Goal: Transaction & Acquisition: Purchase product/service

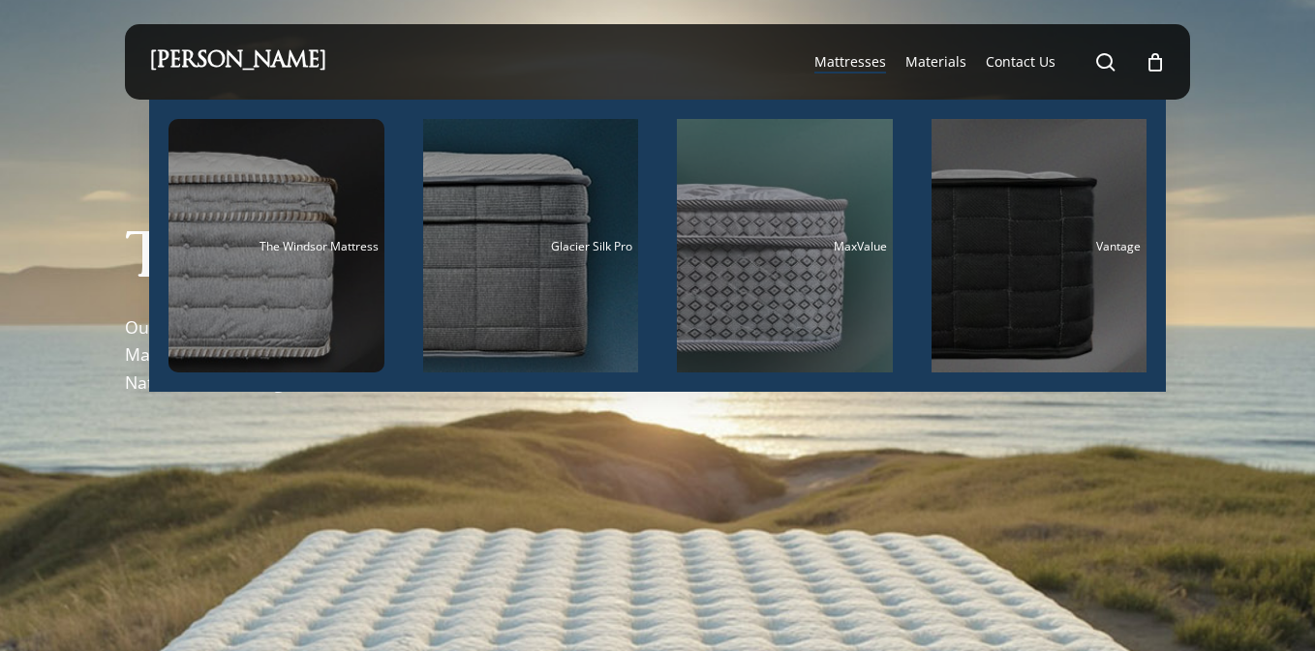
click at [862, 68] on span "Mattresses" at bounding box center [850, 61] width 72 height 18
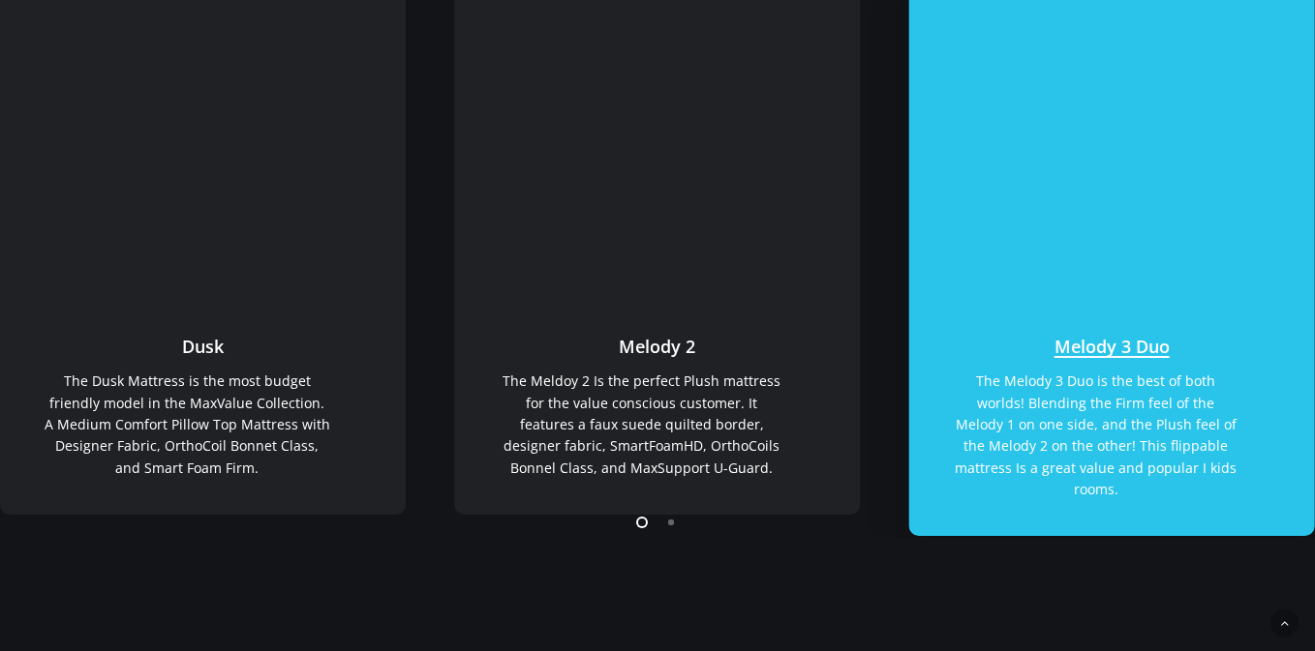
scroll to position [421, 0]
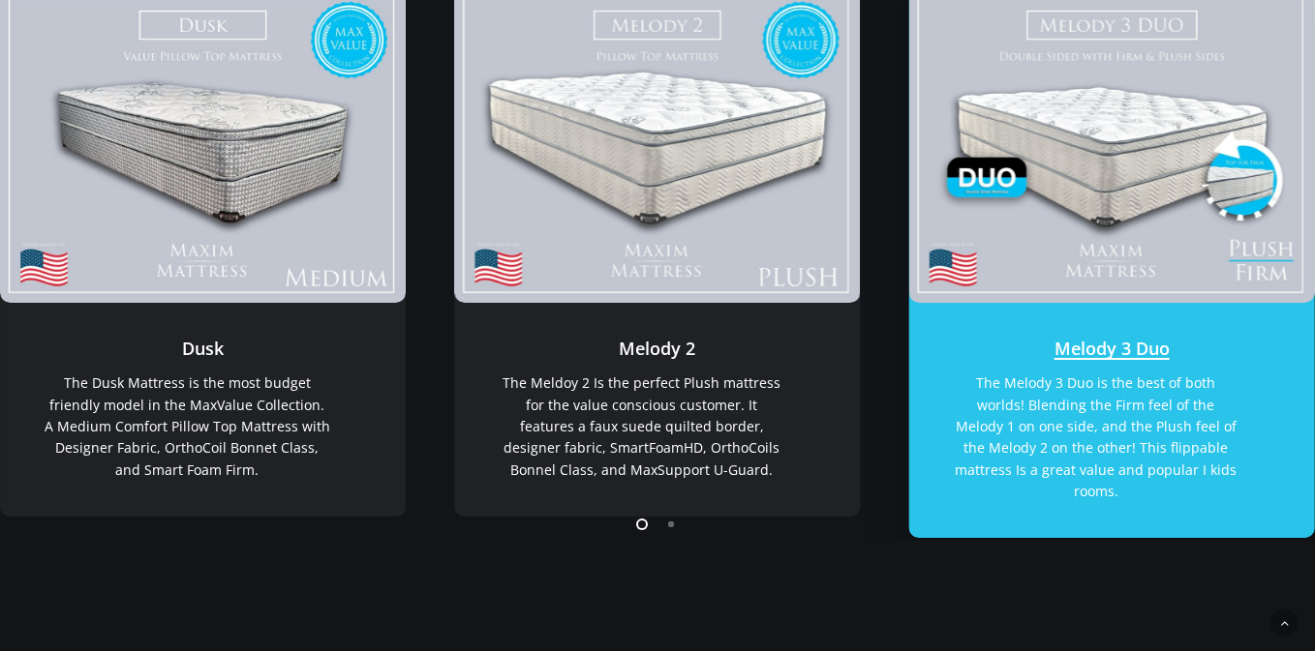
click at [1104, 343] on link "Melody 3 Duo" at bounding box center [1112, 420] width 406 height 235
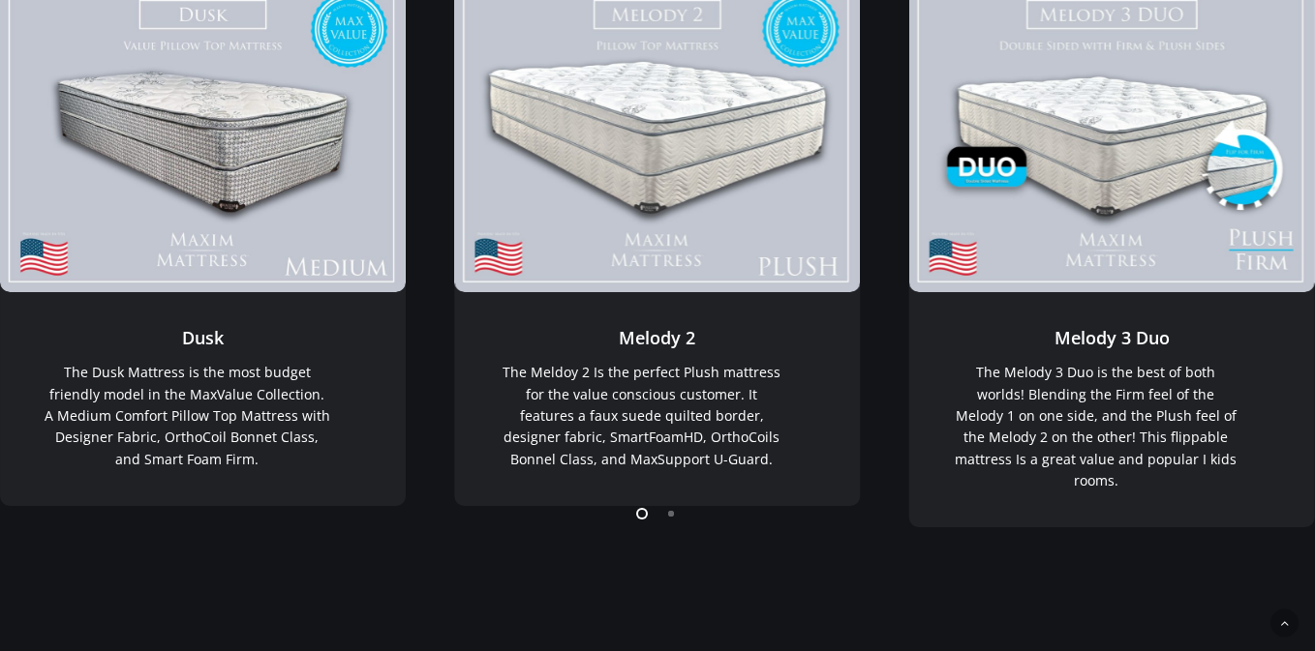
scroll to position [439, 0]
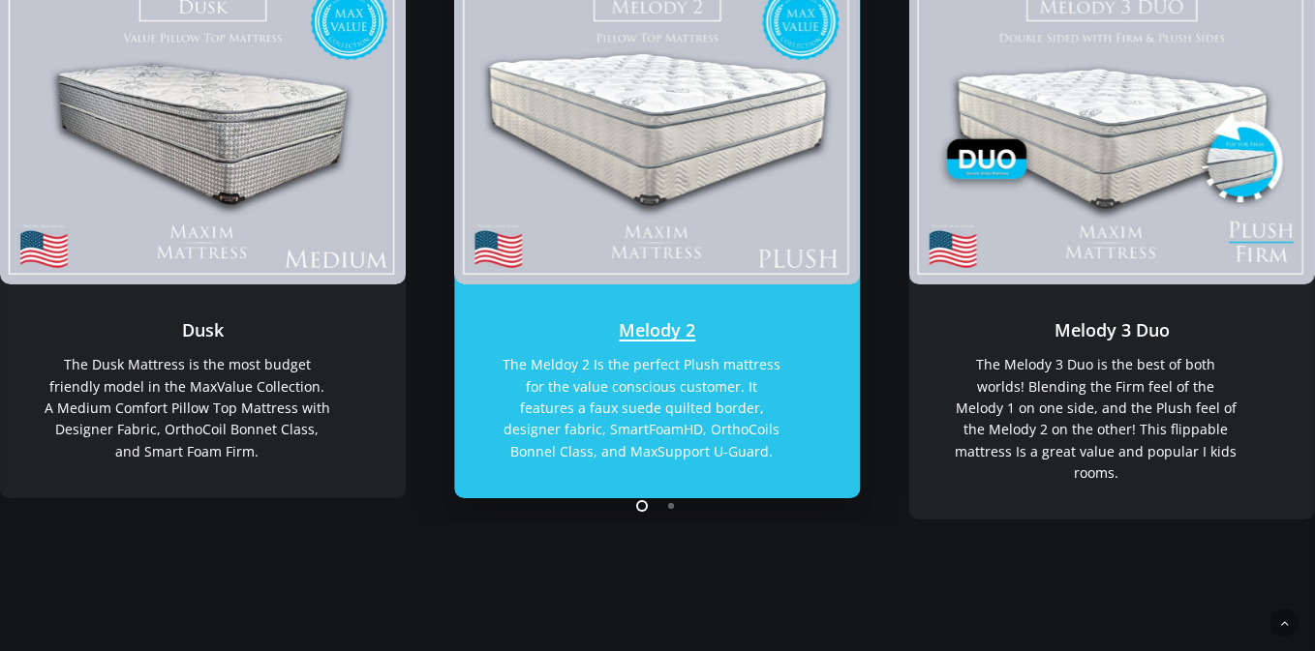
click at [657, 341] on link "Melody 2" at bounding box center [657, 392] width 406 height 214
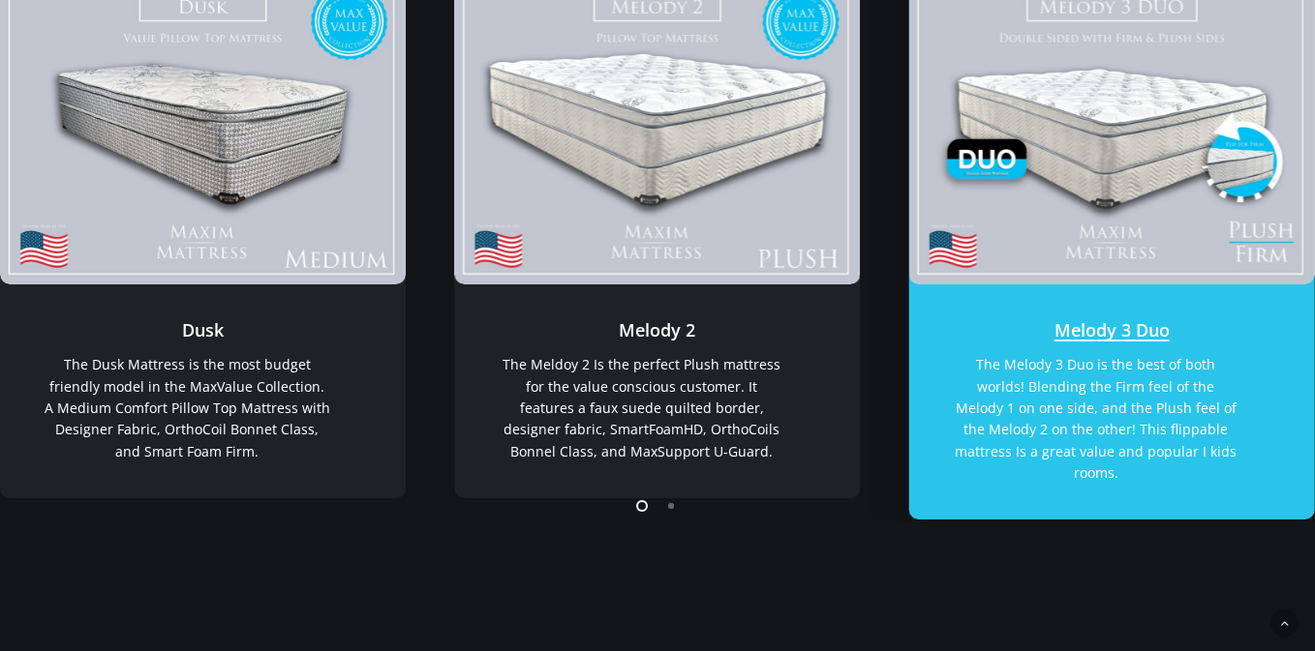
click at [1040, 139] on link "Melody 3 Duo" at bounding box center [1112, 127] width 406 height 315
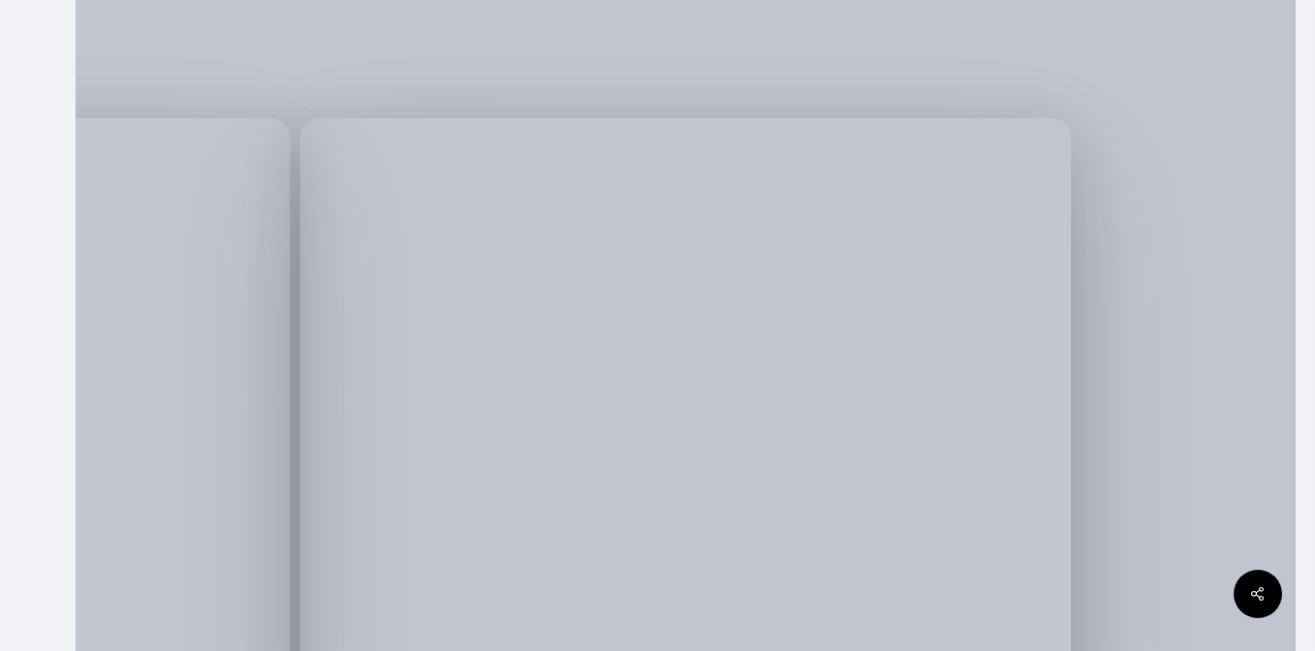
scroll to position [337, 0]
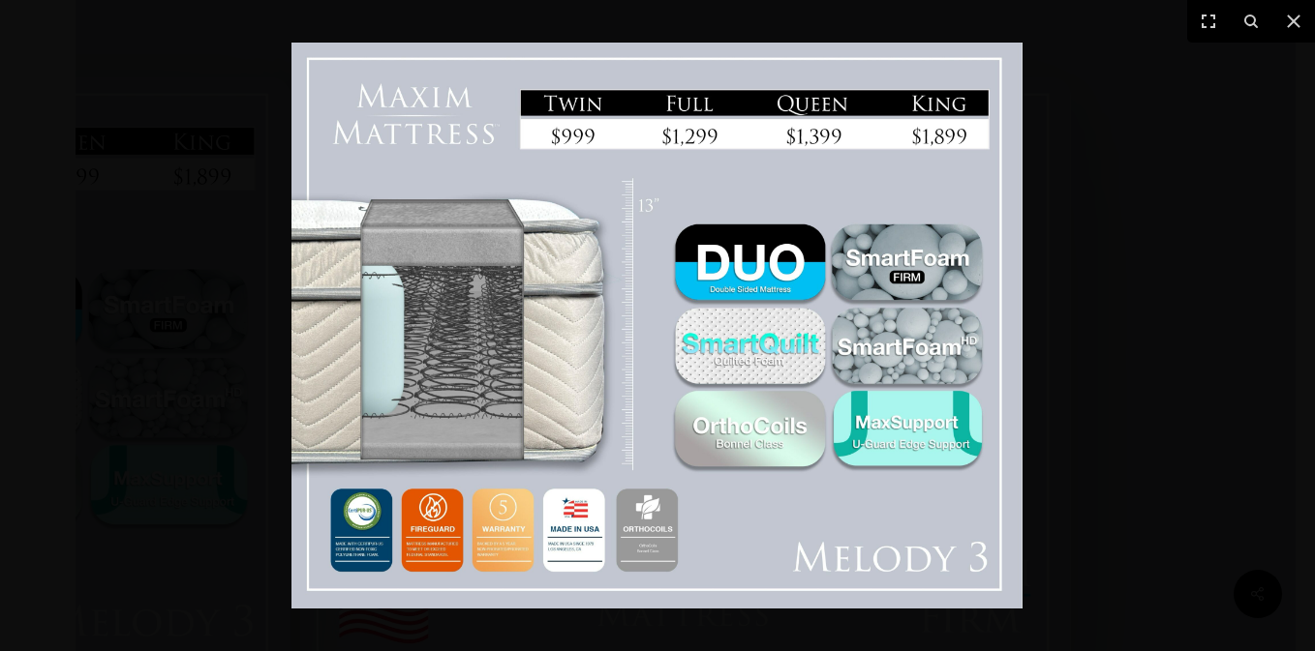
scroll to position [0, 0]
click at [1262, 411] on div at bounding box center [657, 325] width 1315 height 651
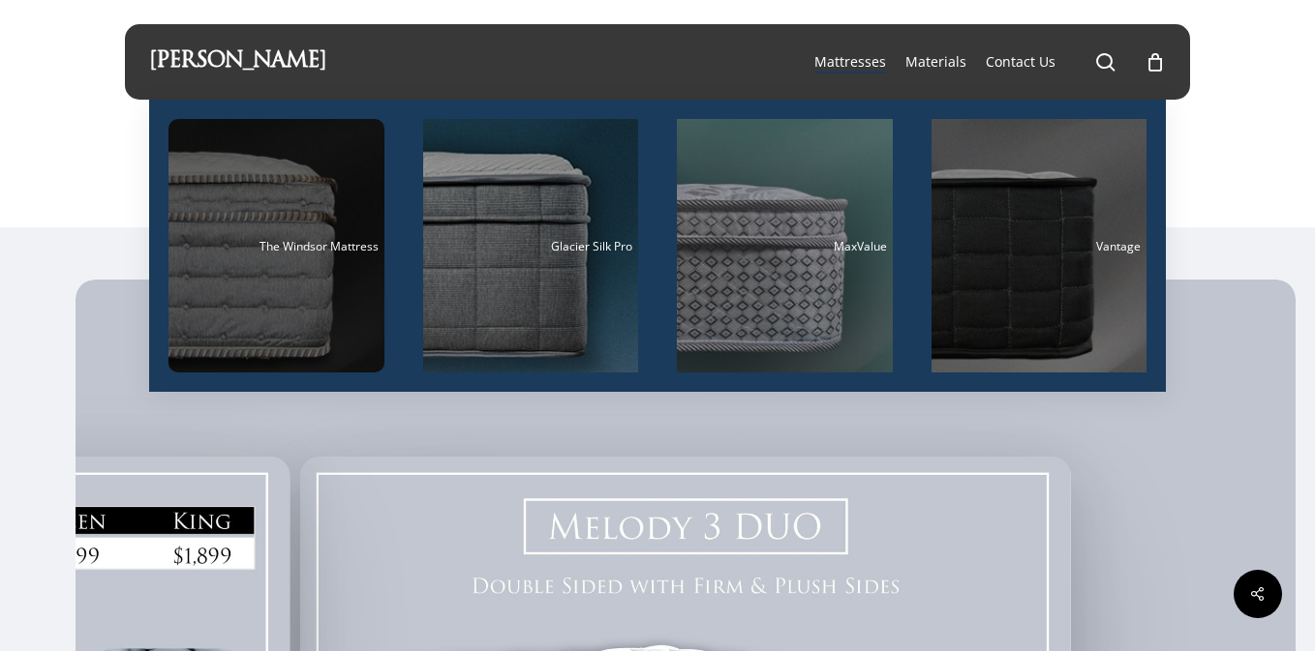
click at [309, 253] on span "The Windsor Mattress" at bounding box center [318, 246] width 119 height 16
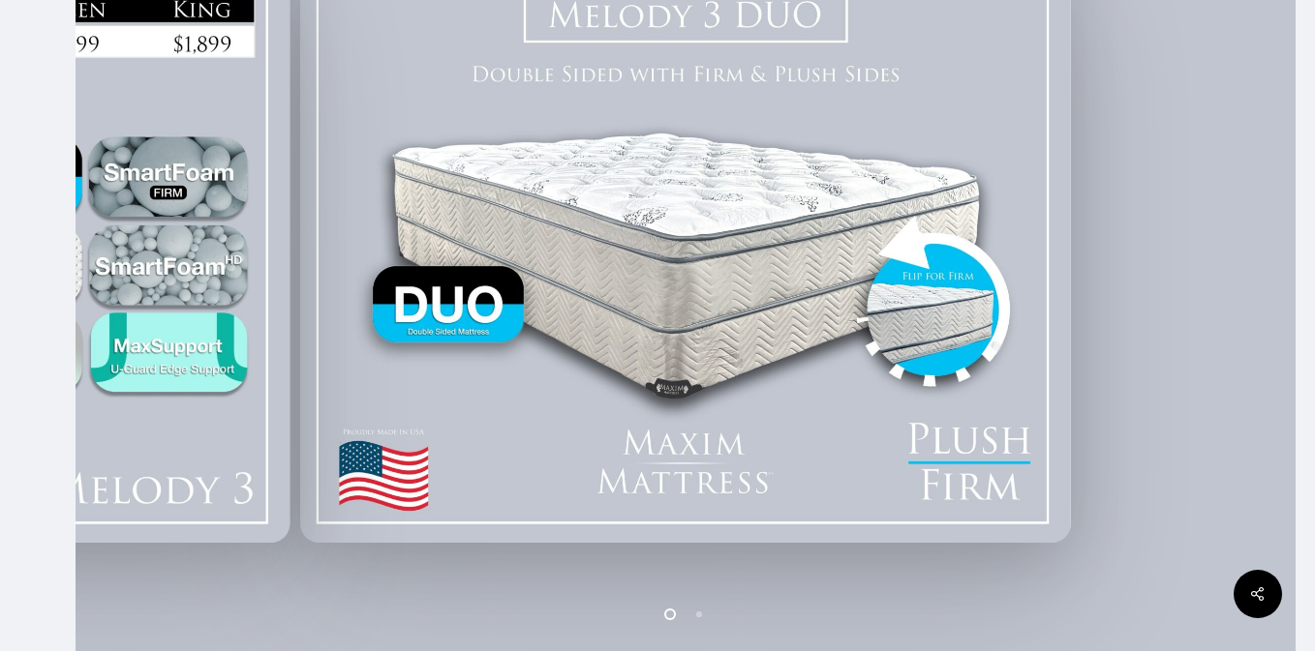
scroll to position [513, 0]
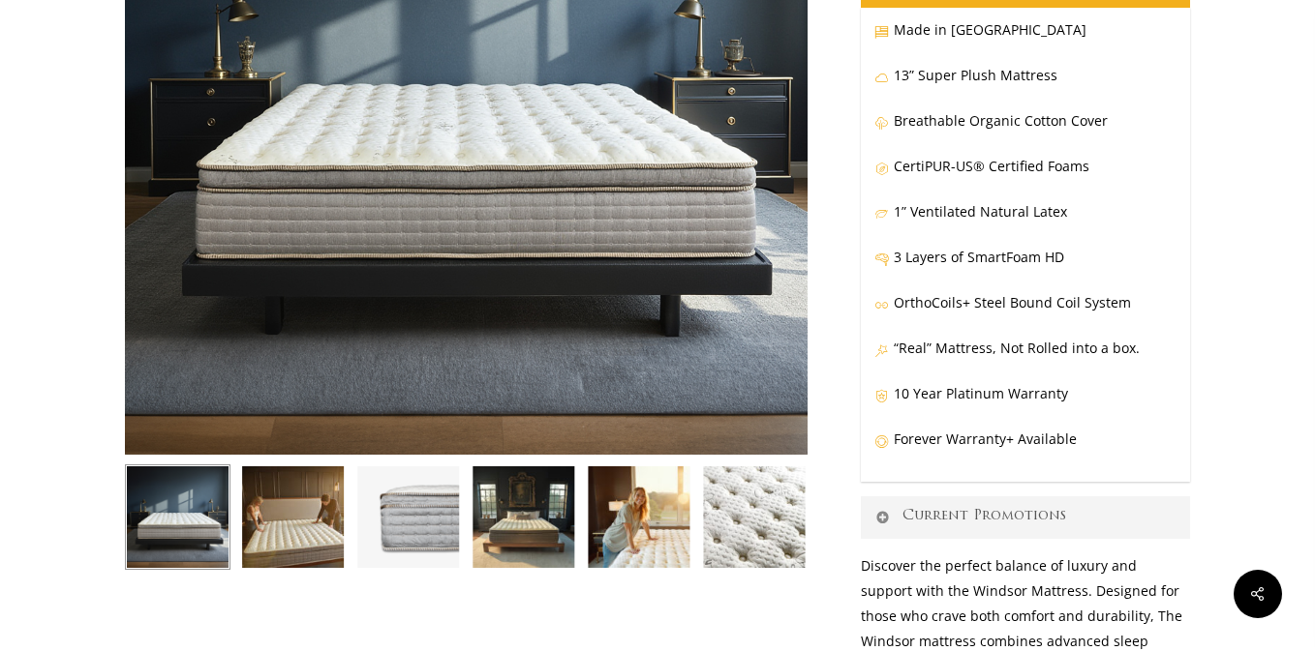
scroll to position [364, 0]
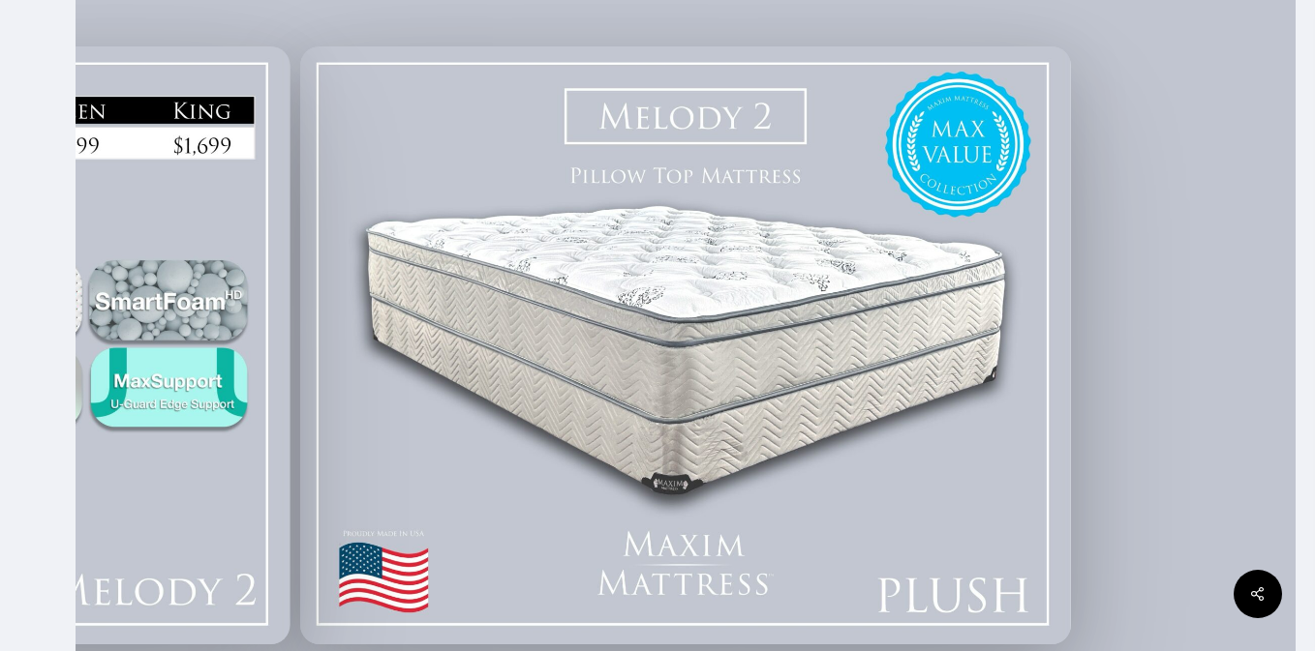
scroll to position [409, 0]
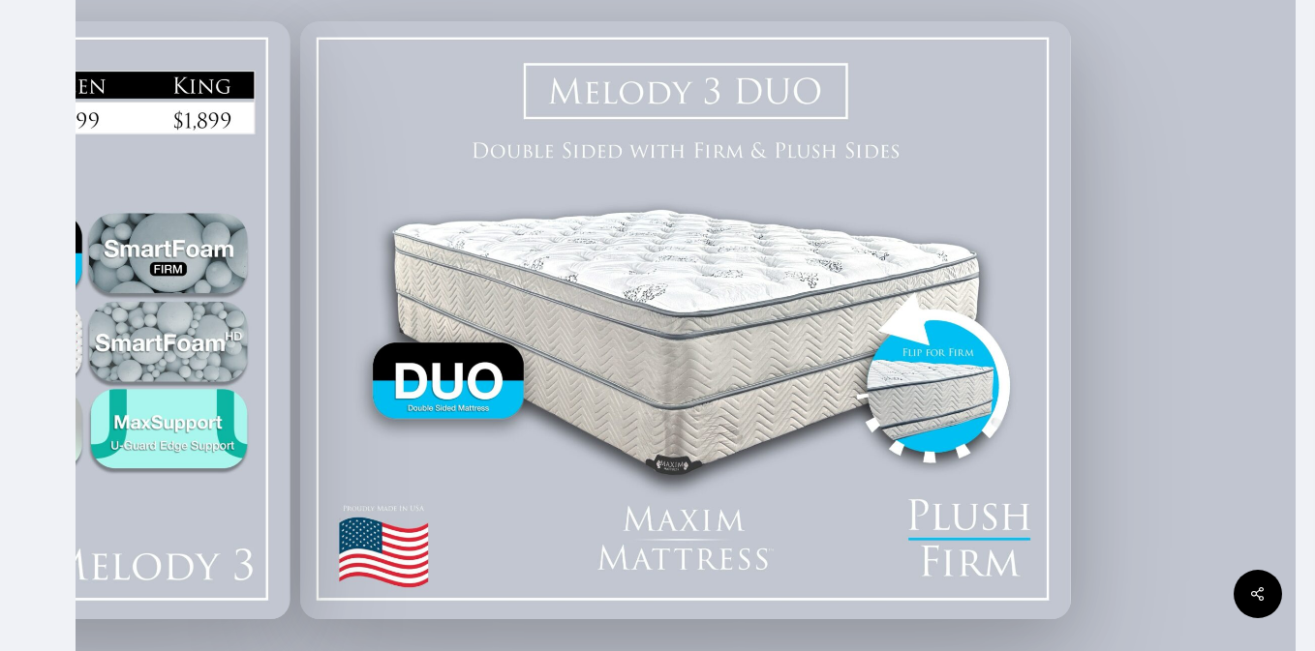
scroll to position [480, 0]
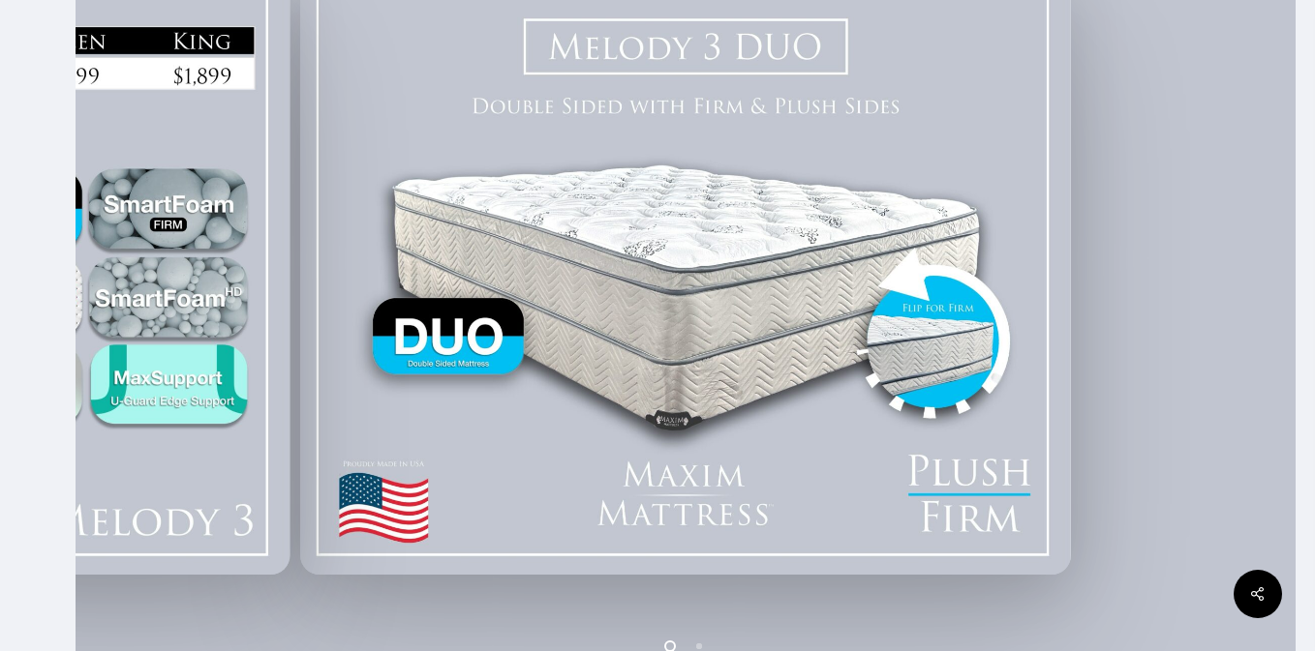
click at [763, 331] on img at bounding box center [685, 276] width 771 height 598
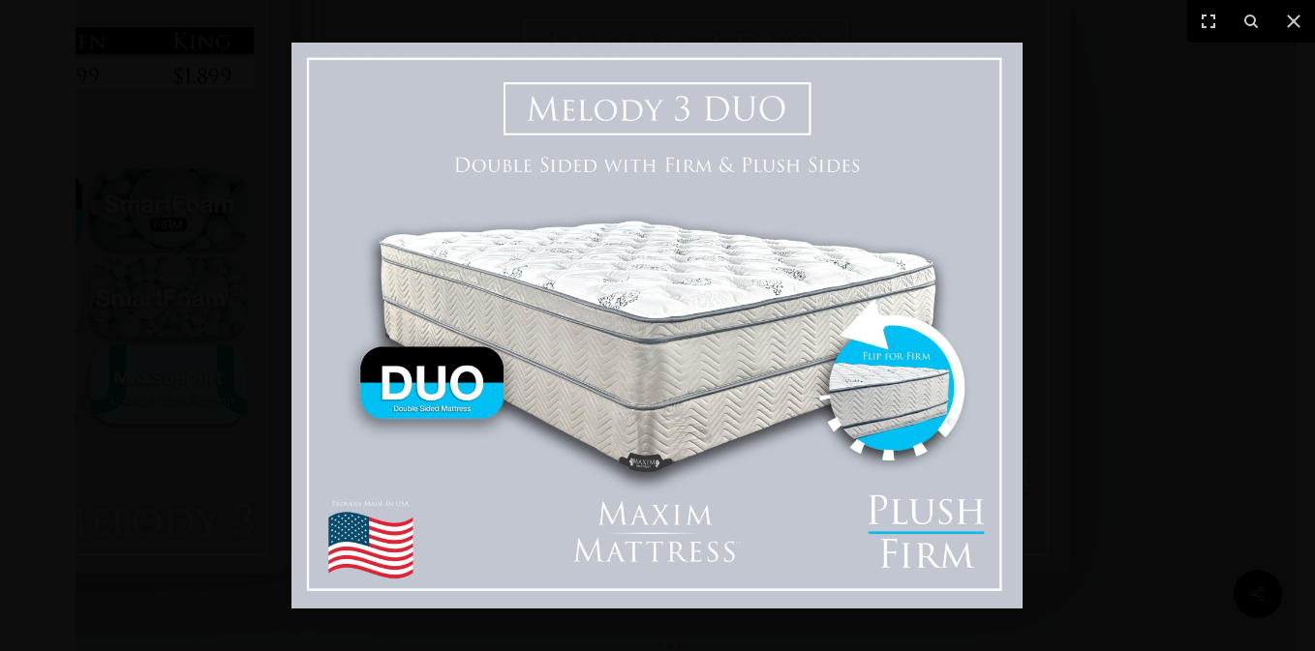
click at [763, 331] on img at bounding box center [656, 326] width 731 height 566
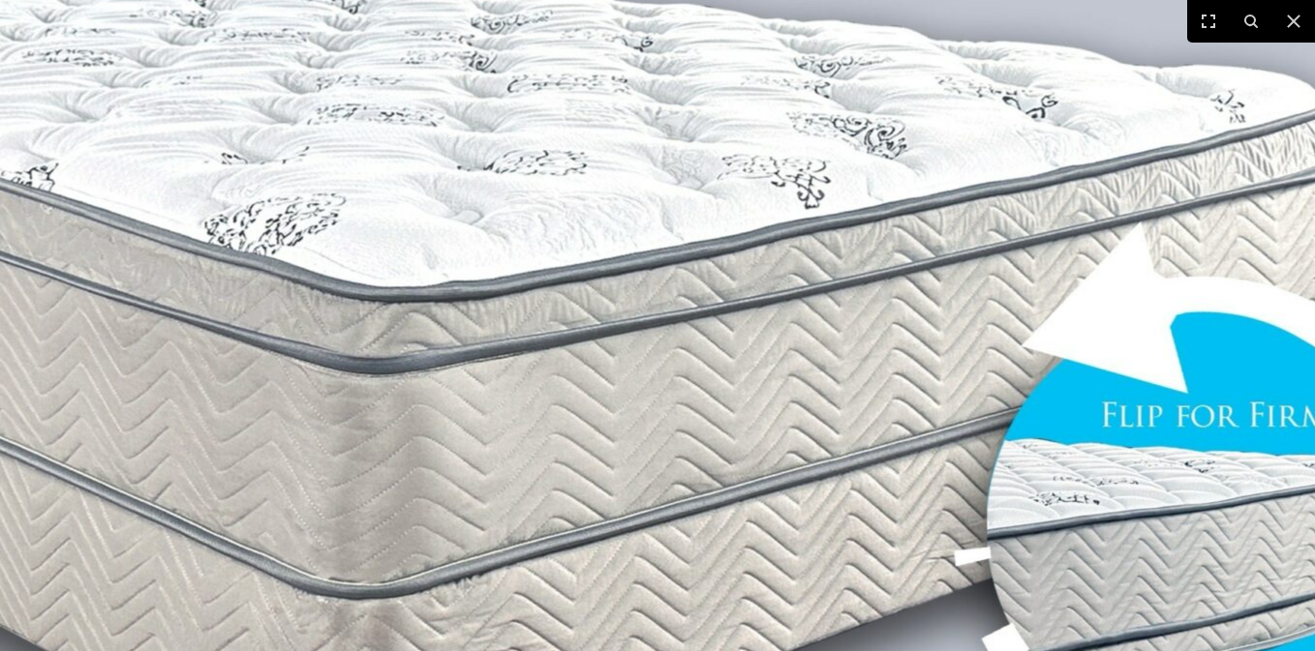
scroll to position [575, 0]
click at [1300, 33] on button at bounding box center [1293, 21] width 43 height 43
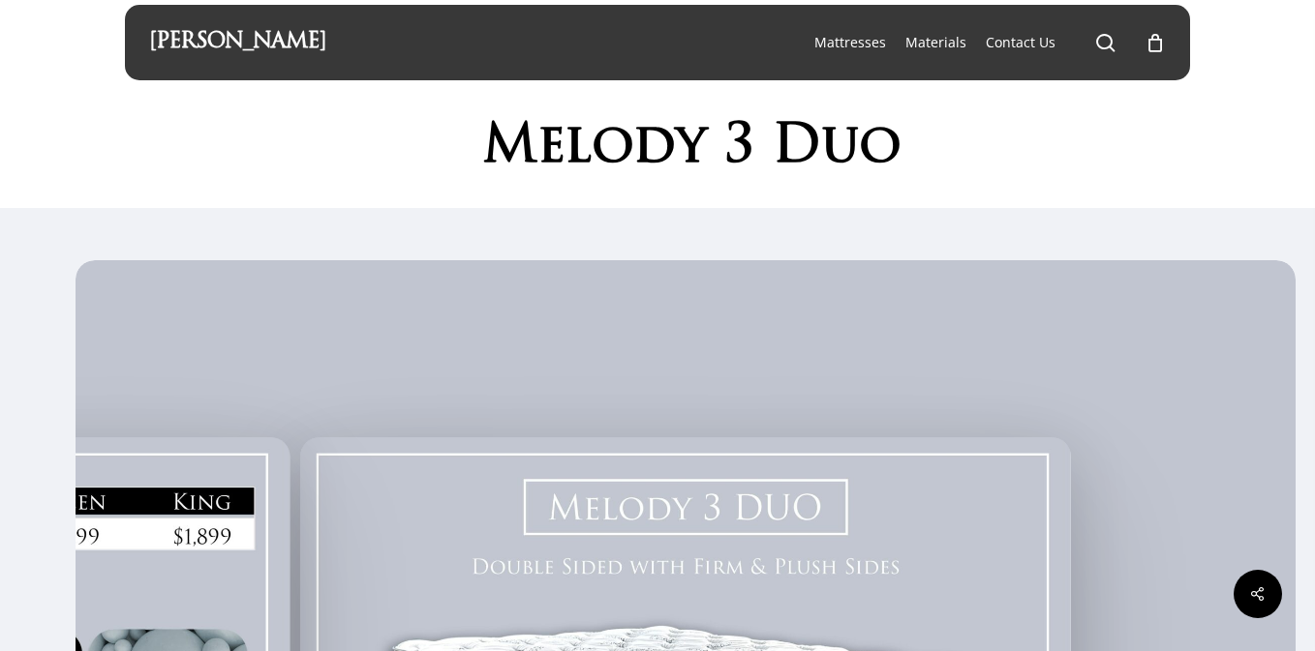
scroll to position [0, 0]
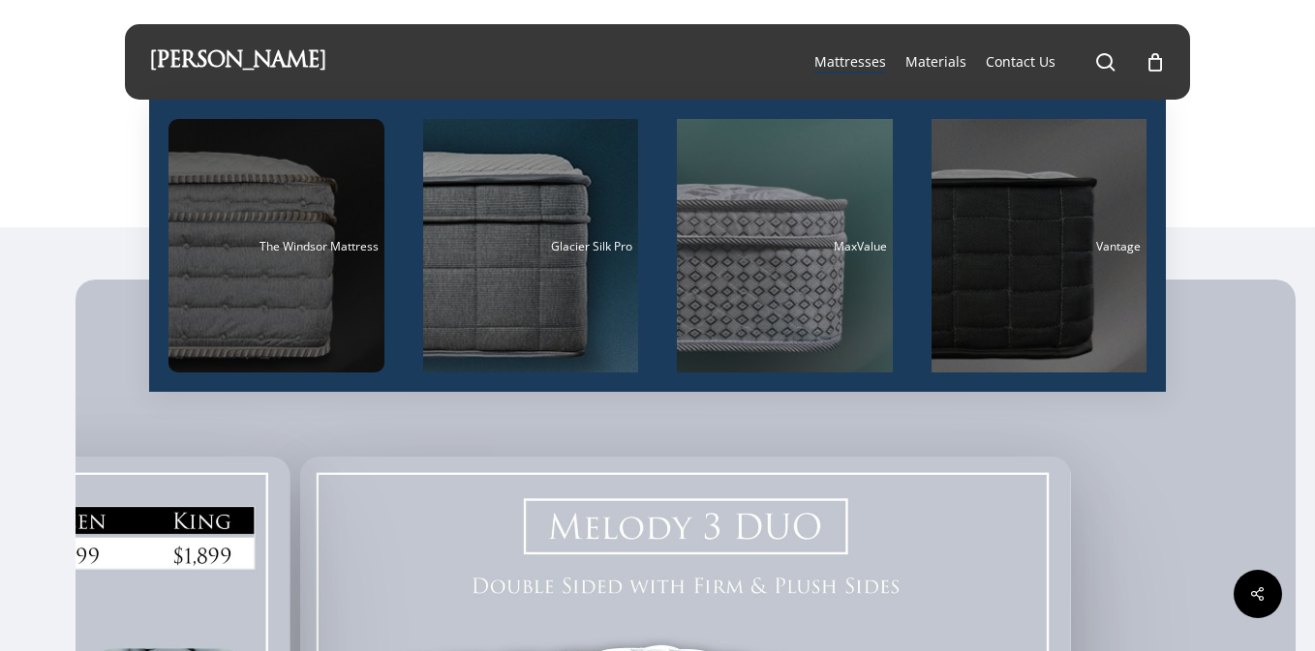
click at [318, 230] on div "Main Menu" at bounding box center [276, 246] width 216 height 254
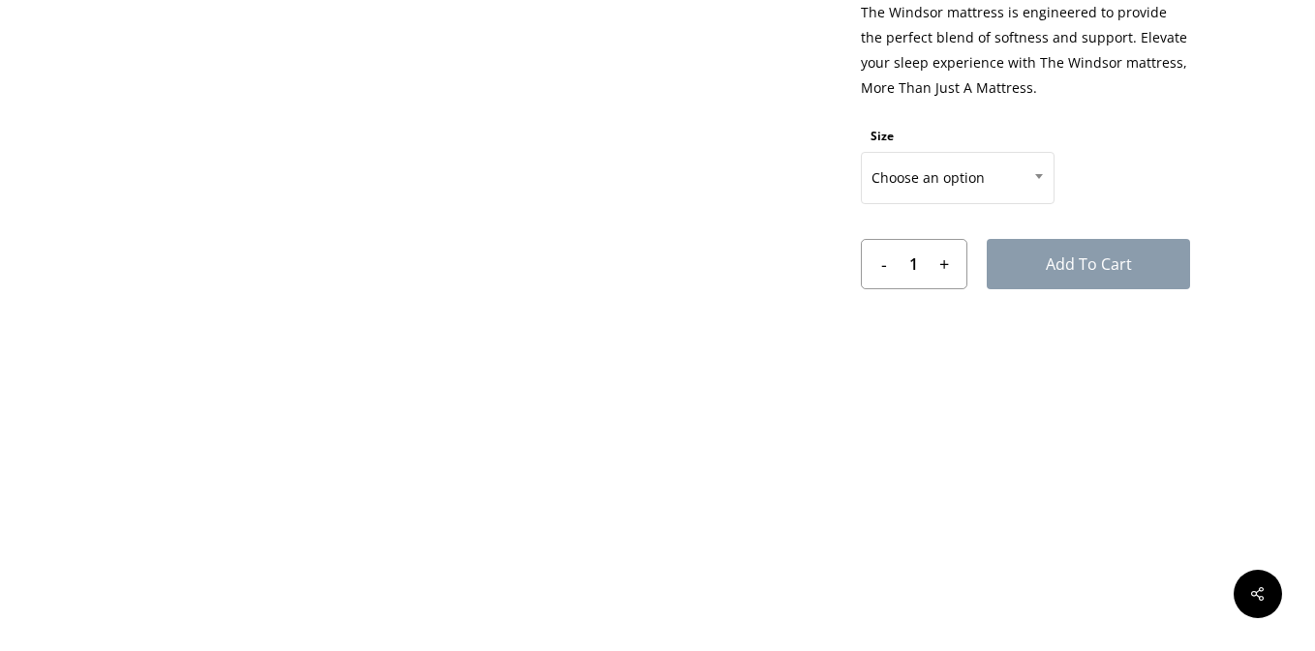
scroll to position [1117, 0]
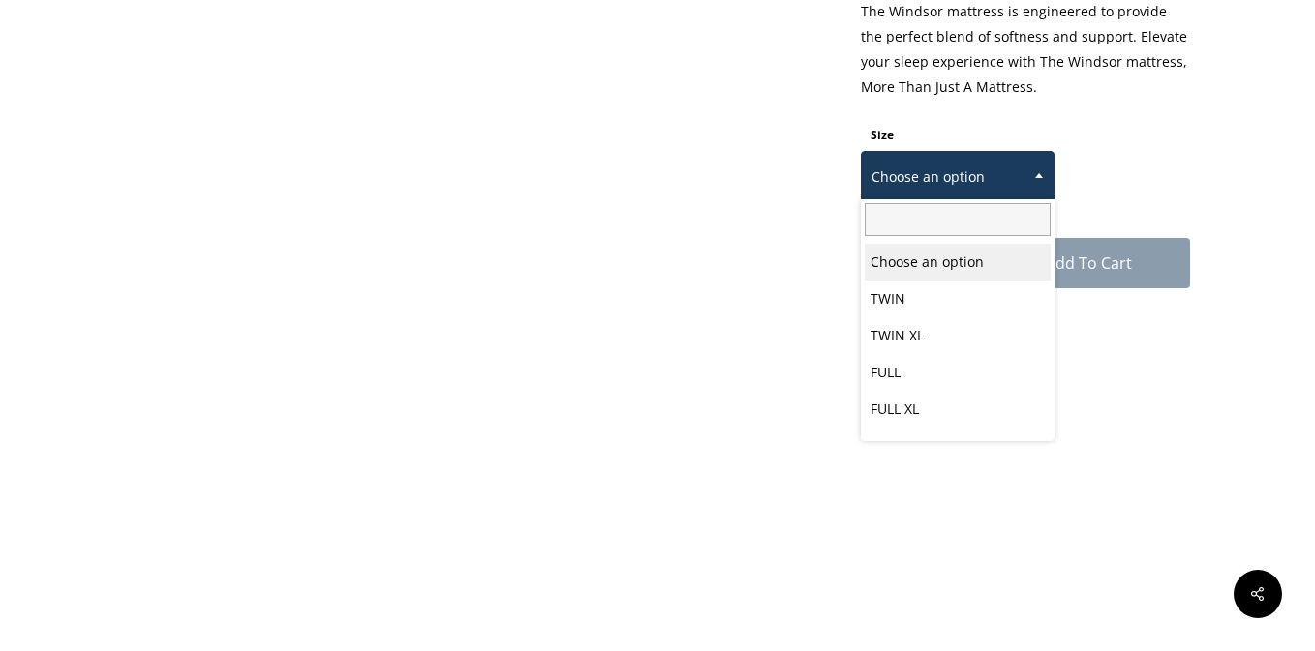
click at [960, 171] on span "Choose an option" at bounding box center [958, 177] width 192 height 41
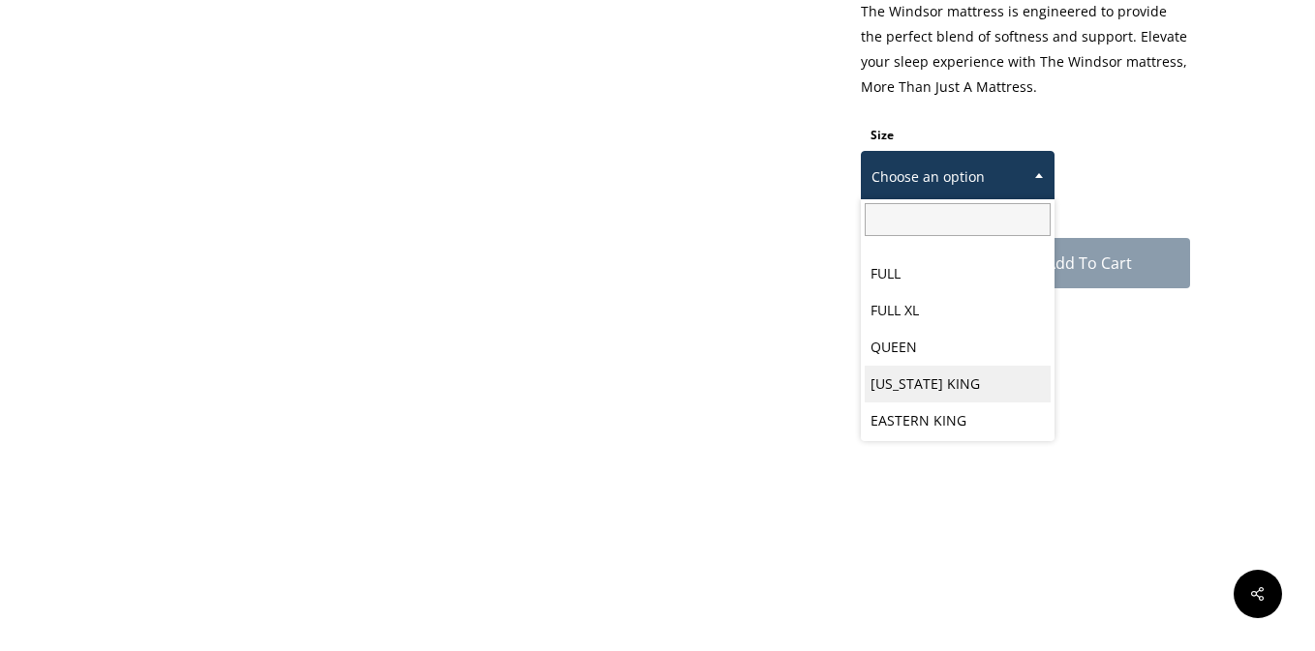
scroll to position [101, 0]
select select "EASTERN KING"
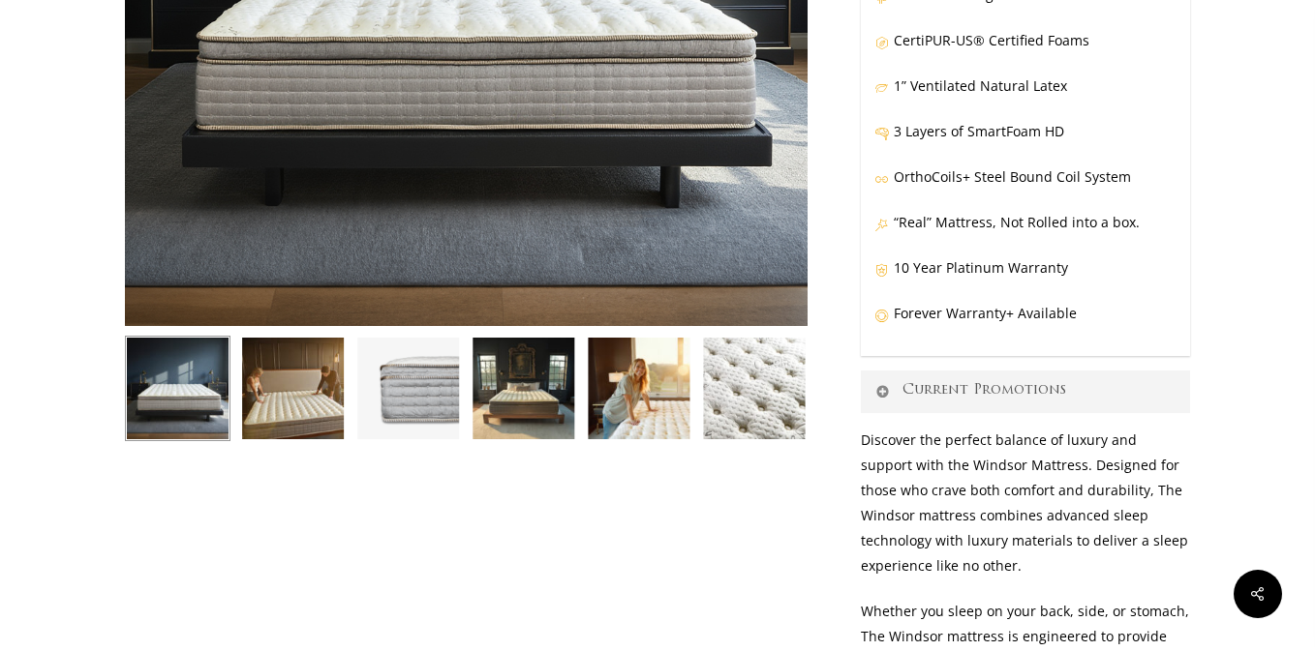
scroll to position [0, 0]
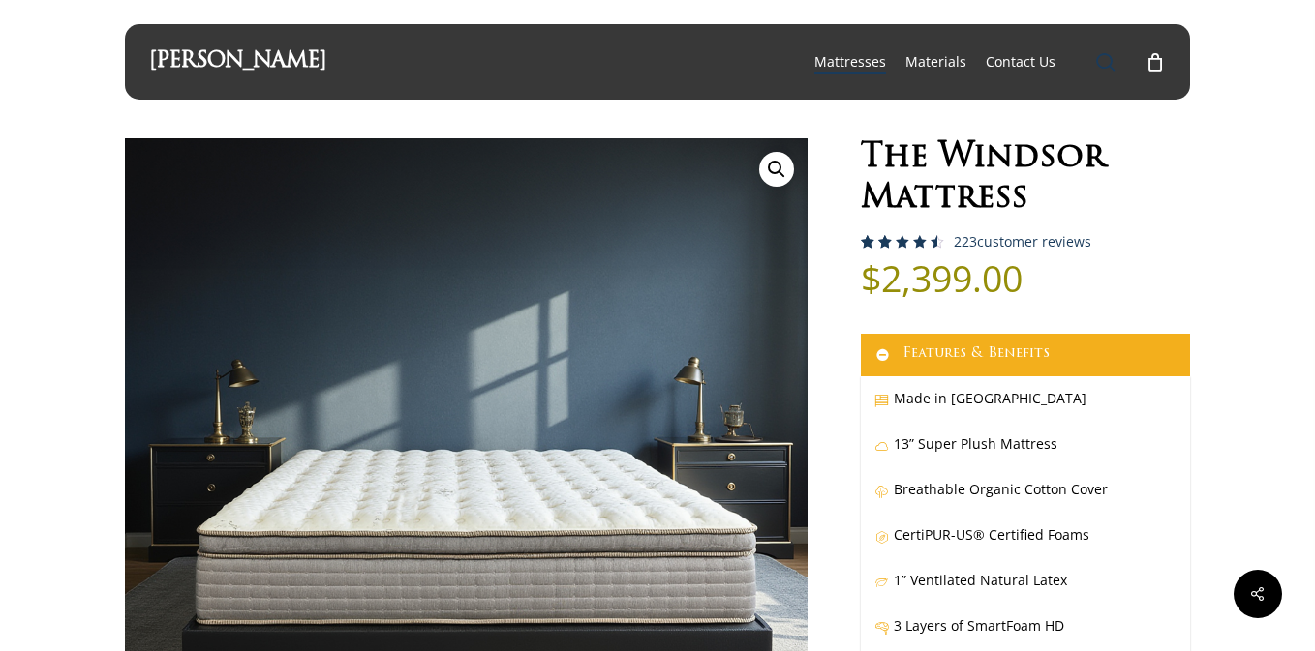
click at [1106, 64] on span "Main Menu" at bounding box center [1105, 61] width 19 height 19
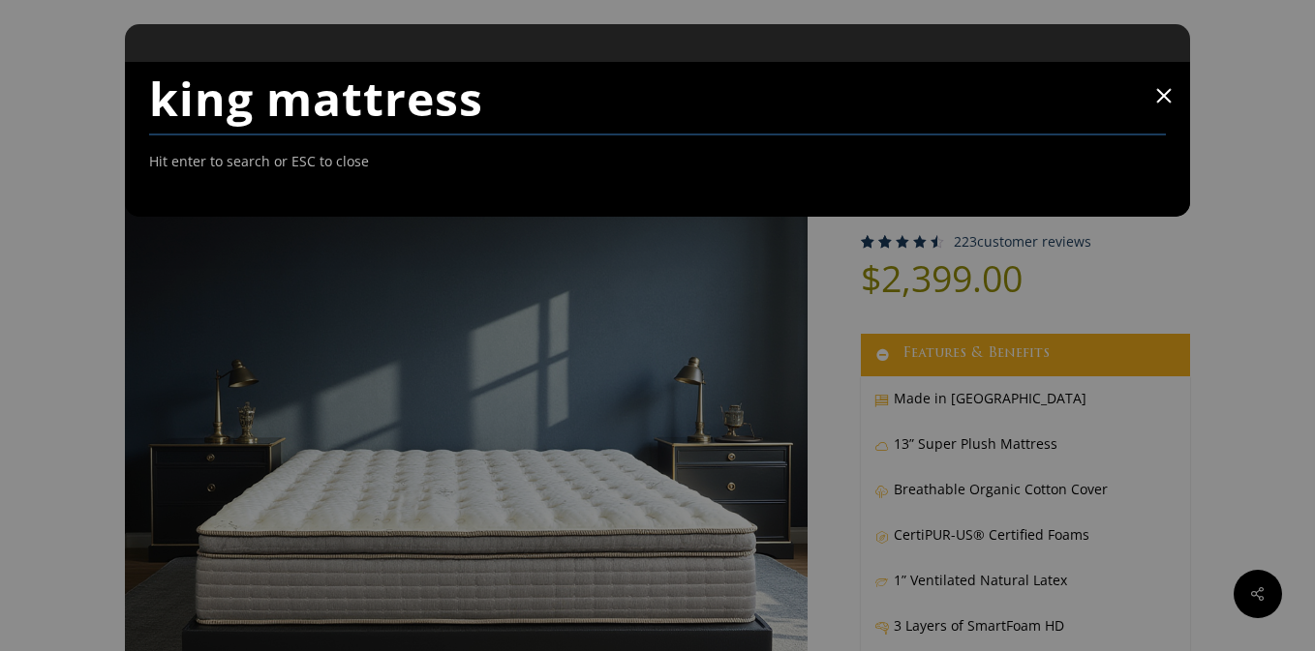
type input "king mattress"
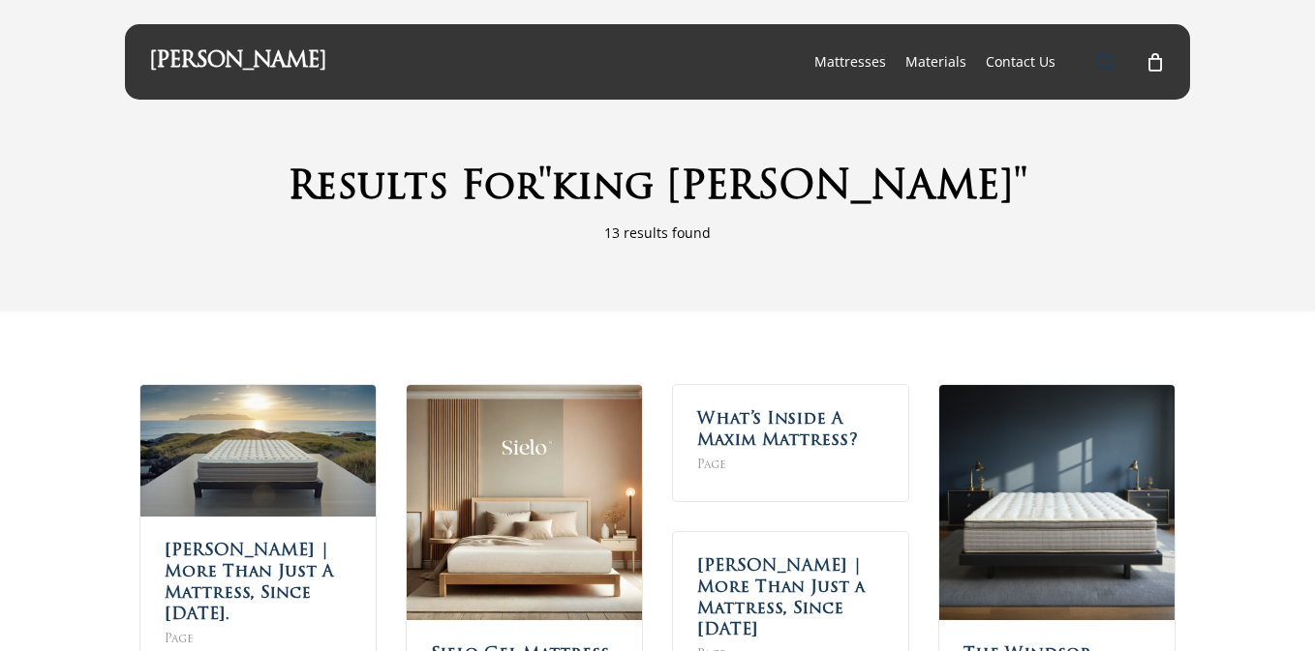
click at [1102, 64] on span "Main Menu" at bounding box center [1105, 61] width 19 height 19
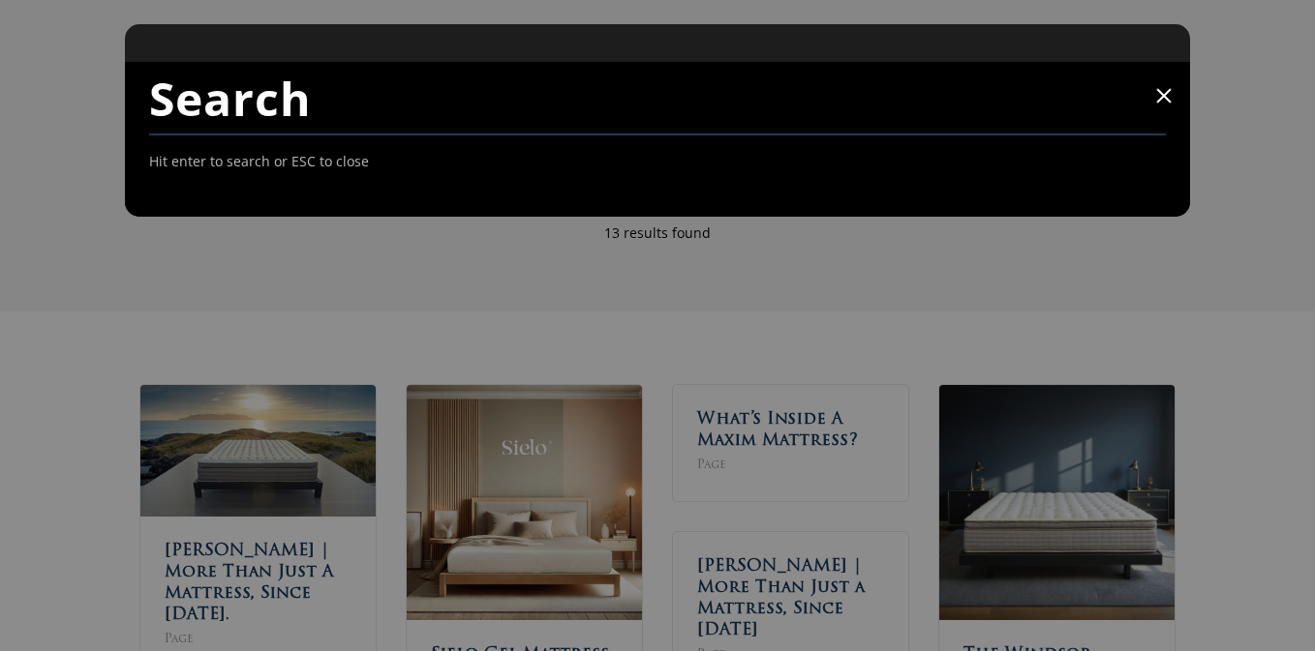
paste input "maxim Restopedic mattress"
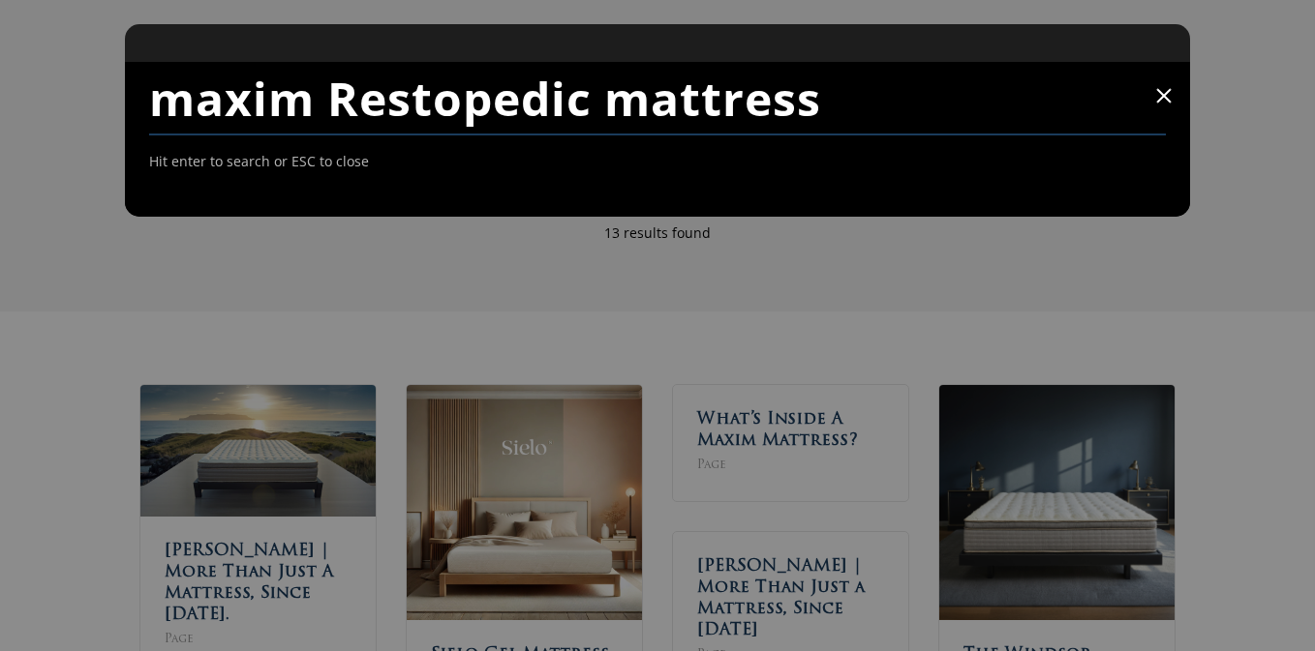
type input "maxim Restopedic mattress"
click at [1159, 102] on span at bounding box center [1163, 95] width 19 height 19
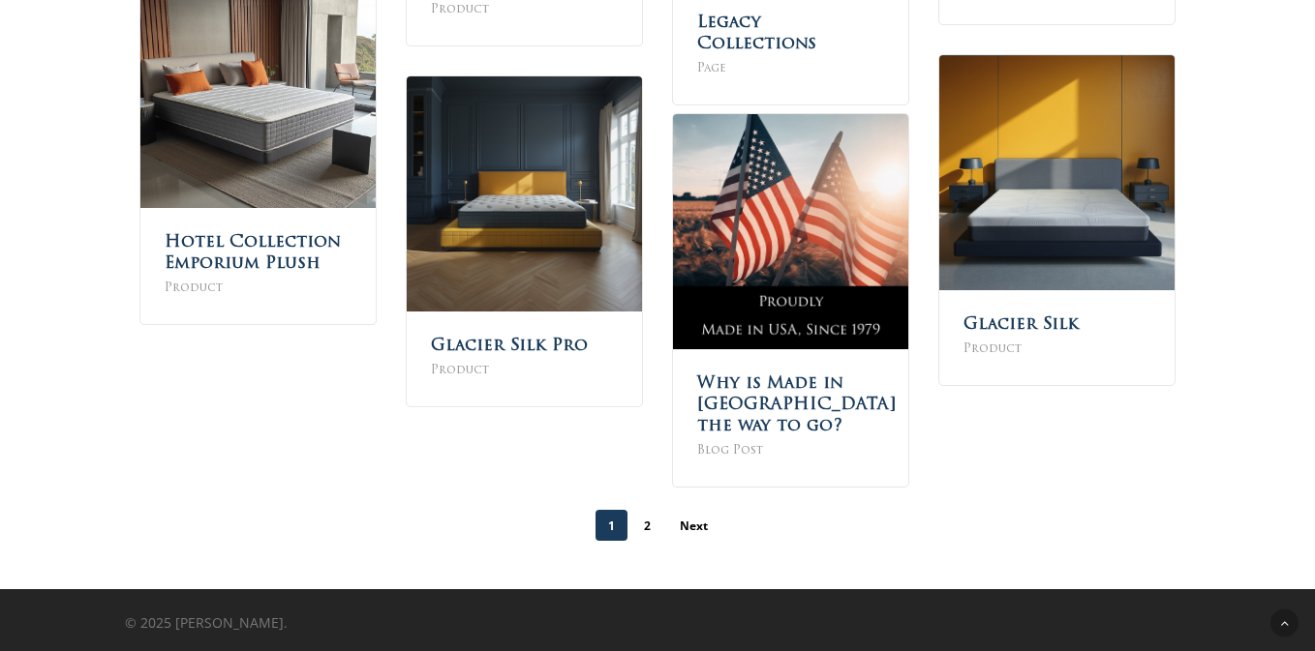
scroll to position [713, 0]
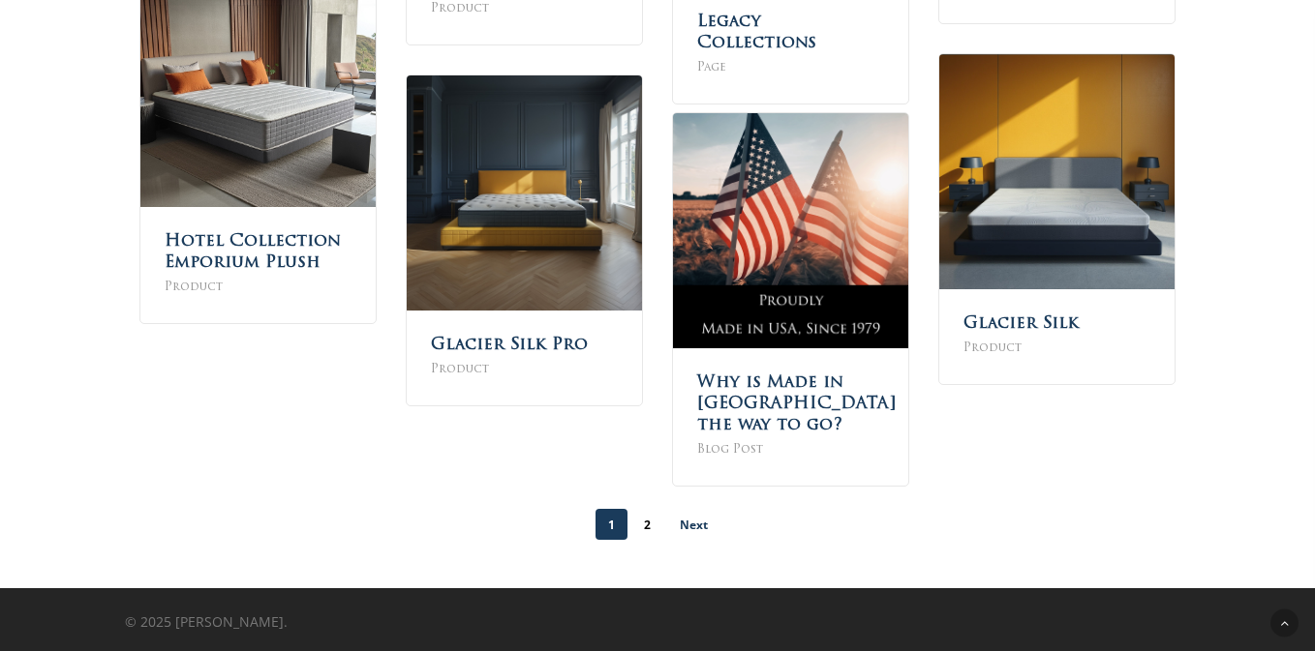
click at [690, 527] on link "Next" at bounding box center [693, 524] width 53 height 31
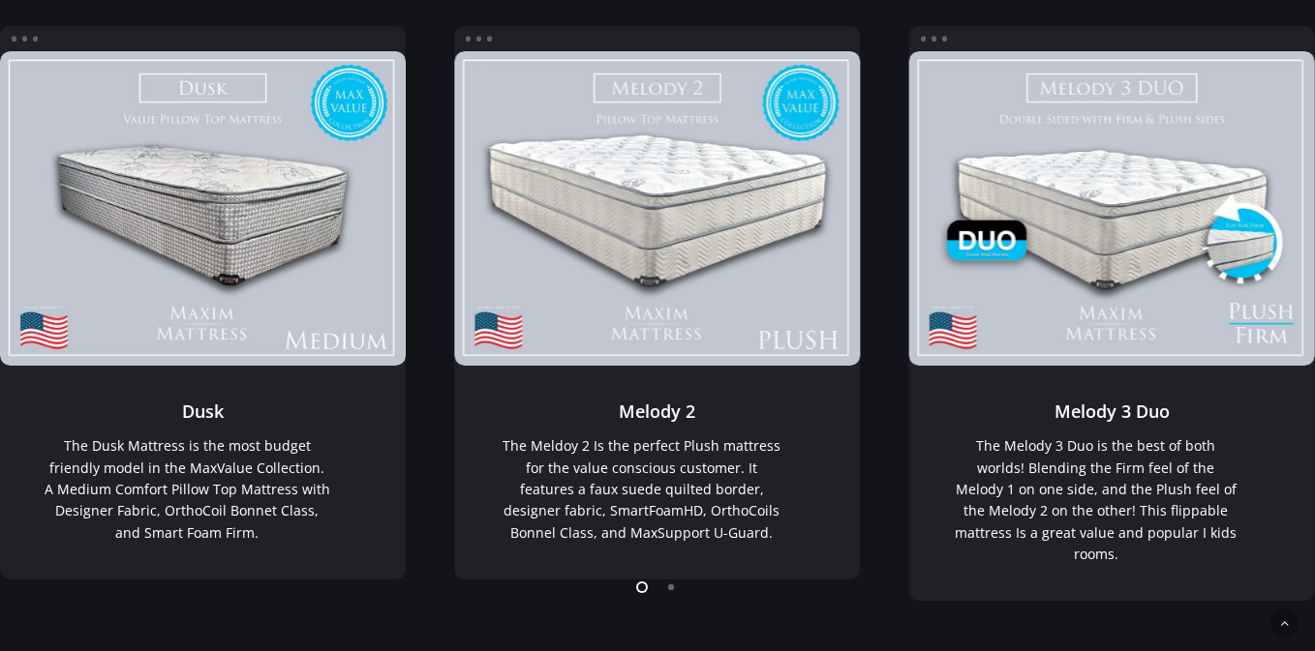
scroll to position [378, 0]
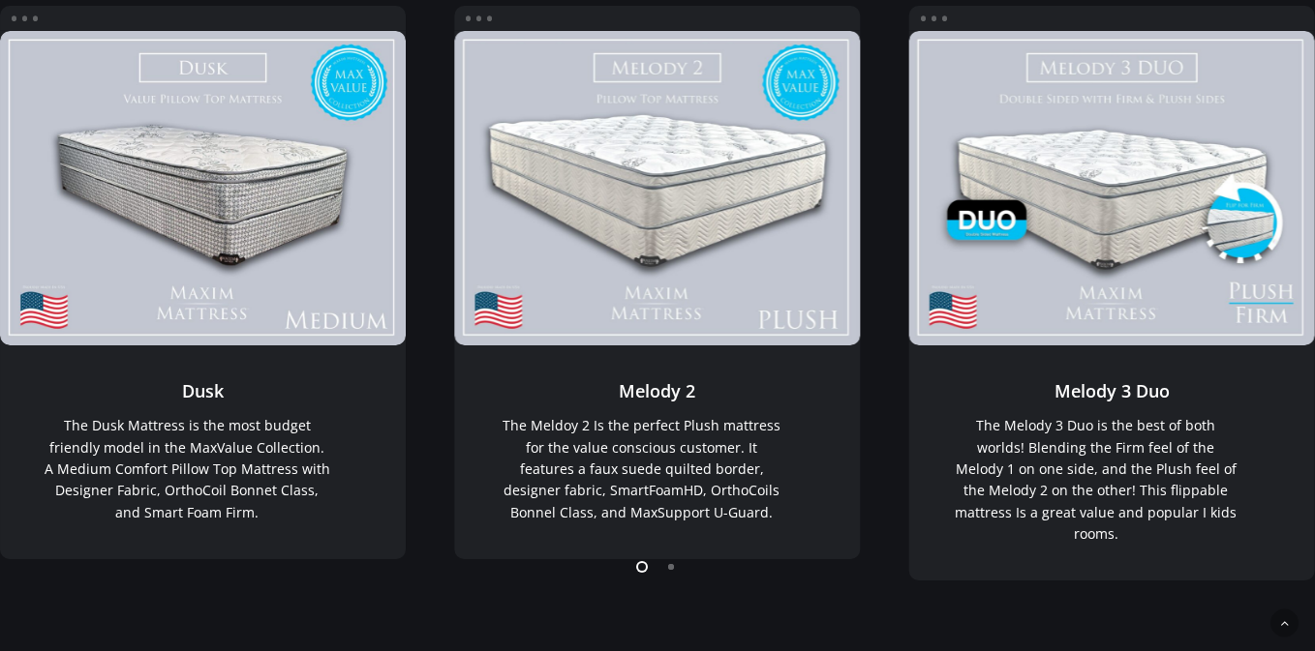
click at [671, 568] on li "Page dot 2" at bounding box center [671, 566] width 29 height 29
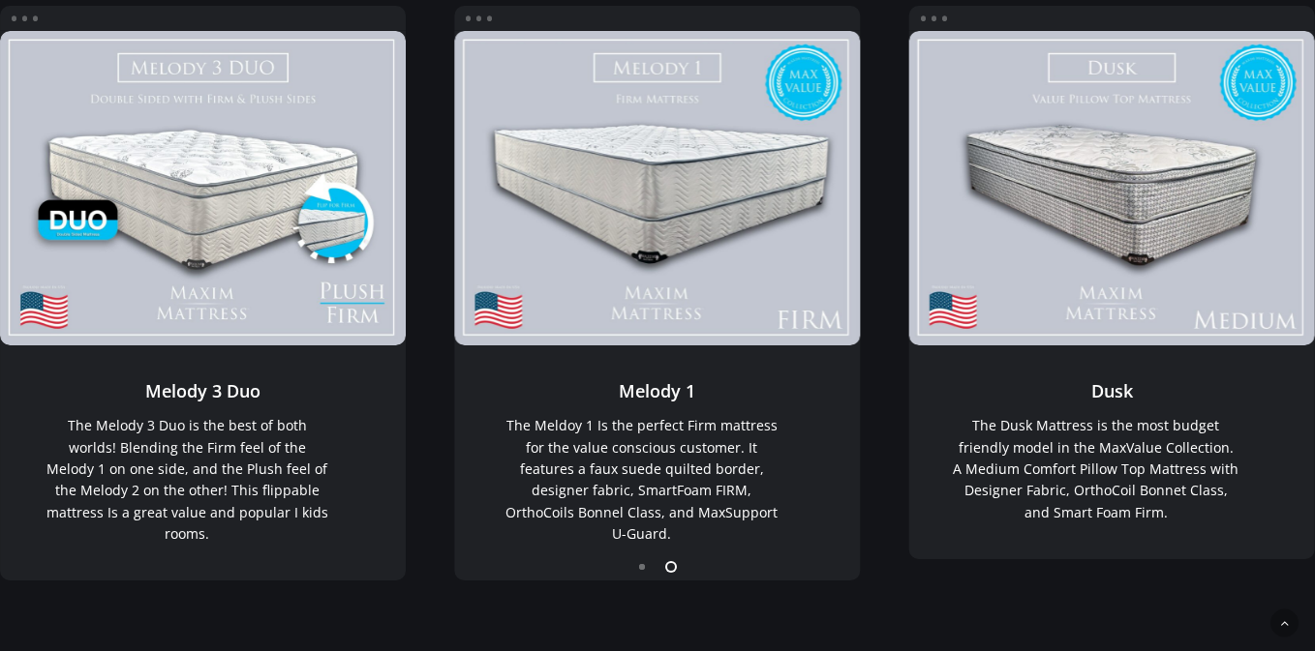
click at [639, 565] on li "Page dot 1" at bounding box center [642, 566] width 29 height 29
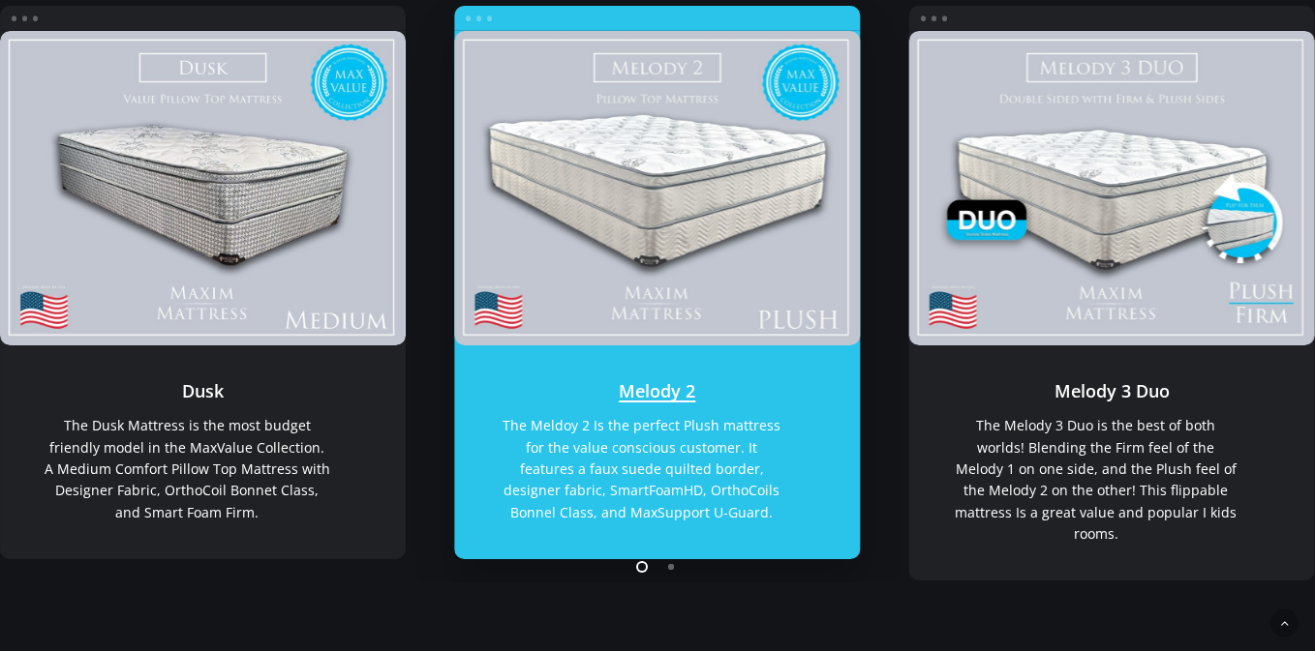
click at [707, 240] on link "Melody 2" at bounding box center [657, 188] width 406 height 315
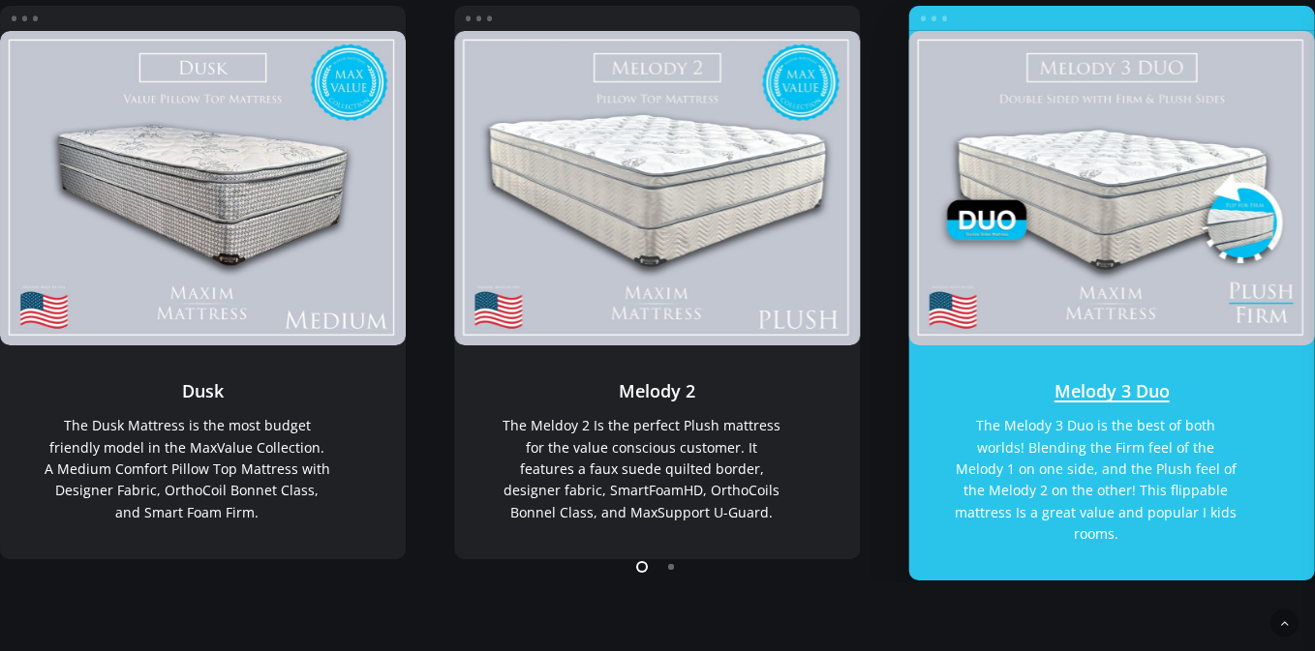
click at [1087, 118] on link "Melody 3 Duo" at bounding box center [1112, 188] width 406 height 315
click at [1150, 394] on link "Melody 3 Duo" at bounding box center [1112, 463] width 406 height 235
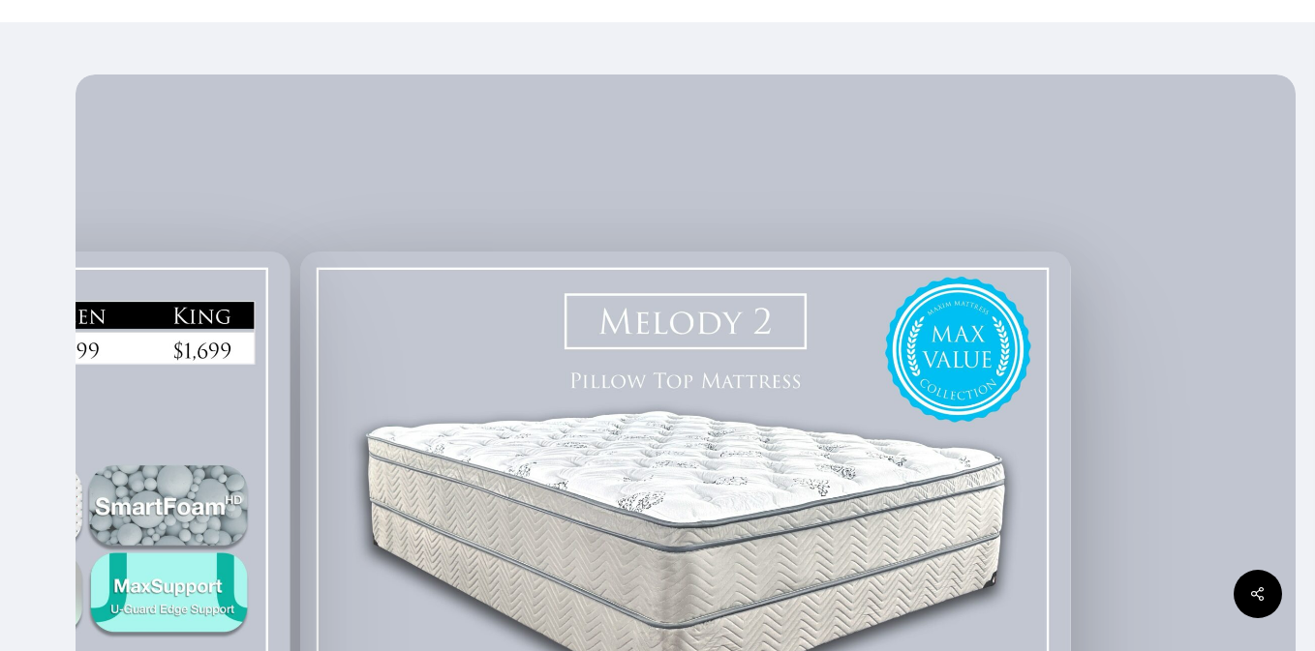
scroll to position [221, 0]
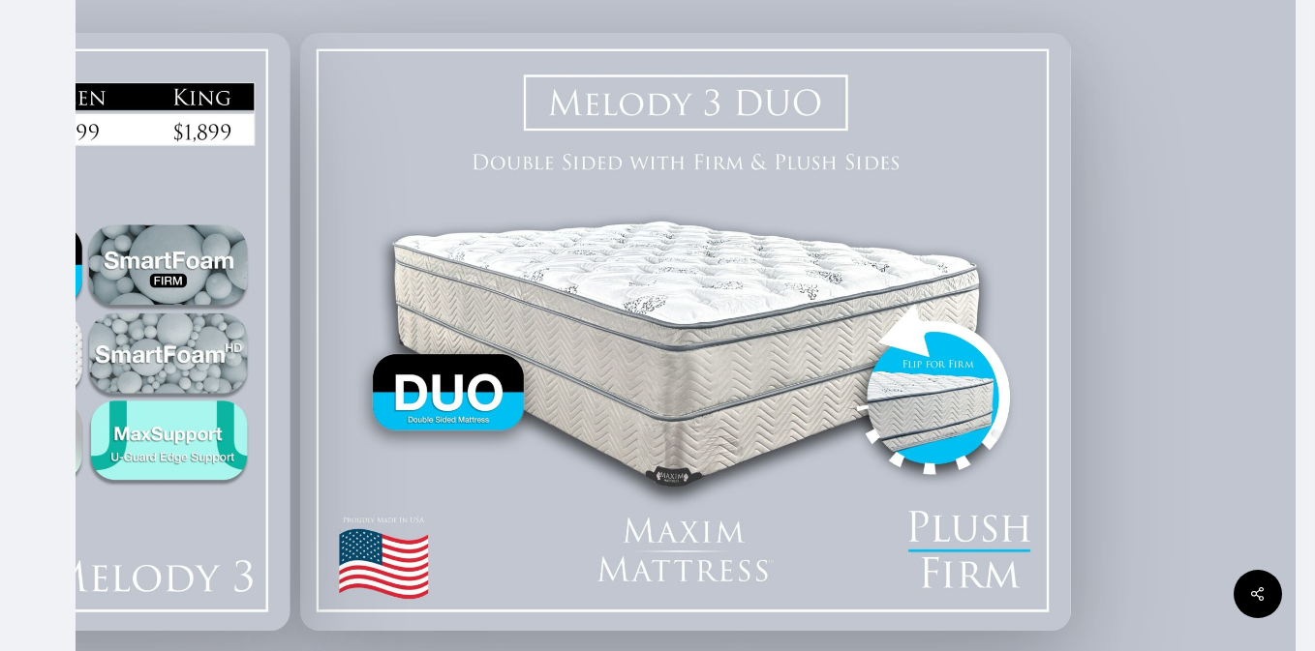
scroll to position [395, 0]
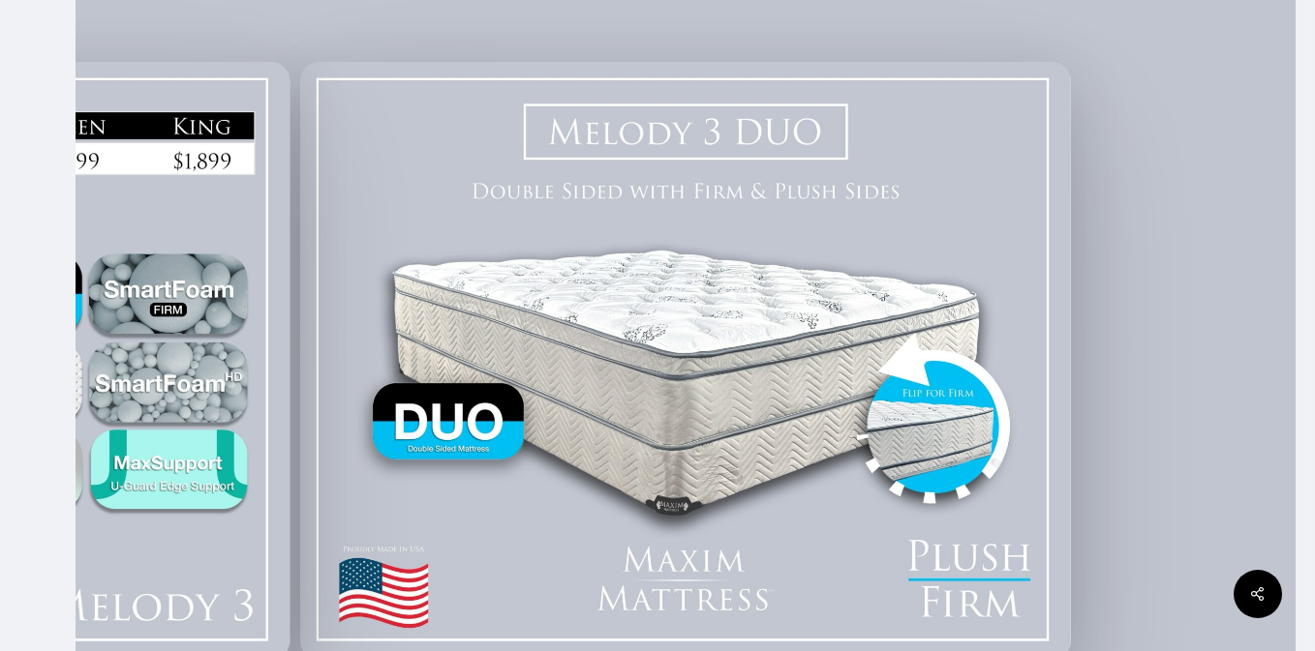
click at [669, 238] on img at bounding box center [685, 361] width 771 height 598
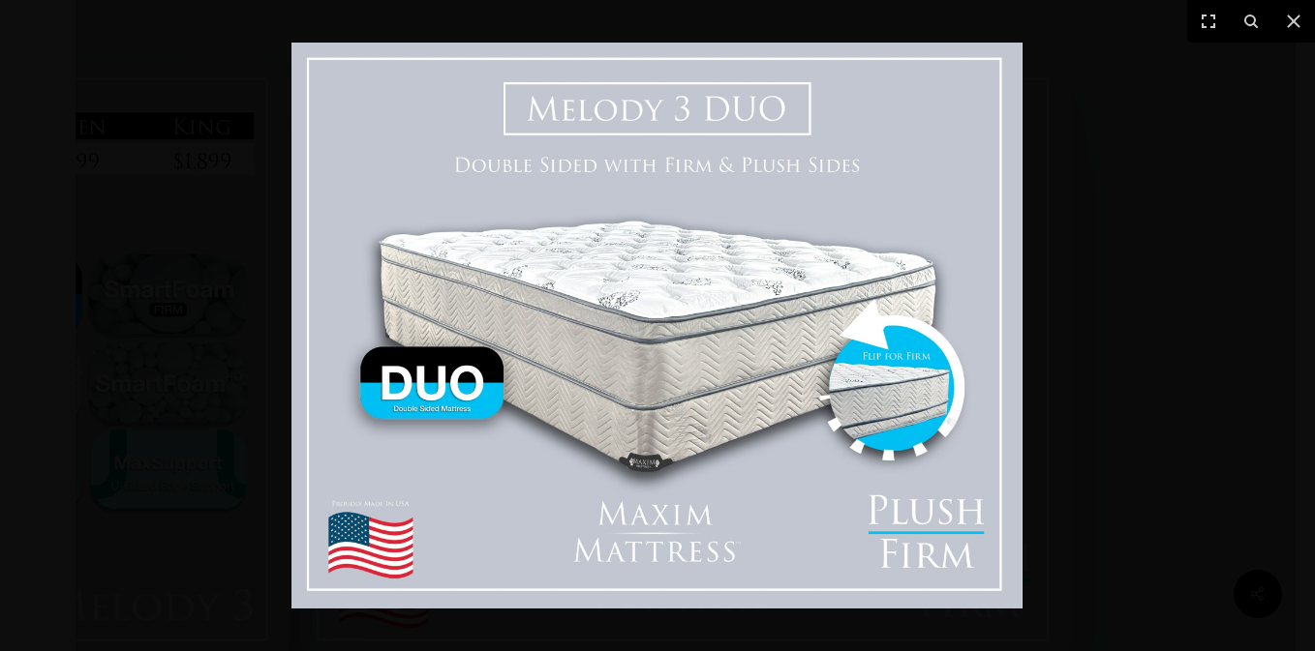
click at [674, 285] on img at bounding box center [656, 326] width 731 height 566
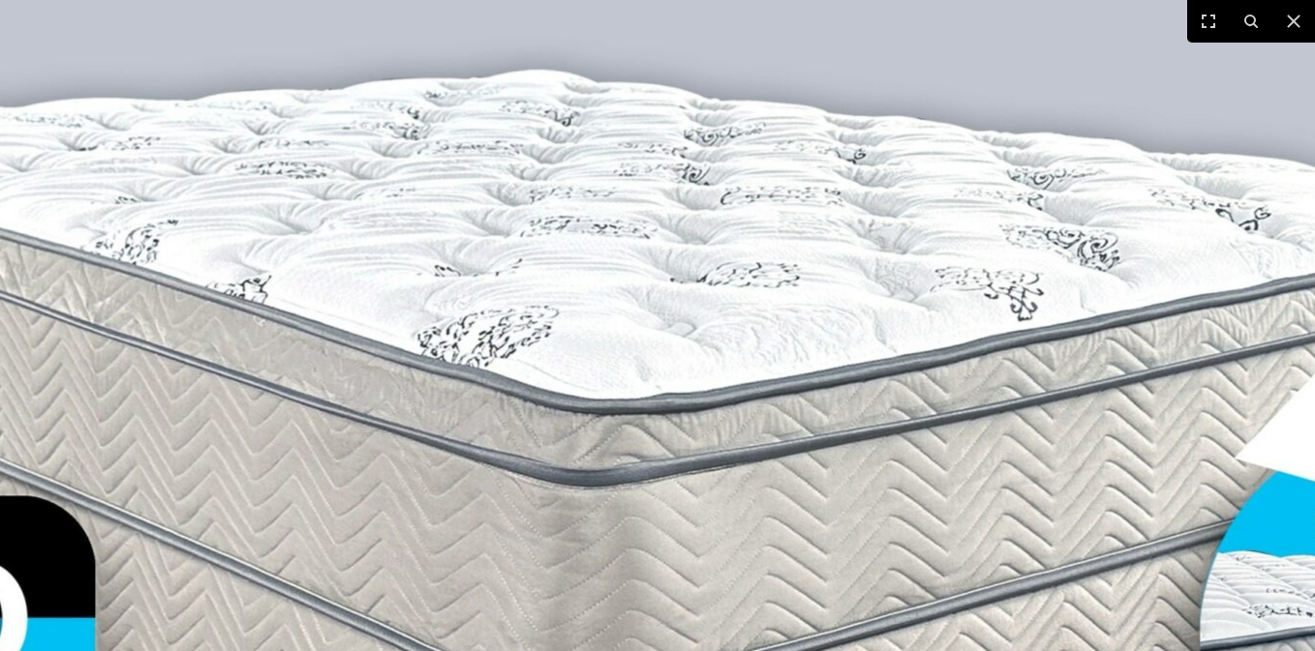
scroll to position [639, 0]
click at [1295, 30] on icon at bounding box center [1293, 21] width 23 height 23
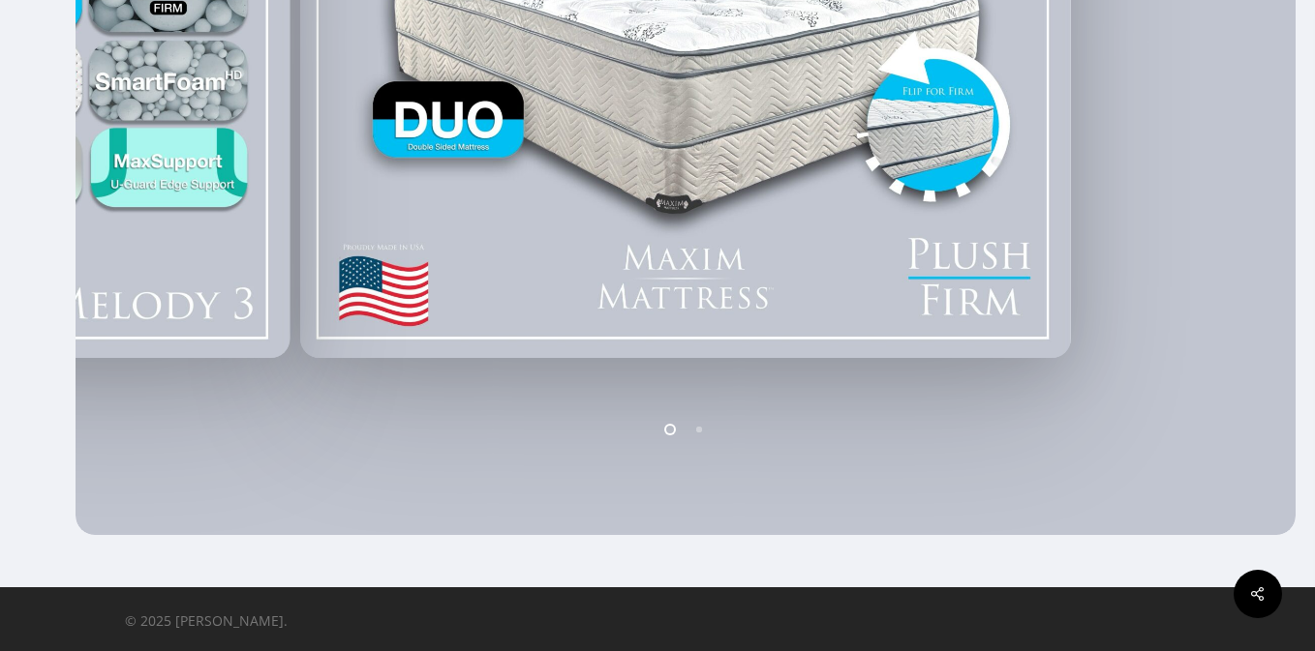
scroll to position [0, 0]
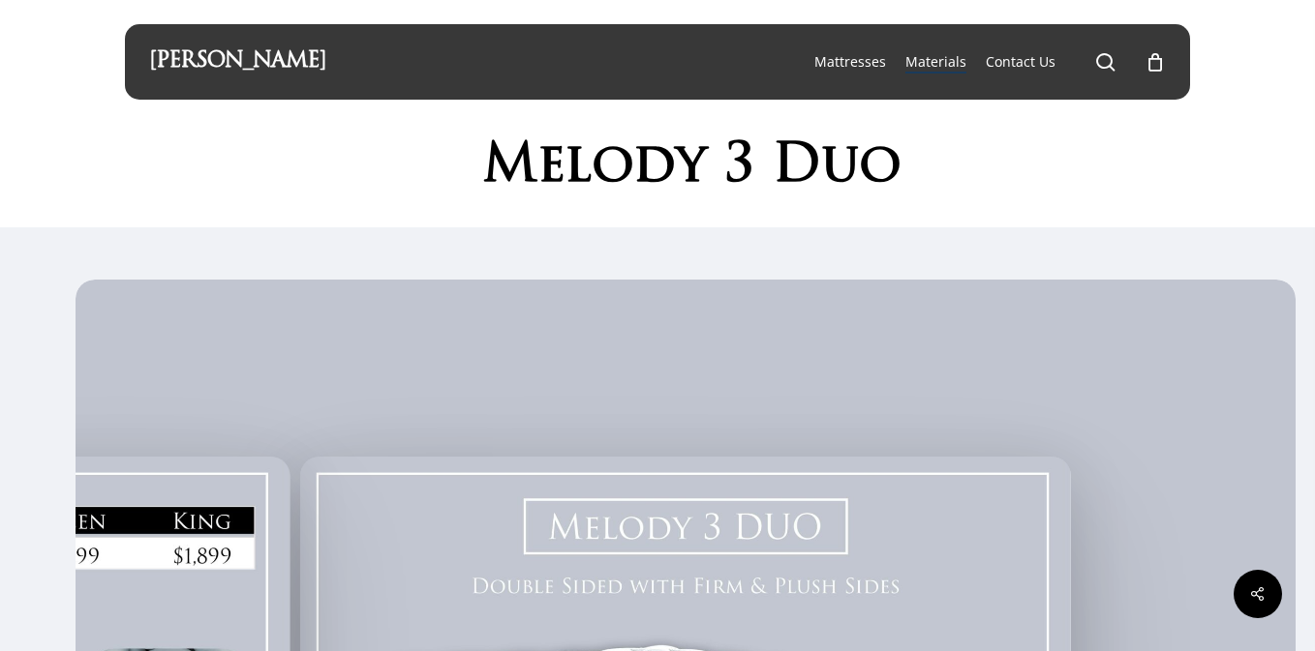
click at [946, 60] on span "Materials" at bounding box center [935, 61] width 61 height 18
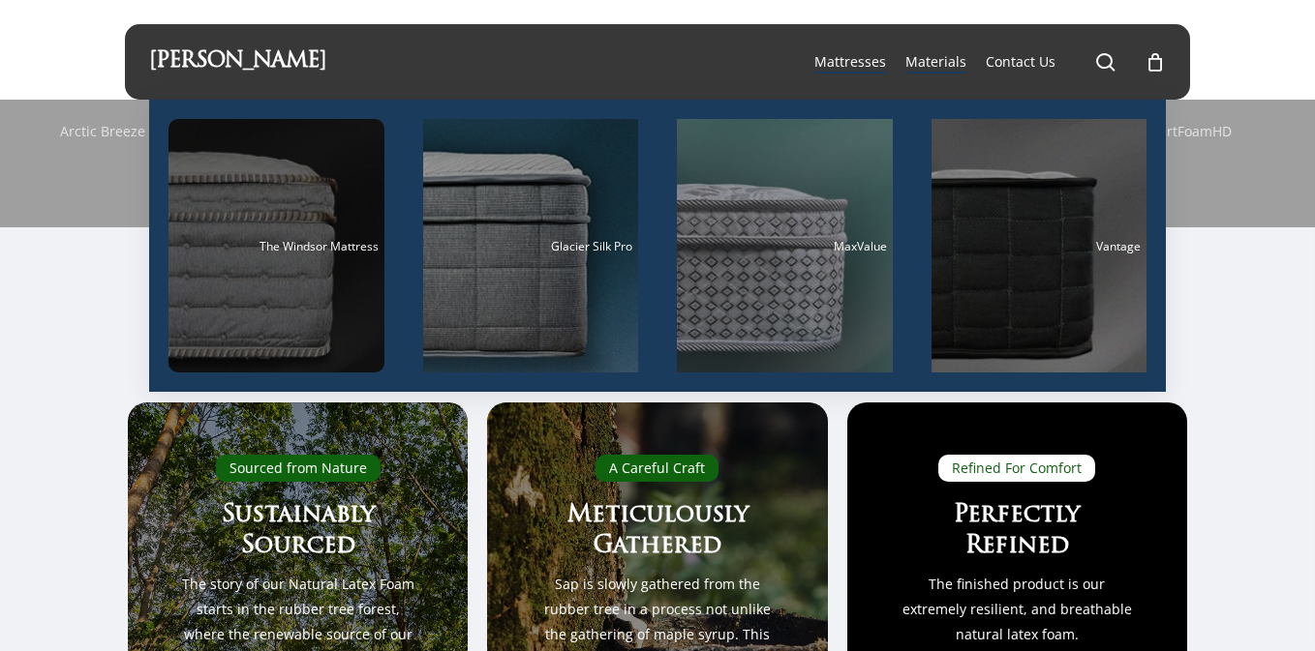
click at [280, 337] on div "Main Menu" at bounding box center [276, 246] width 216 height 254
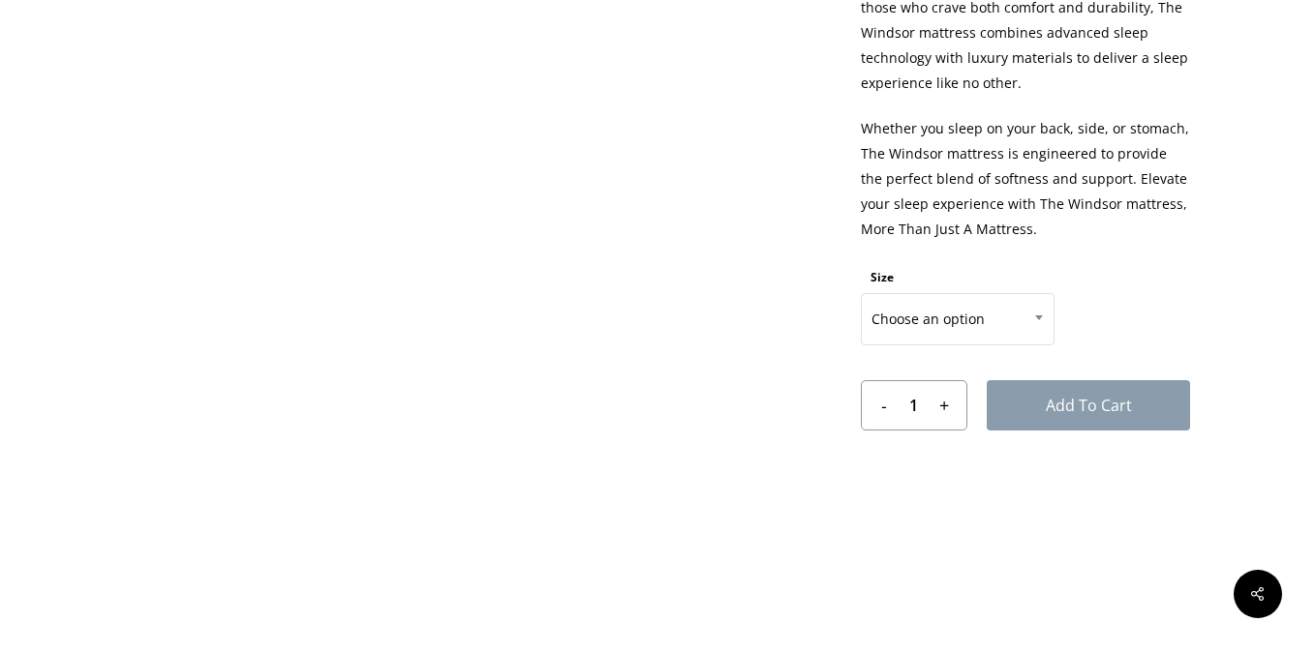
scroll to position [984, 0]
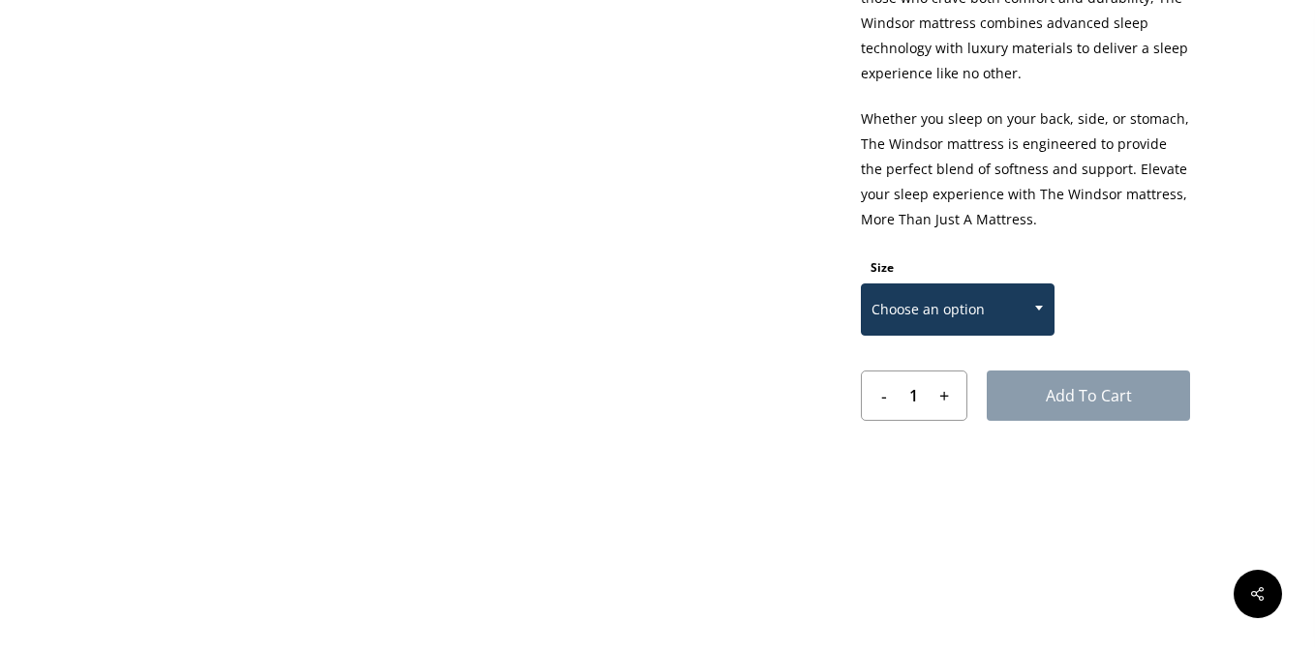
click at [877, 316] on span "Choose an option" at bounding box center [958, 309] width 192 height 41
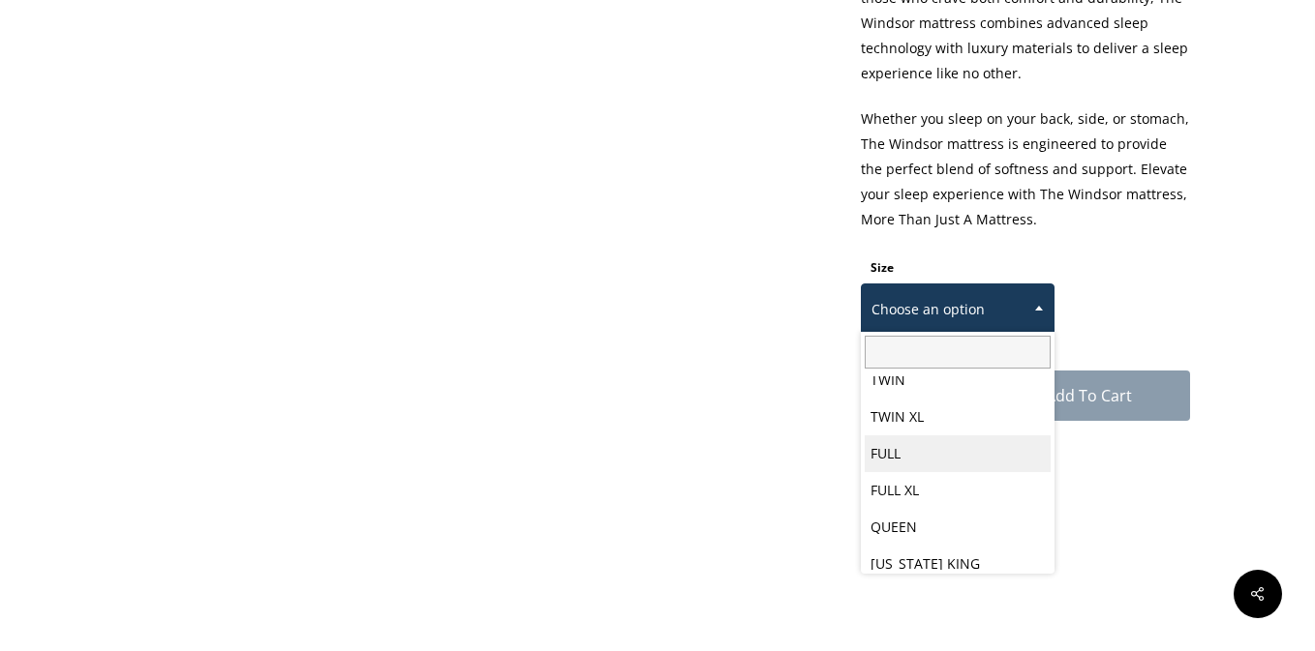
scroll to position [101, 0]
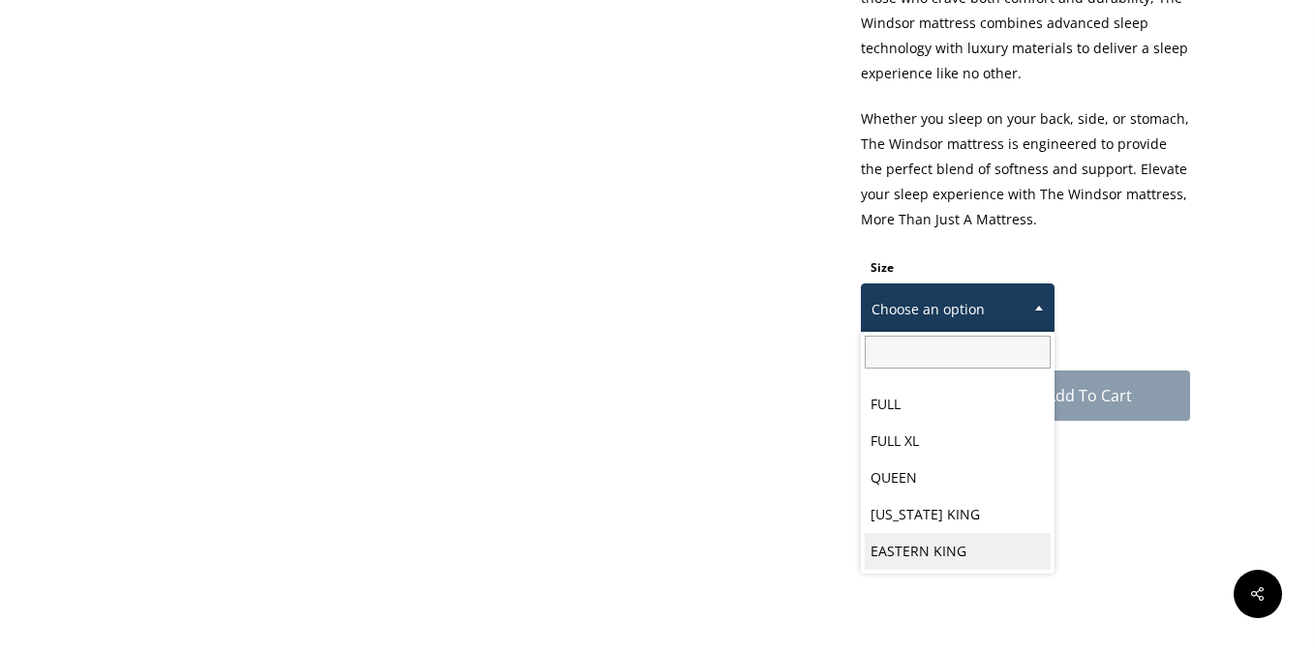
select select "EASTERN KING"
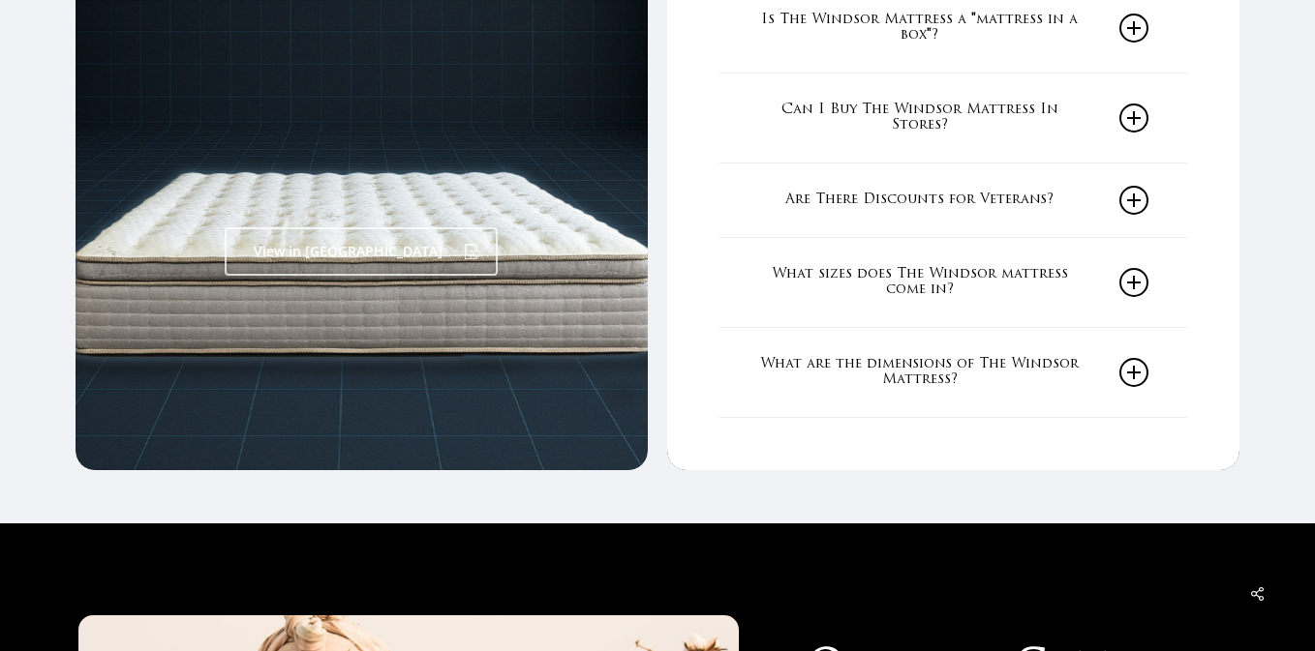
scroll to position [3471, 0]
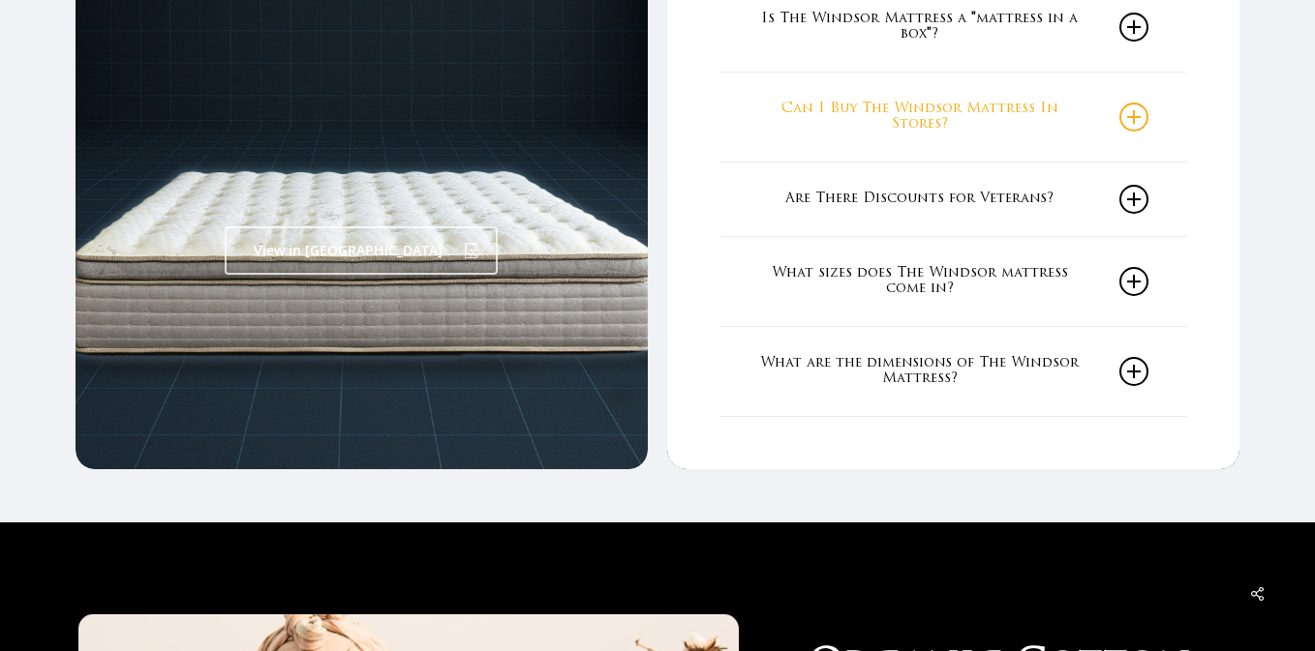
click at [1002, 101] on link "Can I Buy The Windsor Mattress In Stores?" at bounding box center [952, 117] width 389 height 89
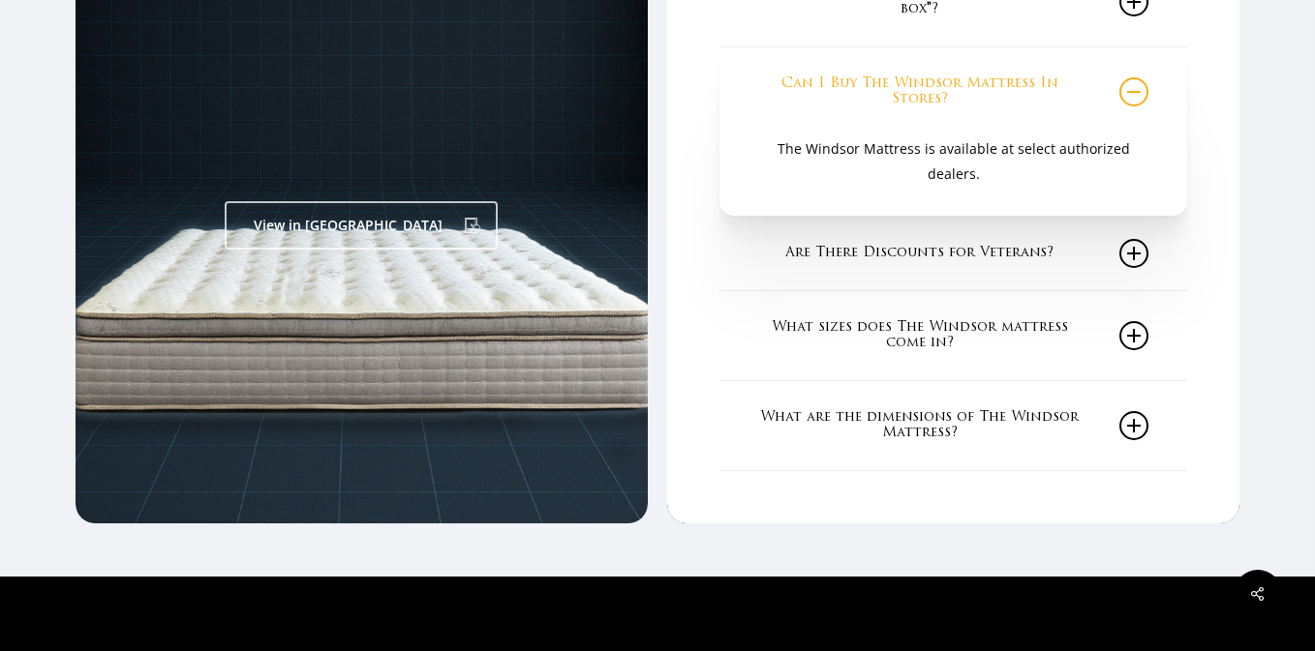
scroll to position [3506, 0]
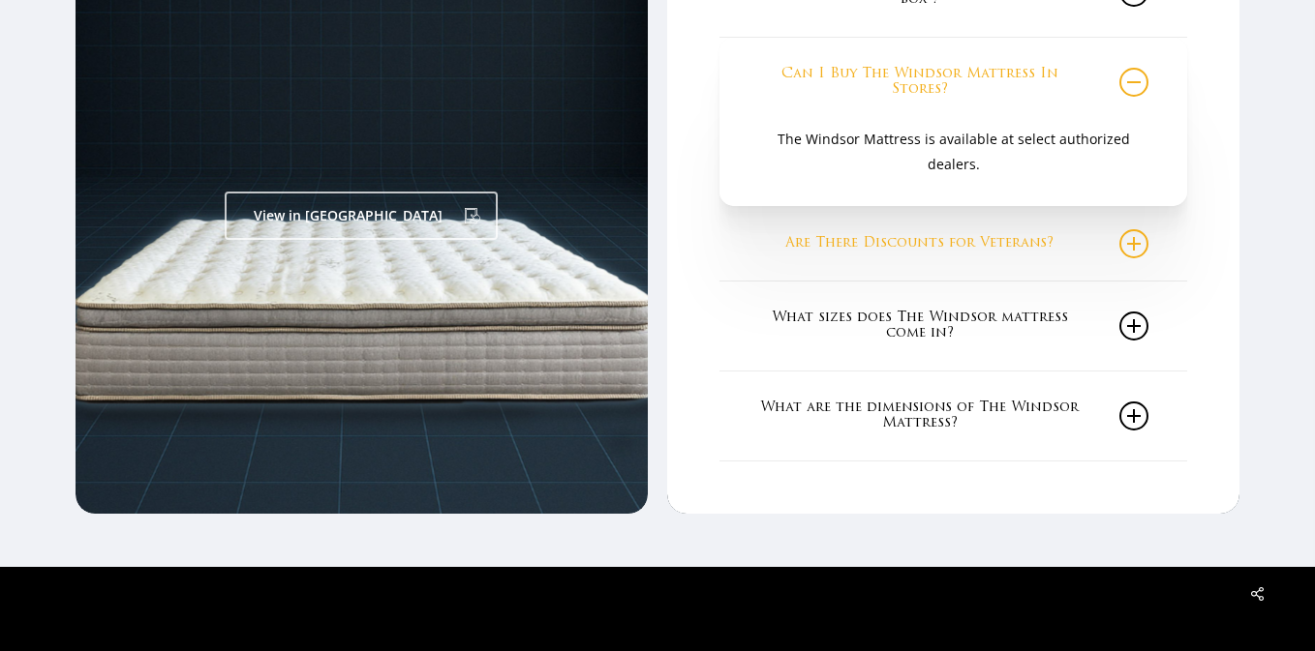
click at [992, 240] on link "Are There Discounts for Veterans?" at bounding box center [952, 244] width 389 height 74
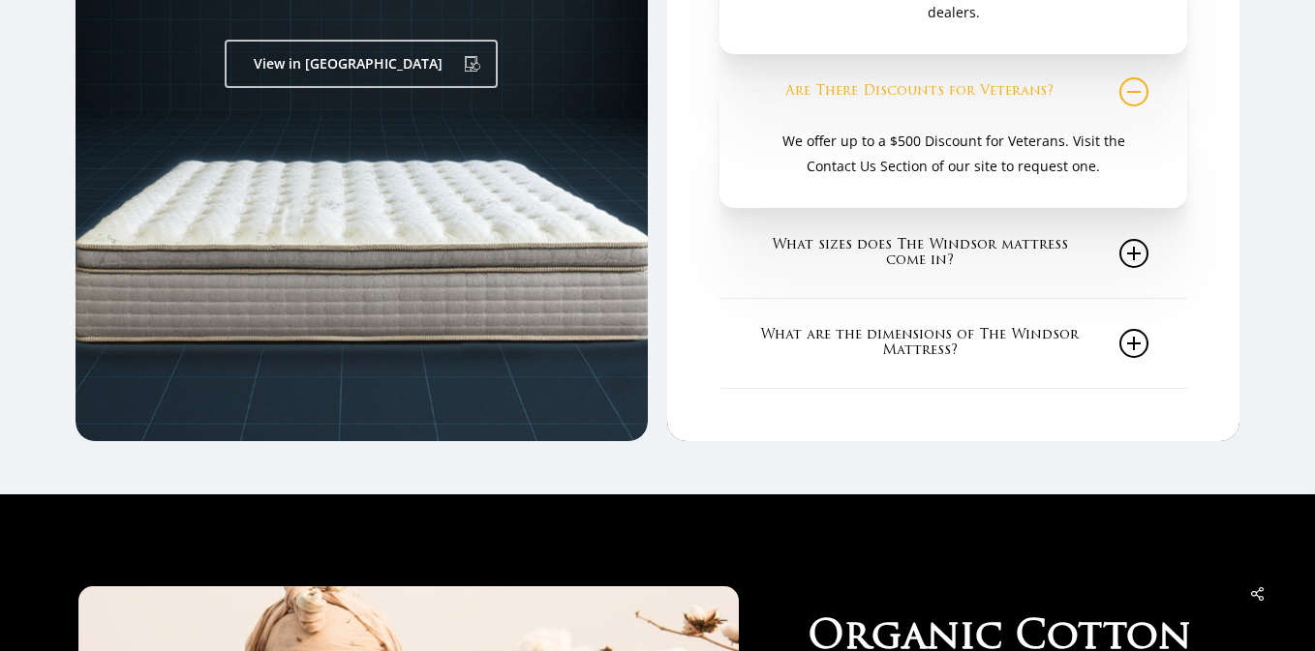
scroll to position [3660, 0]
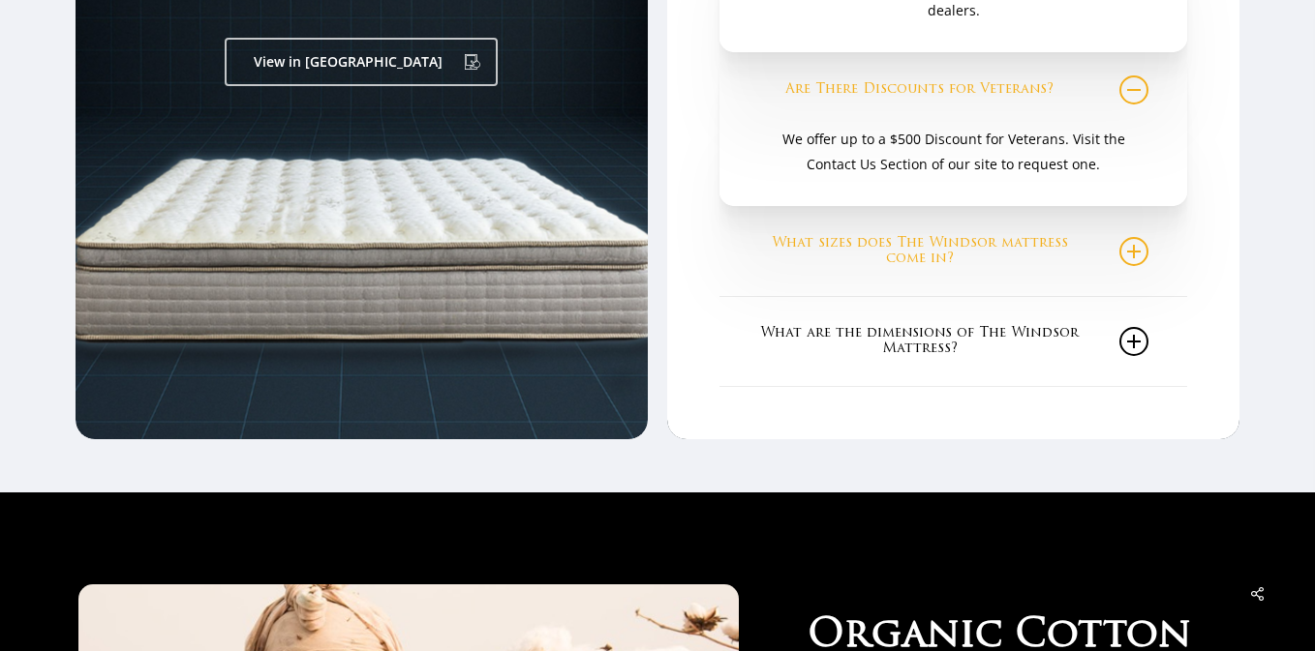
click at [1018, 268] on link "What sizes does The Windsor mattress come in?" at bounding box center [952, 251] width 389 height 89
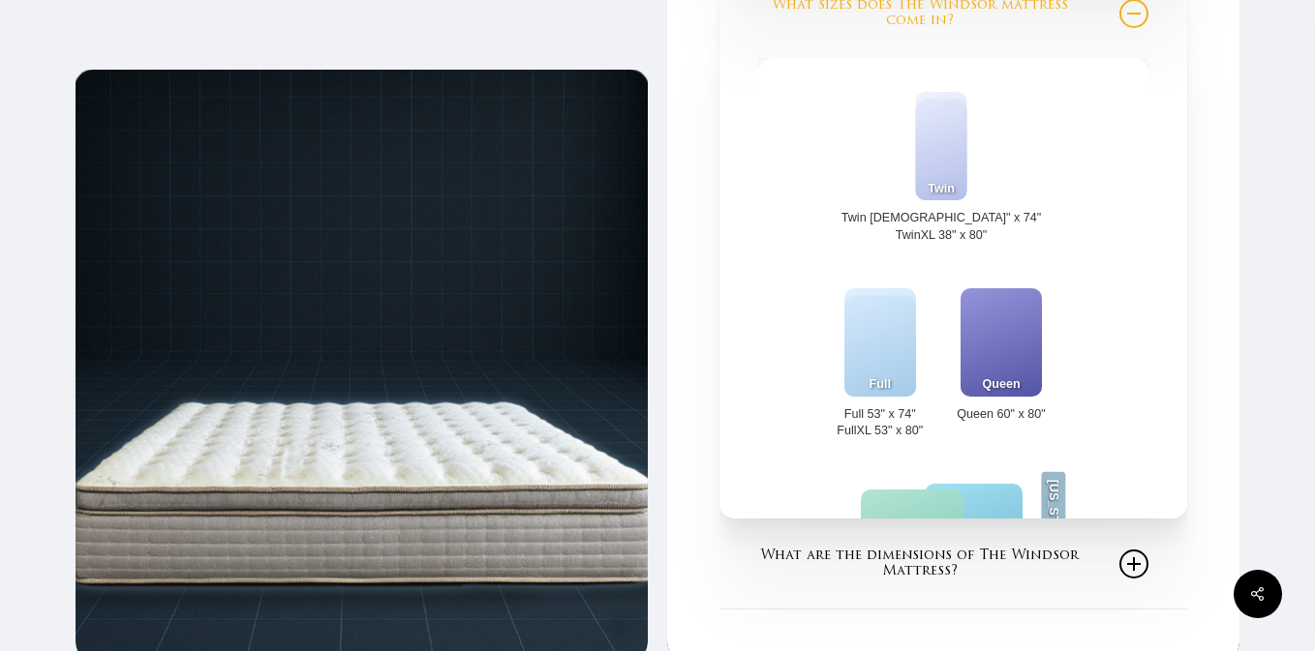
scroll to position [3899, 0]
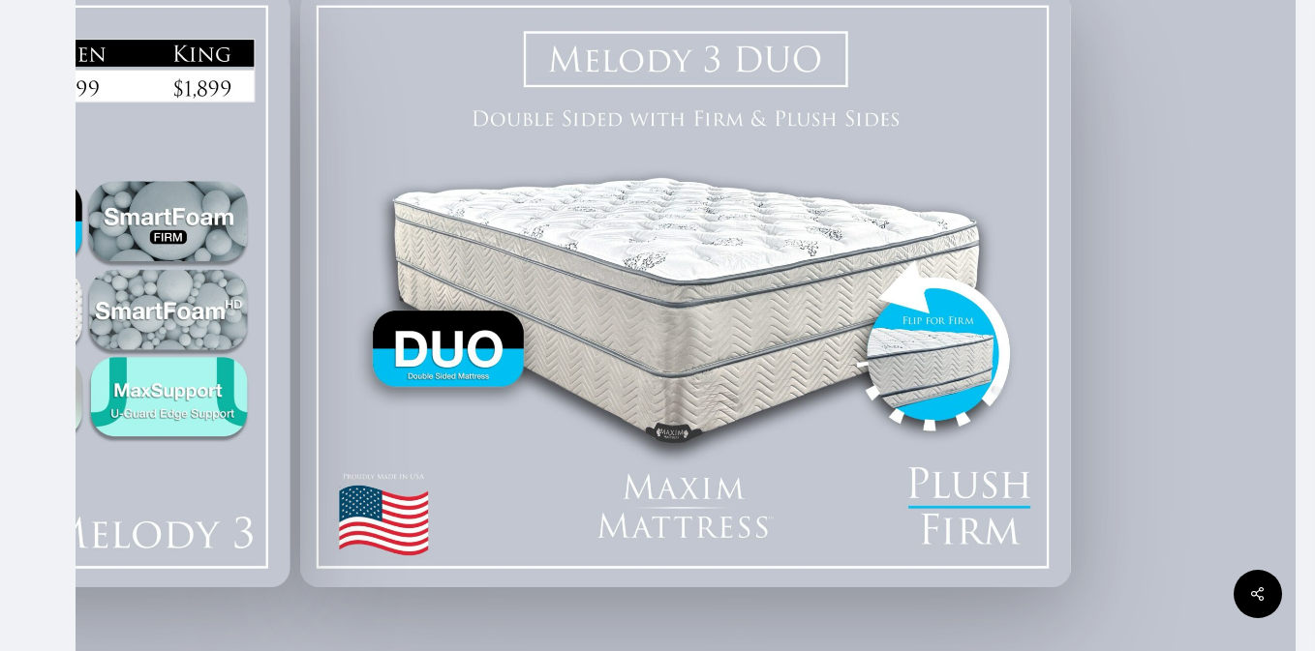
scroll to position [472, 0]
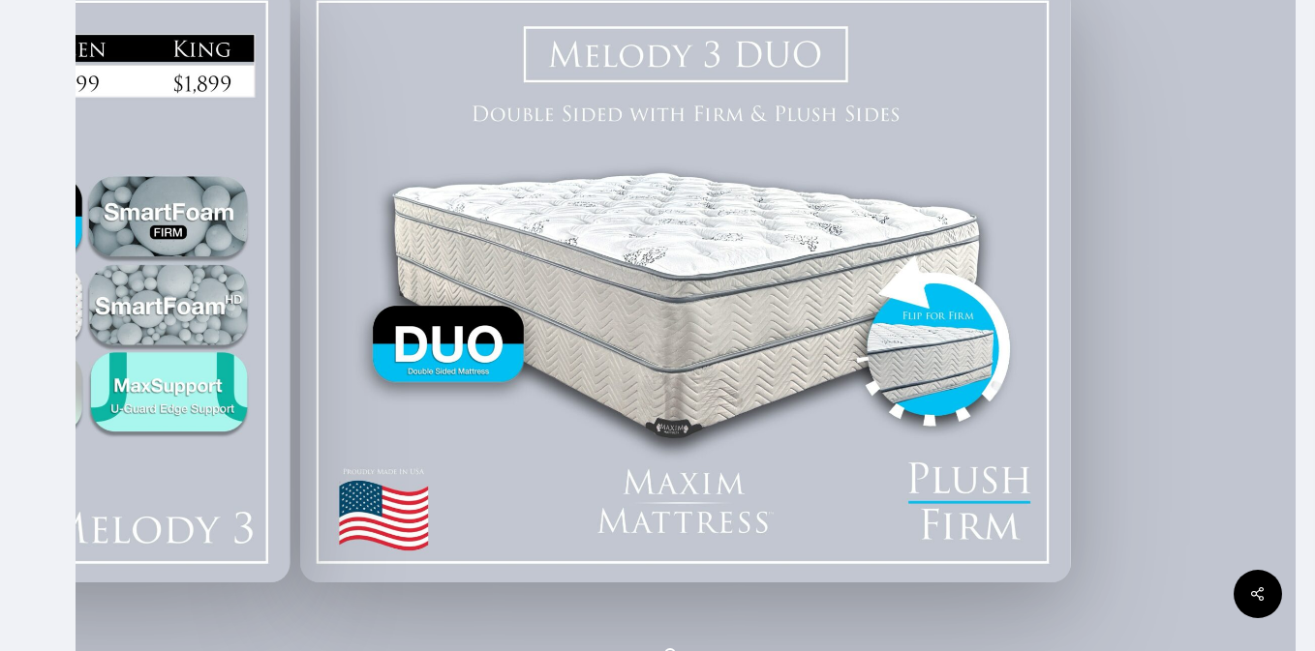
click at [664, 408] on img at bounding box center [685, 284] width 771 height 598
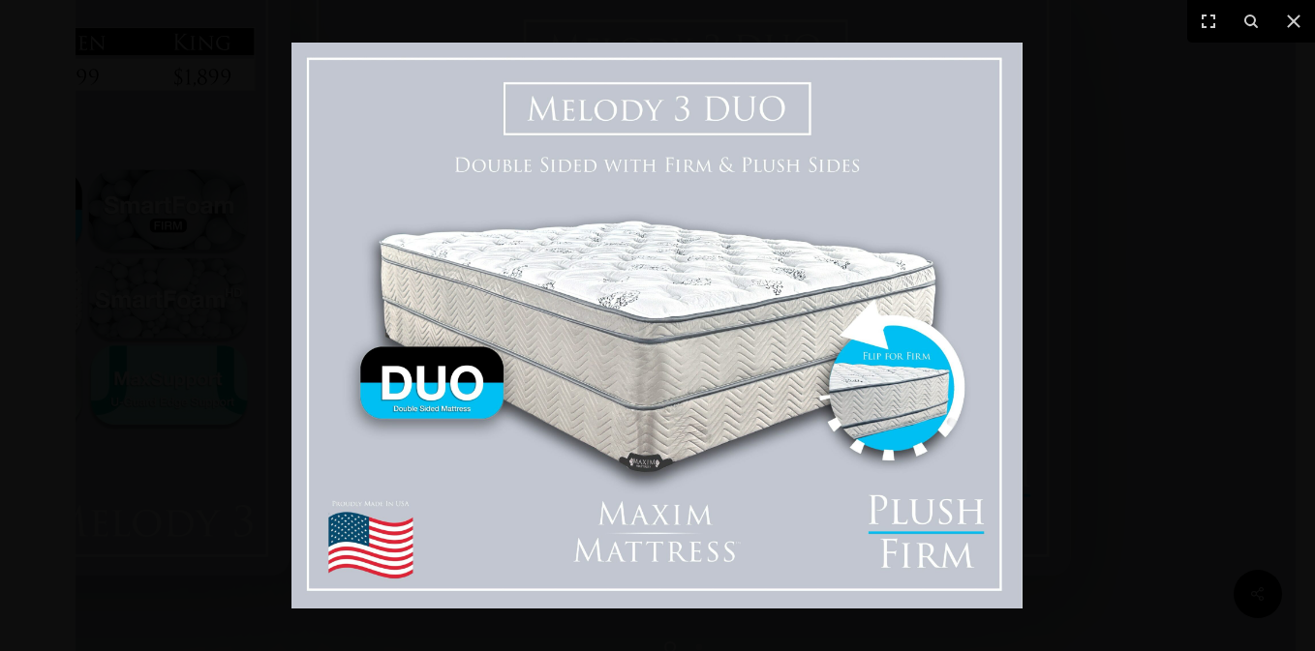
scroll to position [480, 0]
click at [664, 408] on img at bounding box center [656, 326] width 731 height 566
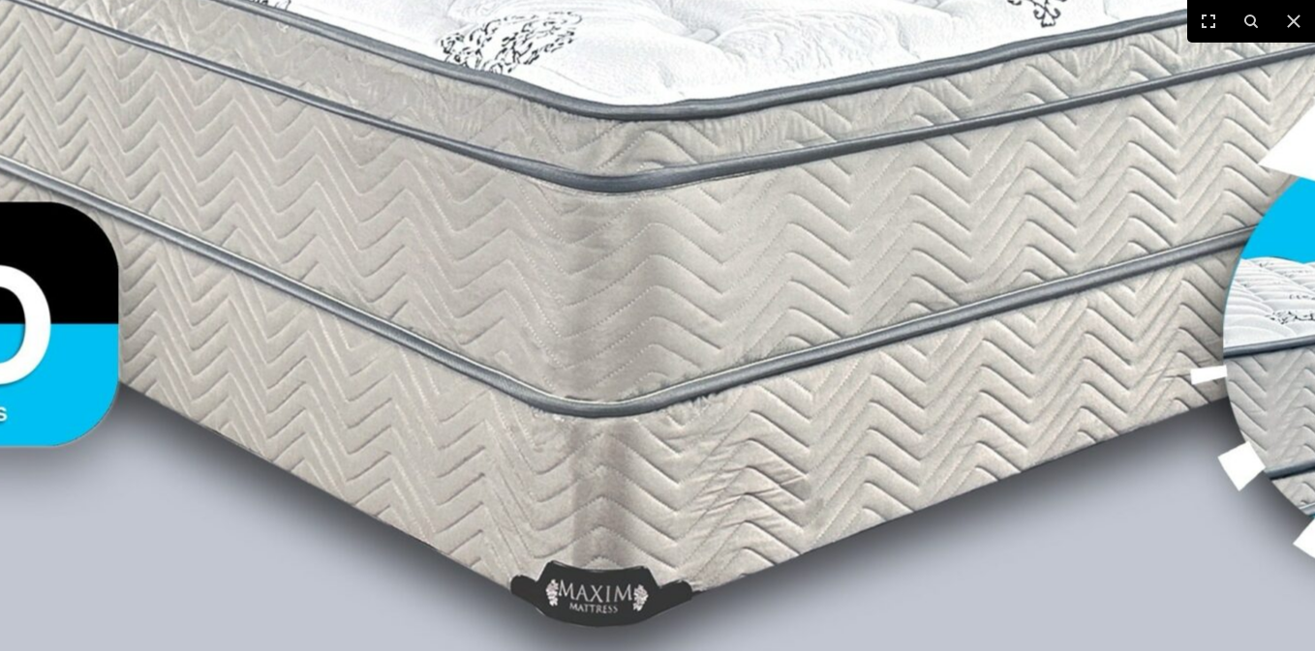
click at [664, 408] on img at bounding box center [639, 129] width 2478 height 1920
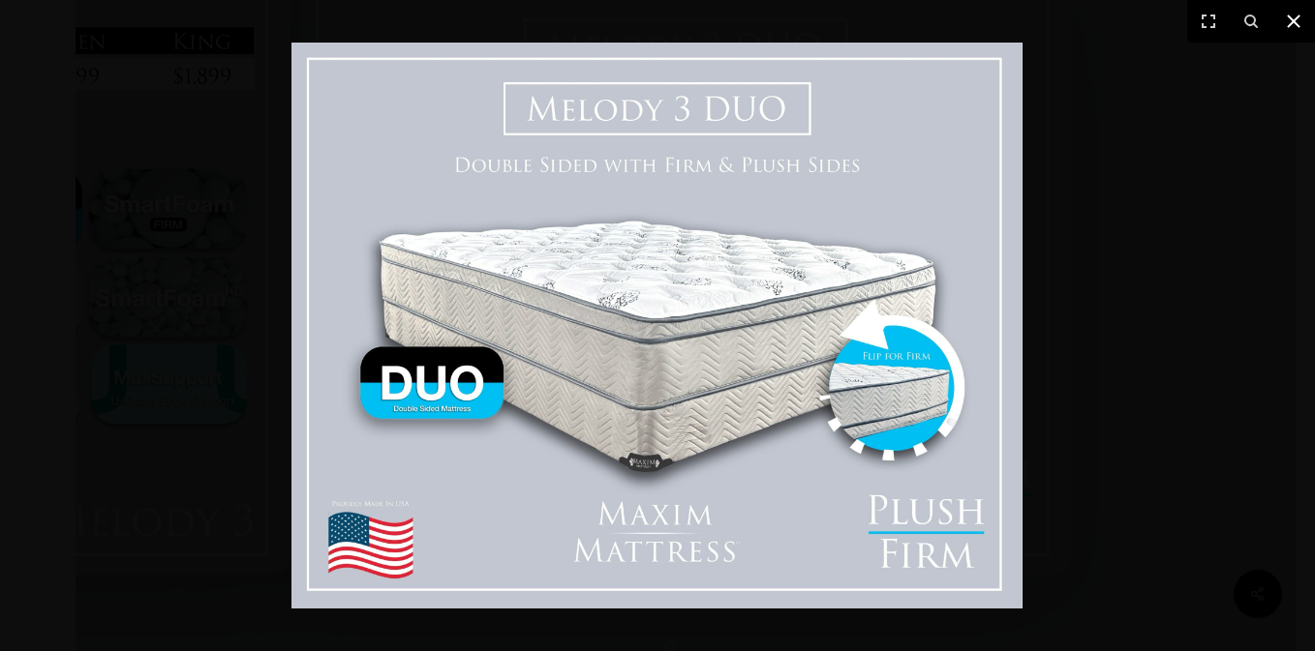
click at [1284, 20] on icon at bounding box center [1293, 21] width 23 height 23
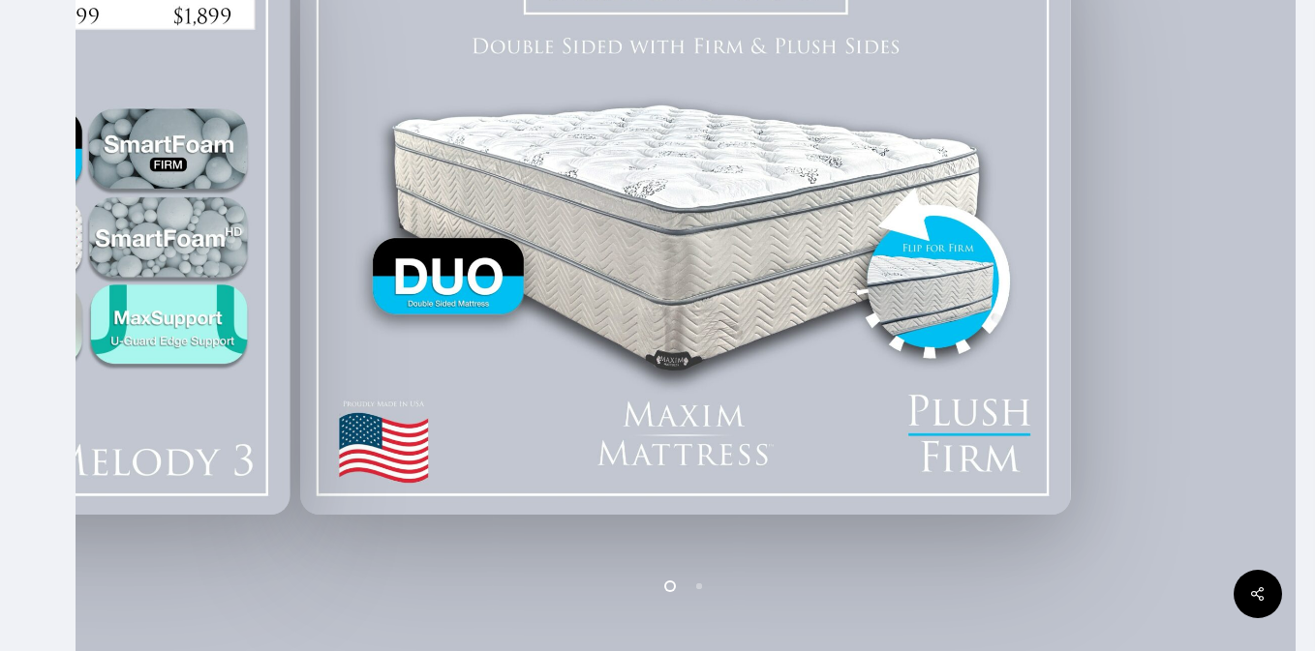
scroll to position [542, 0]
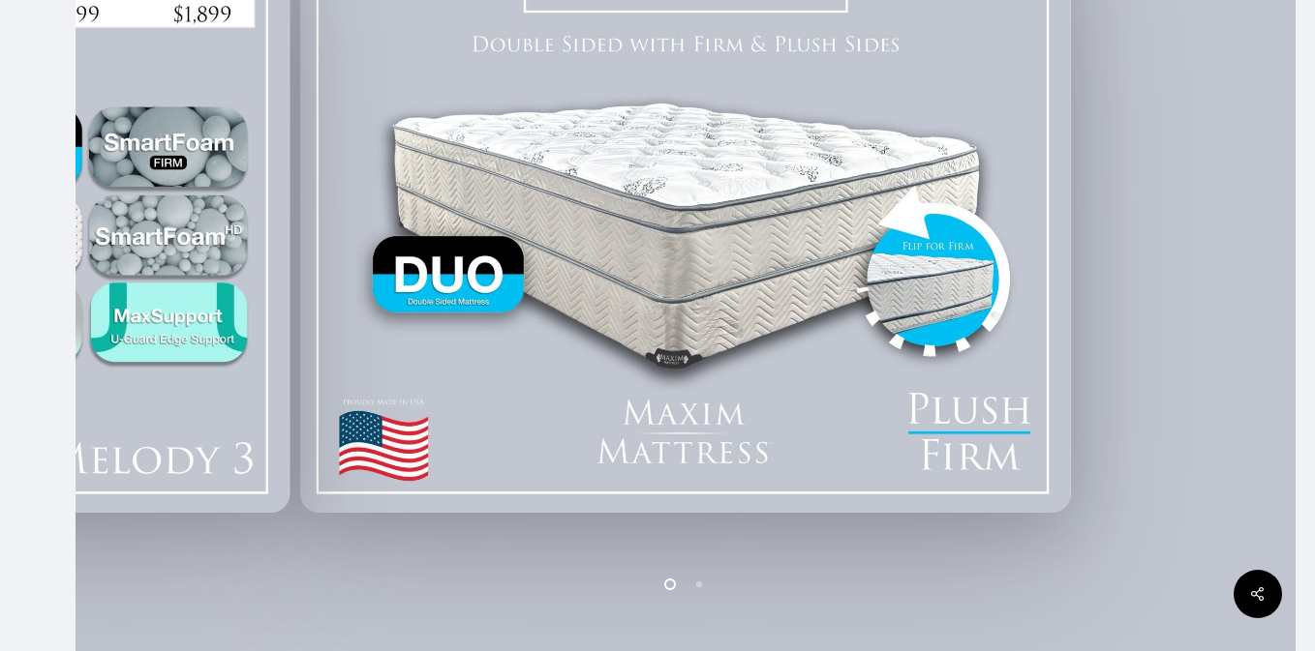
click at [1111, 505] on div at bounding box center [686, 214] width 1220 height 953
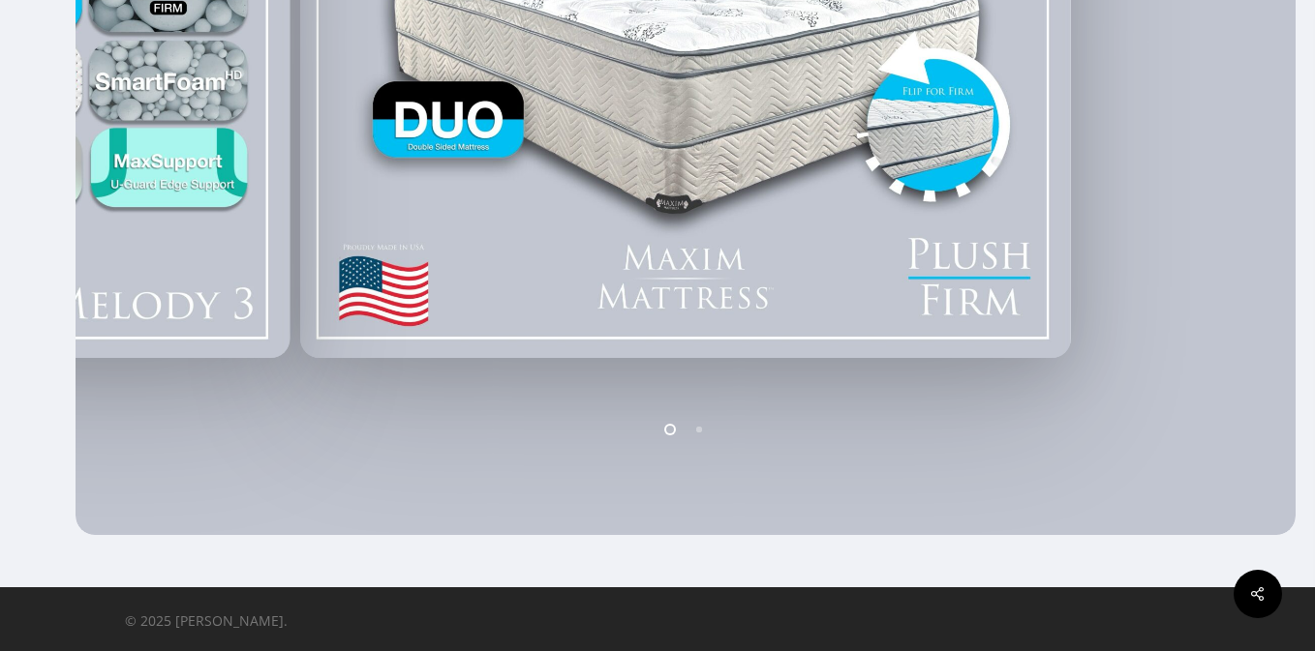
scroll to position [0, 0]
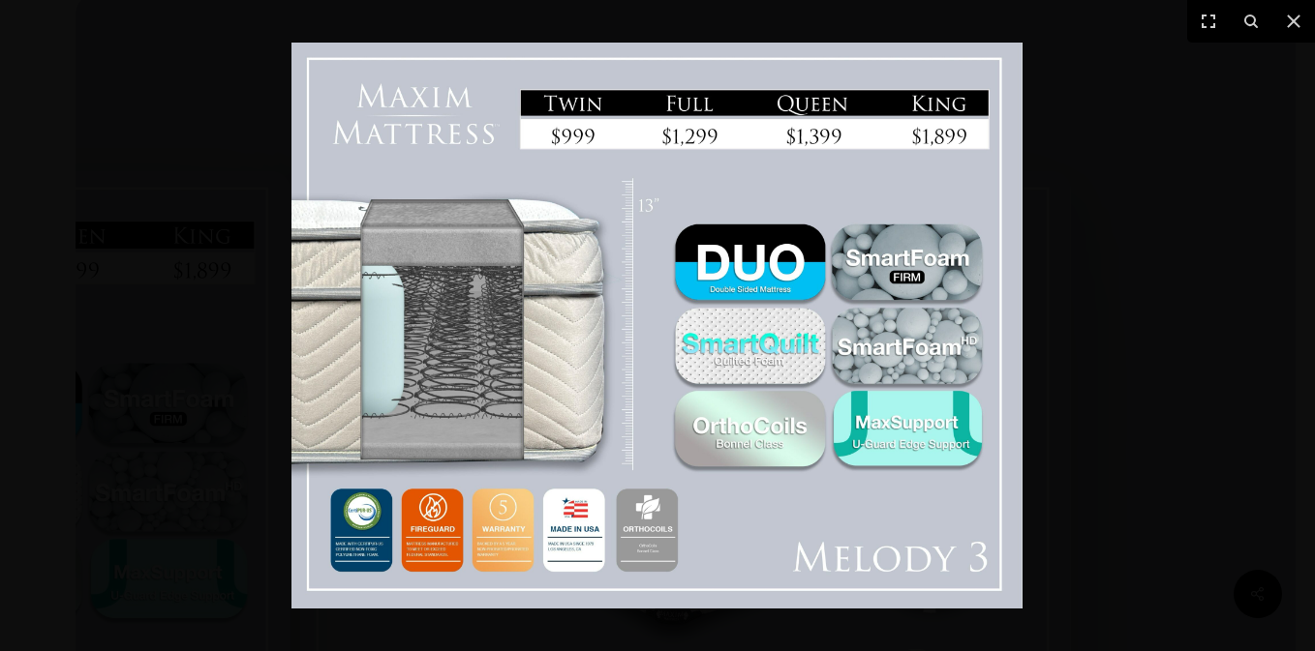
scroll to position [316, 0]
click at [1068, 439] on div at bounding box center [657, 325] width 1315 height 651
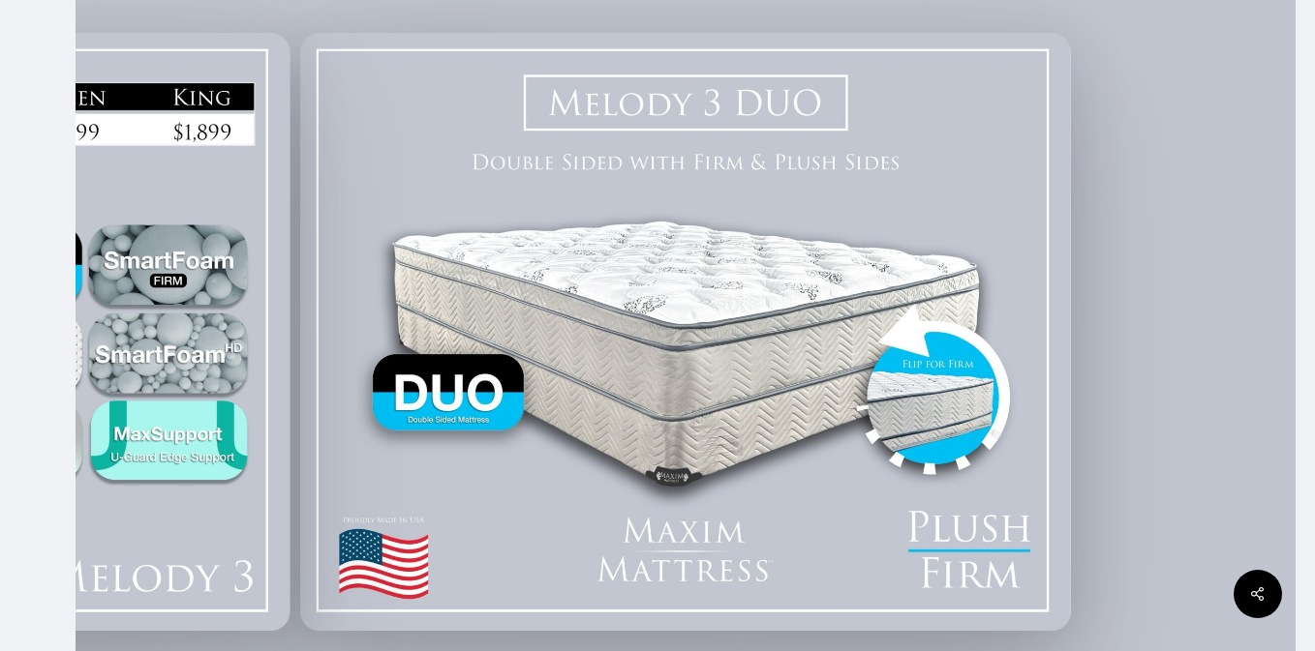
scroll to position [439, 0]
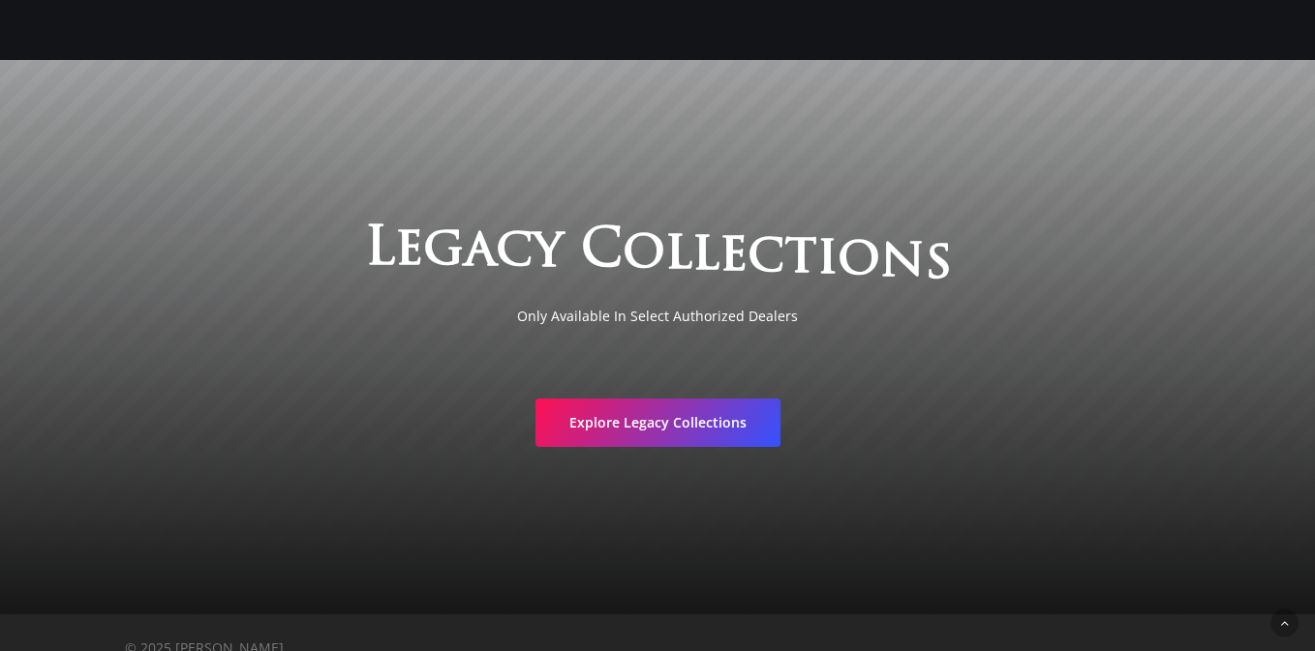
scroll to position [3169, 0]
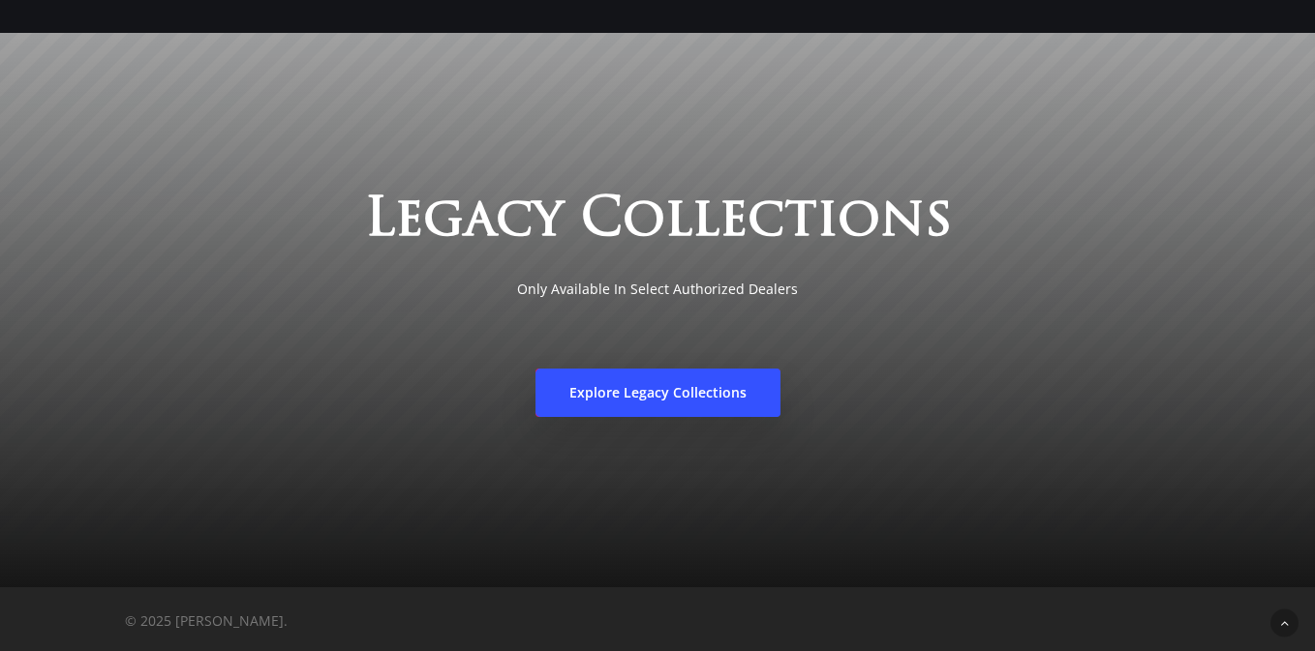
click at [676, 388] on span "Explore Legacy Collections" at bounding box center [657, 392] width 177 height 19
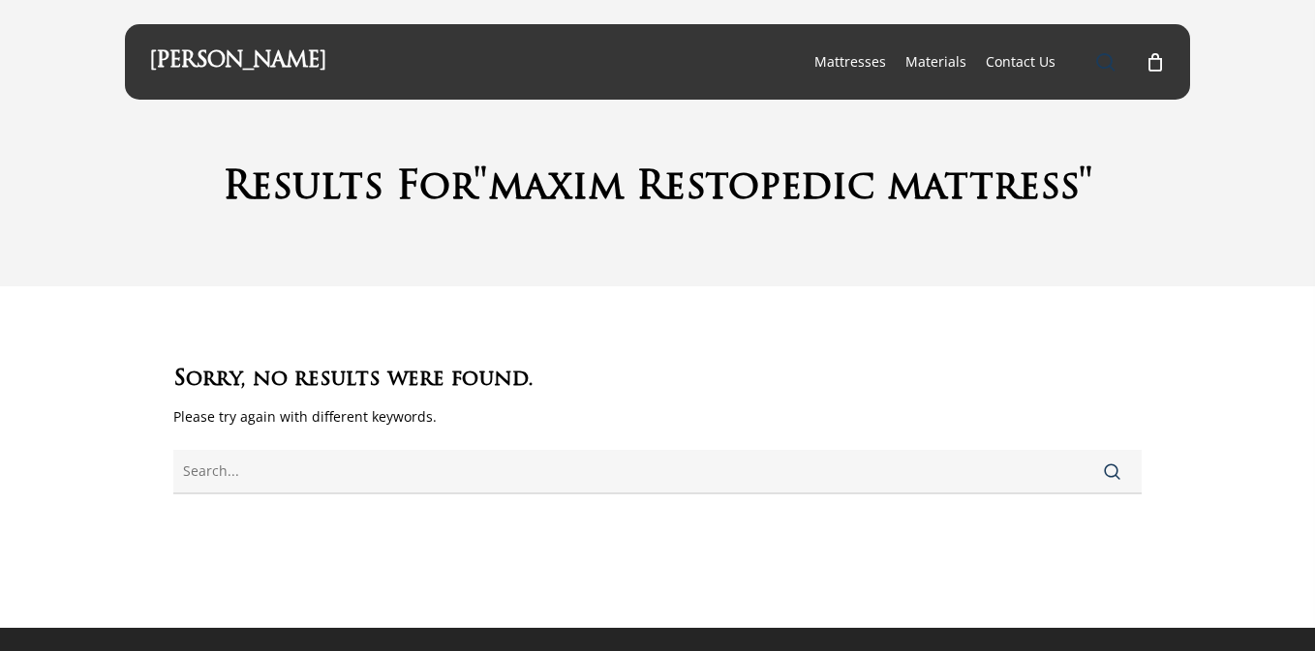
click at [1110, 58] on span "Main Menu" at bounding box center [1105, 61] width 19 height 19
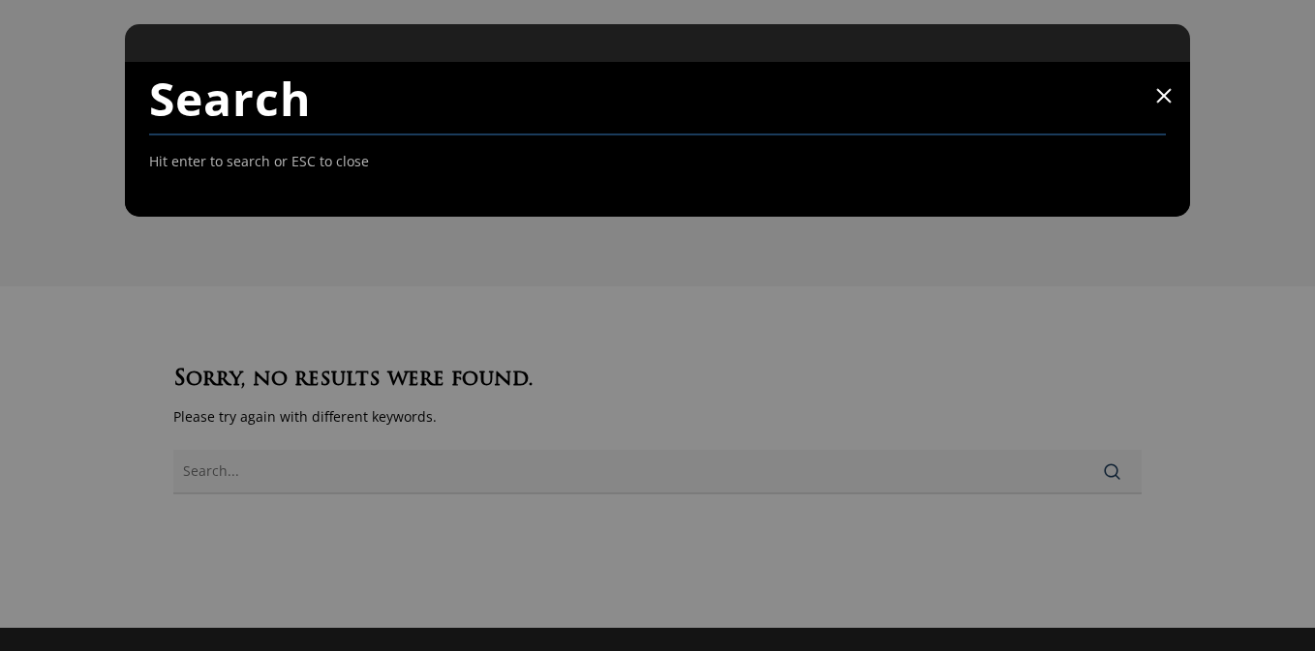
paste input "maxim Restopedic mattress"
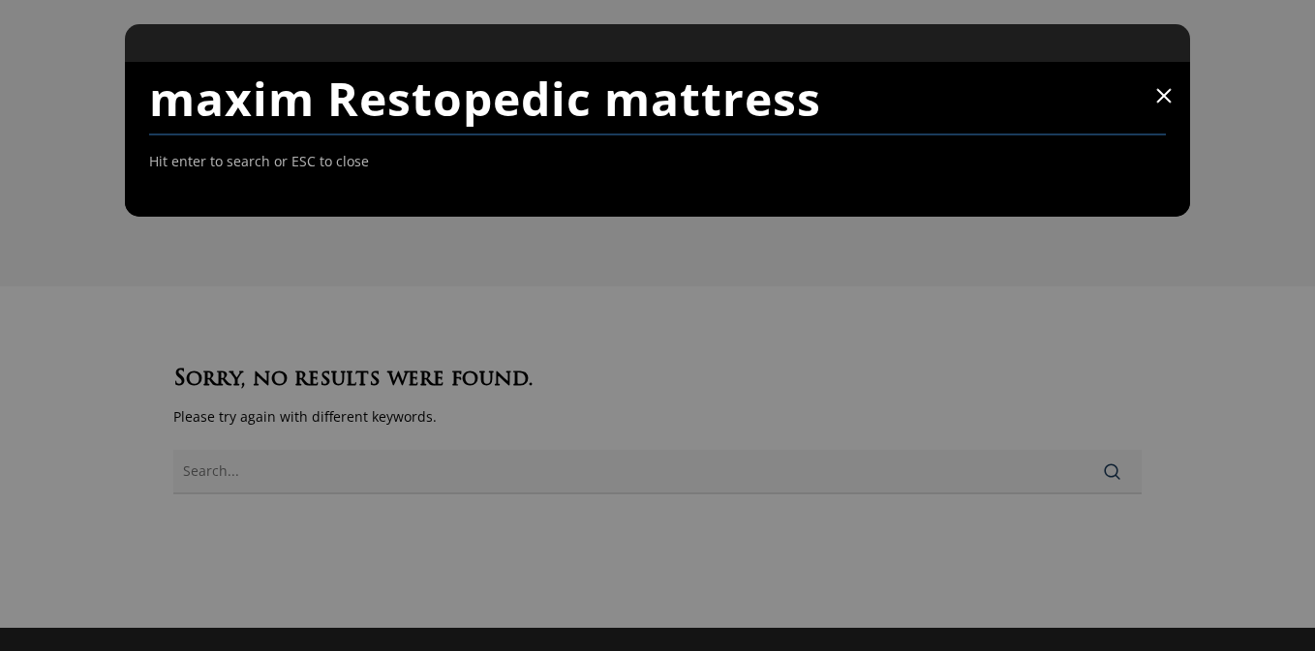
drag, startPoint x: 318, startPoint y: 108, endPoint x: 81, endPoint y: 92, distance: 236.8
click at [81, 92] on div "maxim Restopedic mattress Hit enter to search or ESC to close Close Search Maxi…" at bounding box center [657, 346] width 1315 height 692
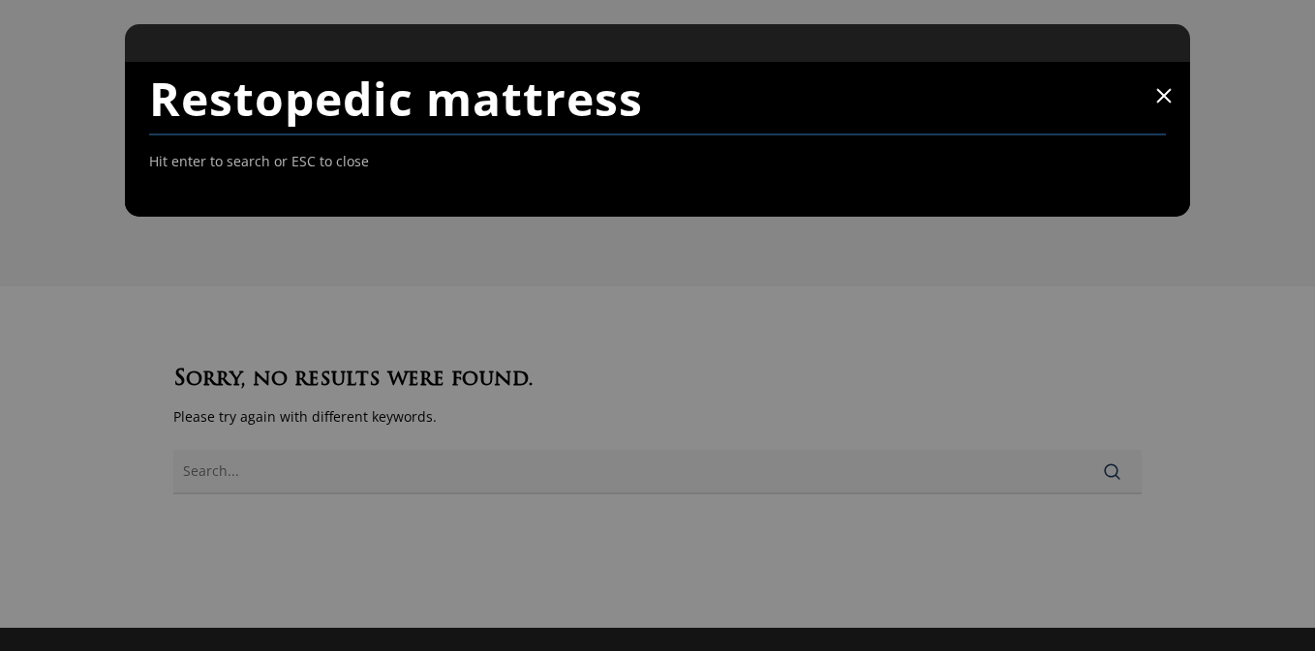
click at [683, 101] on input "Restopedic mattress" at bounding box center [657, 99] width 1016 height 74
type input "Restopedic mattress"
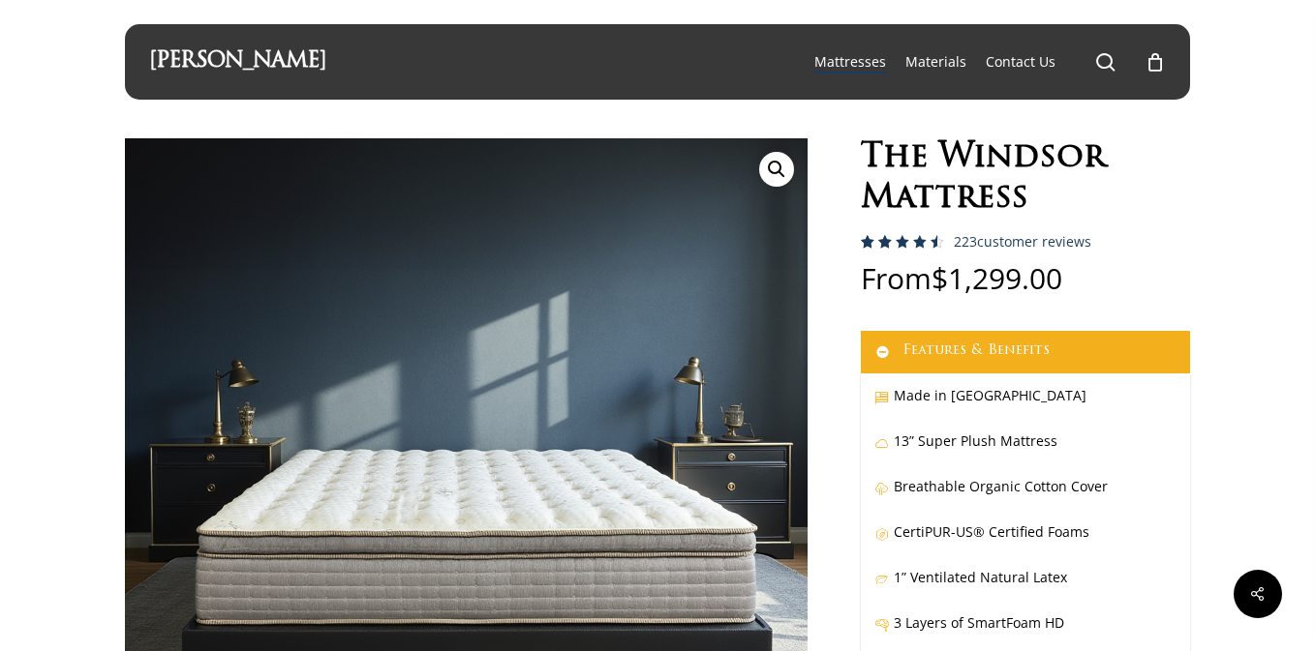
select select "EASTERN KING"
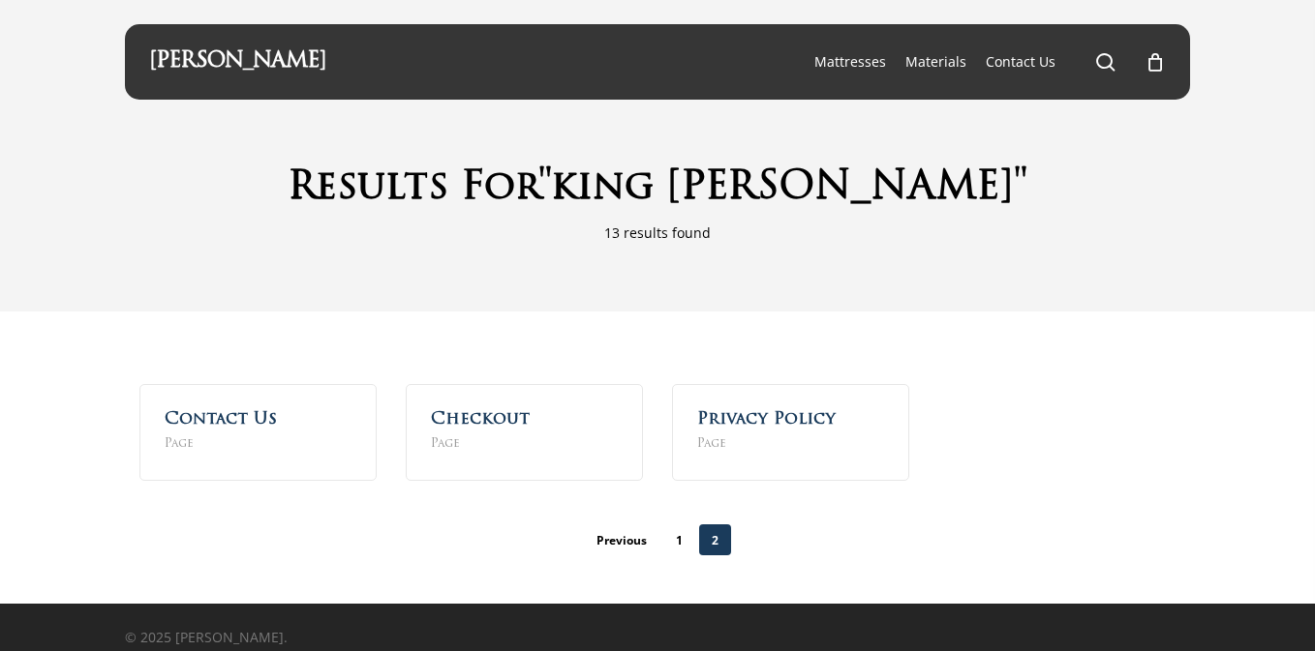
scroll to position [15, 0]
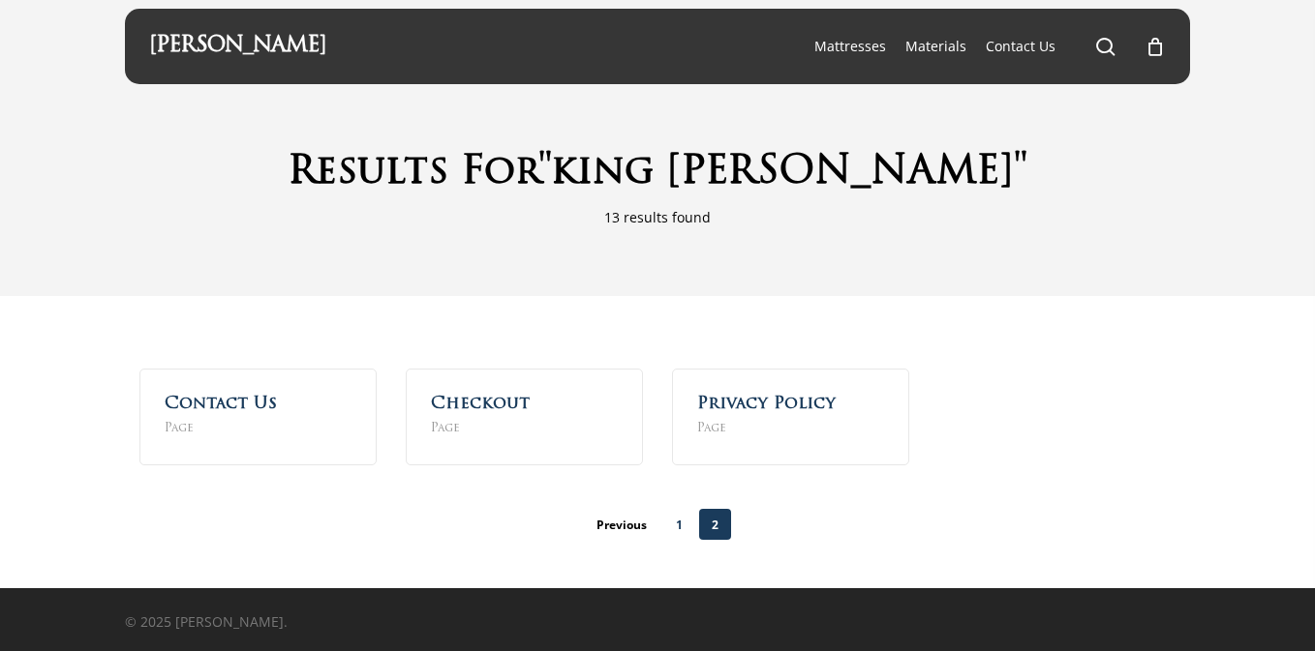
click at [676, 529] on link "1" at bounding box center [679, 524] width 32 height 31
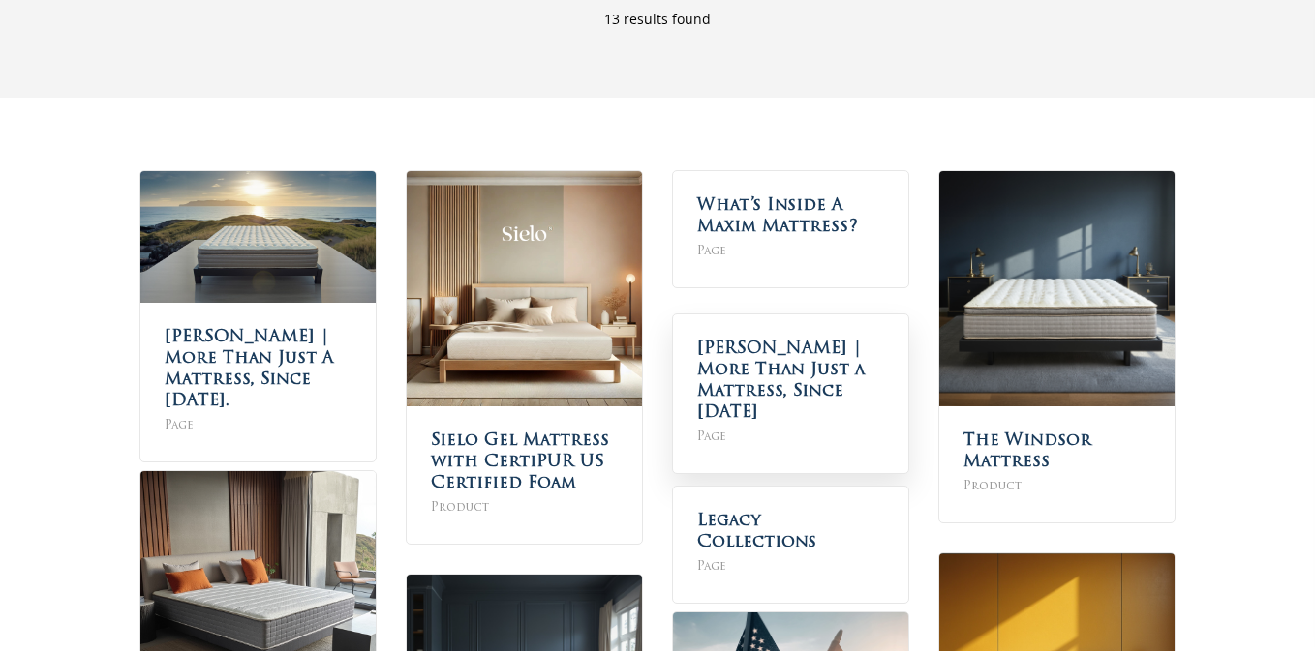
scroll to position [218, 0]
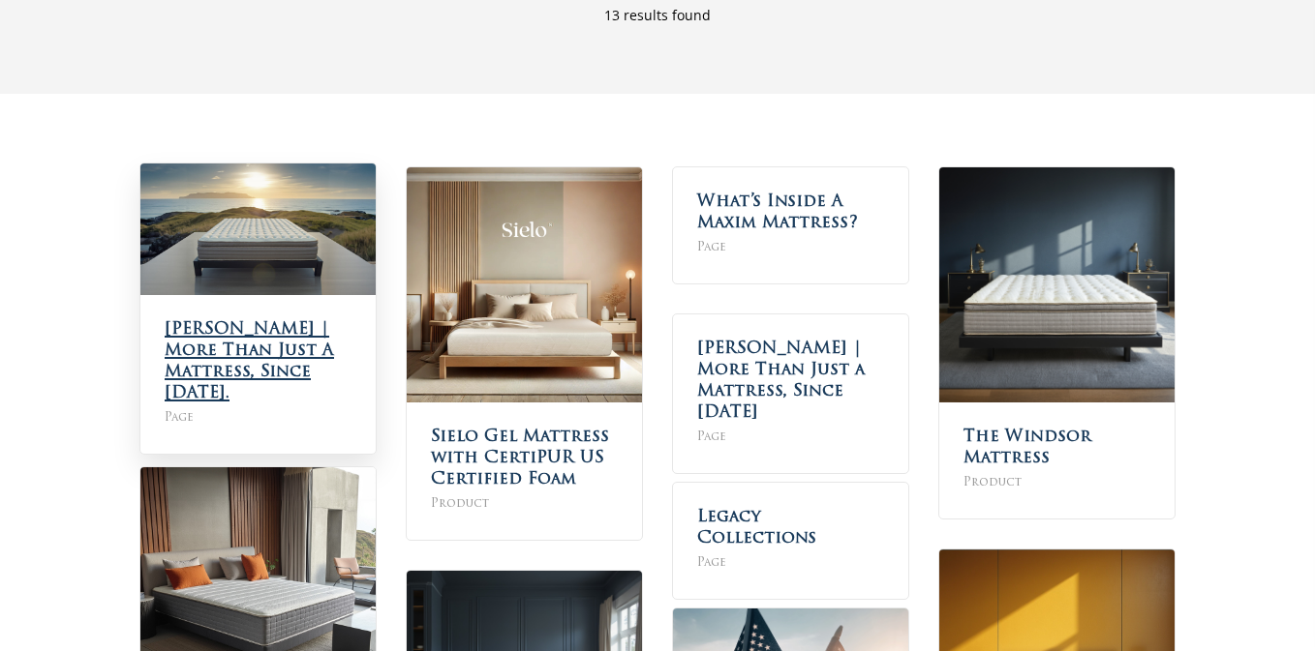
click at [279, 328] on link "[PERSON_NAME] | More Than Just A Mattress, Since [DATE]." at bounding box center [249, 361] width 169 height 80
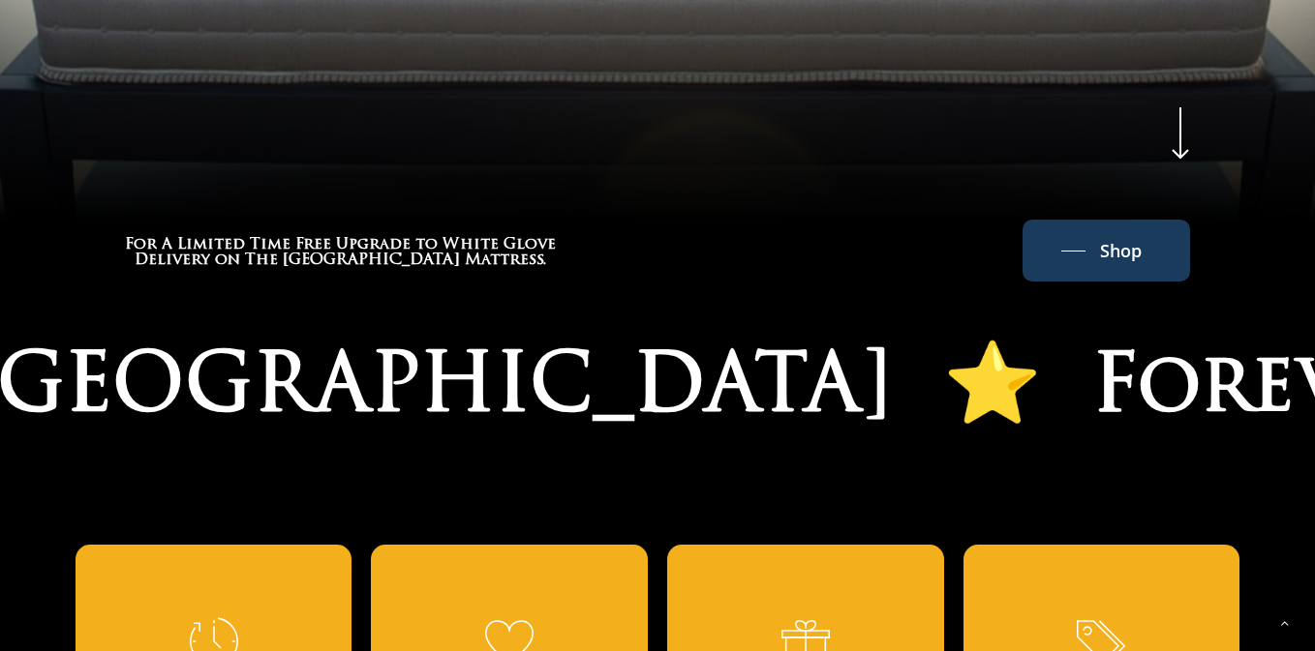
scroll to position [1102, 0]
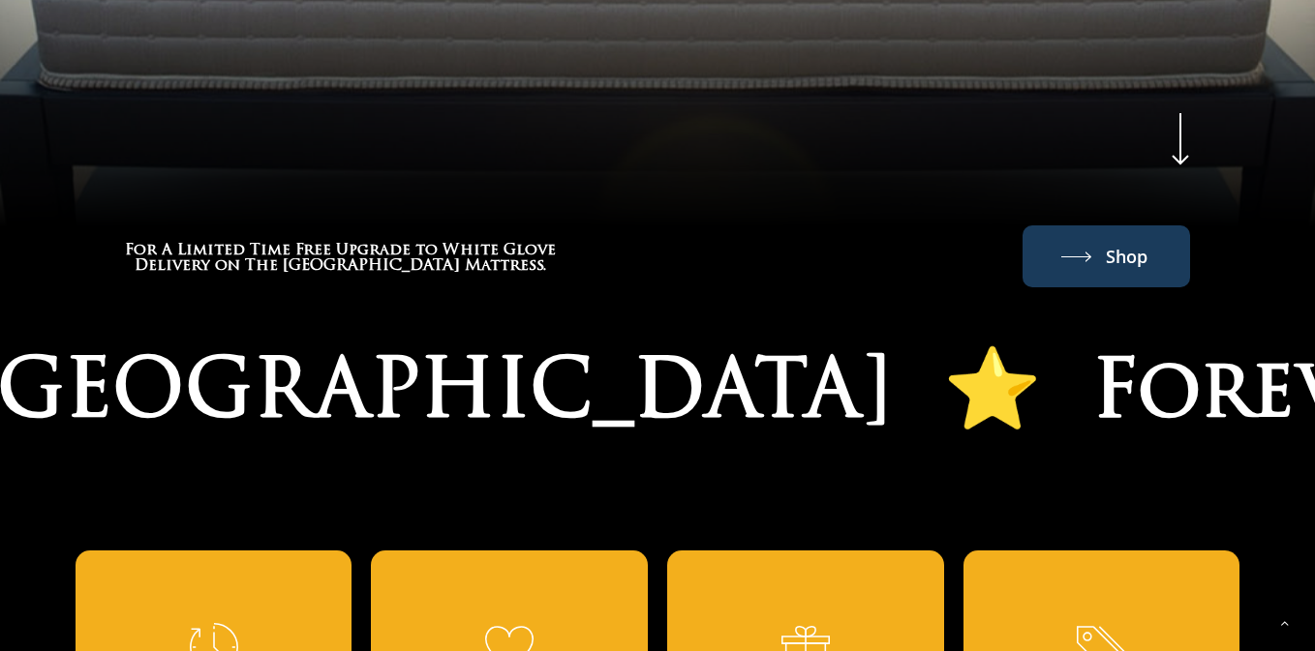
click at [1064, 260] on link "Shop" at bounding box center [1106, 256] width 90 height 31
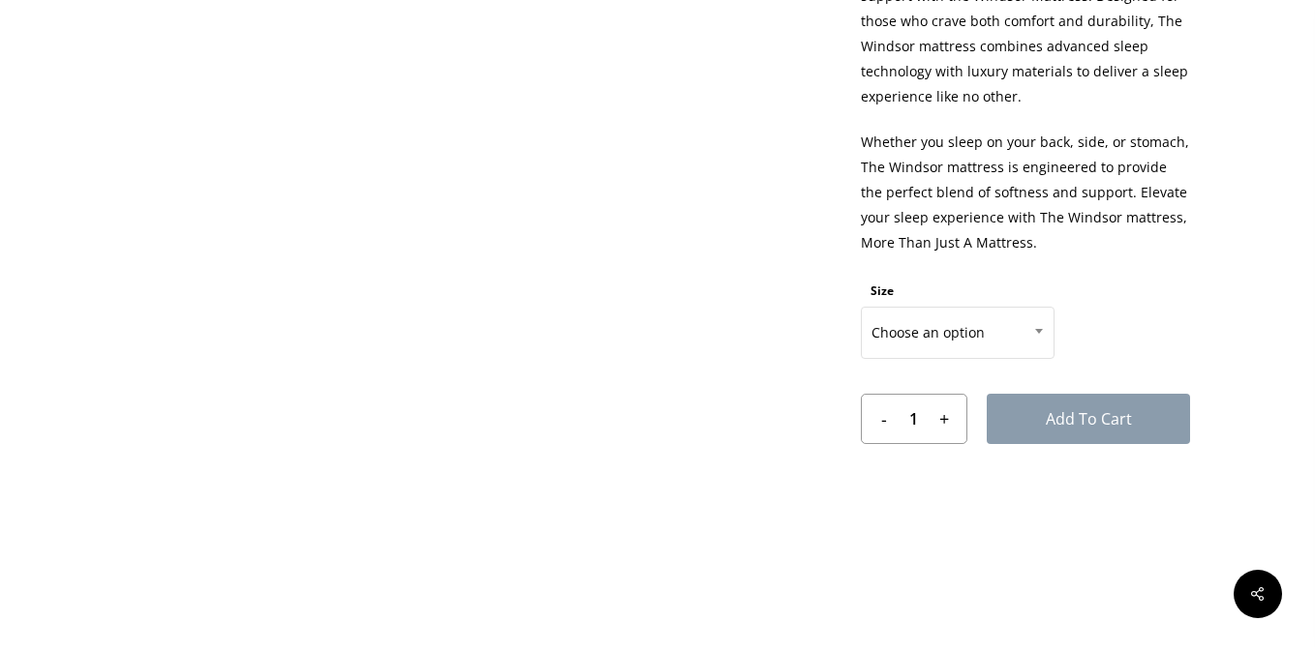
scroll to position [965, 0]
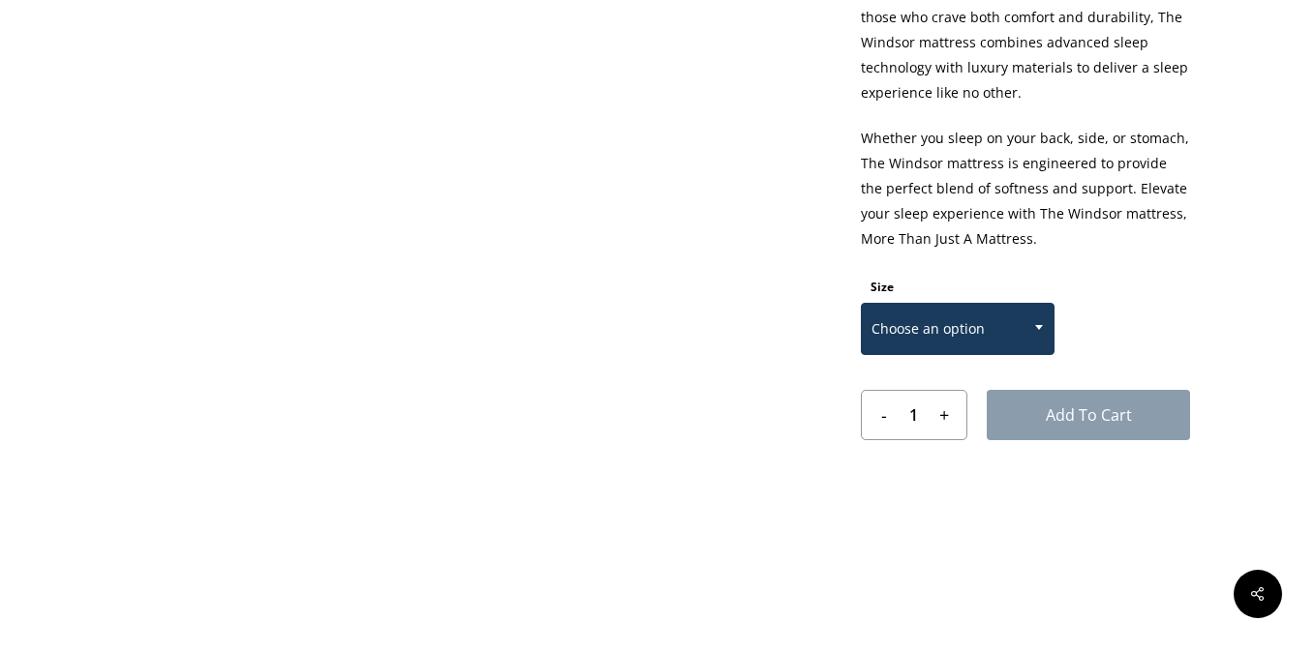
click at [983, 326] on span "Choose an option" at bounding box center [958, 329] width 192 height 41
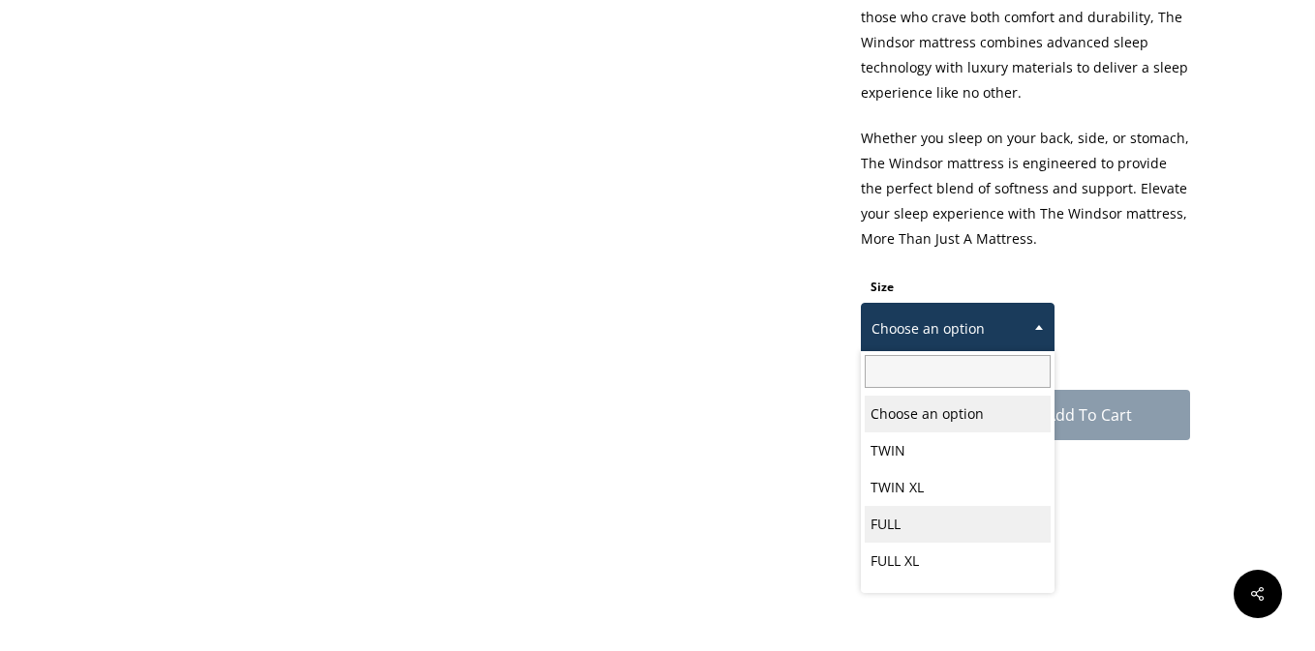
scroll to position [101, 0]
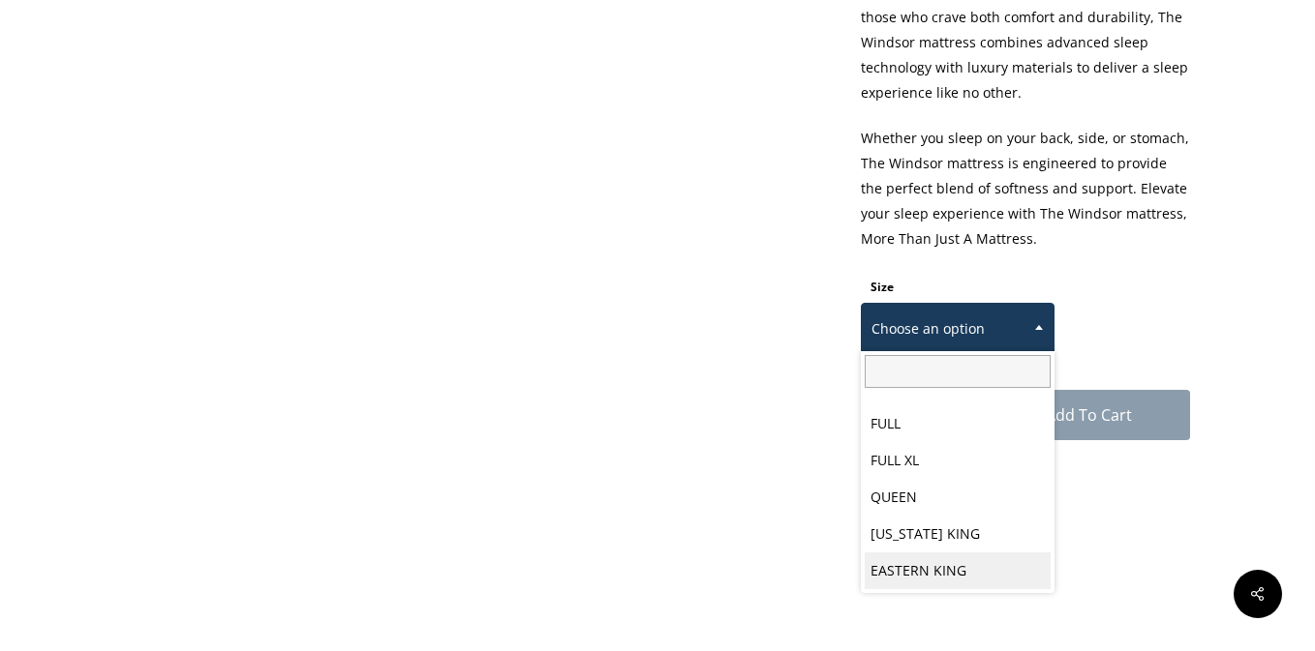
select select "EASTERN KING"
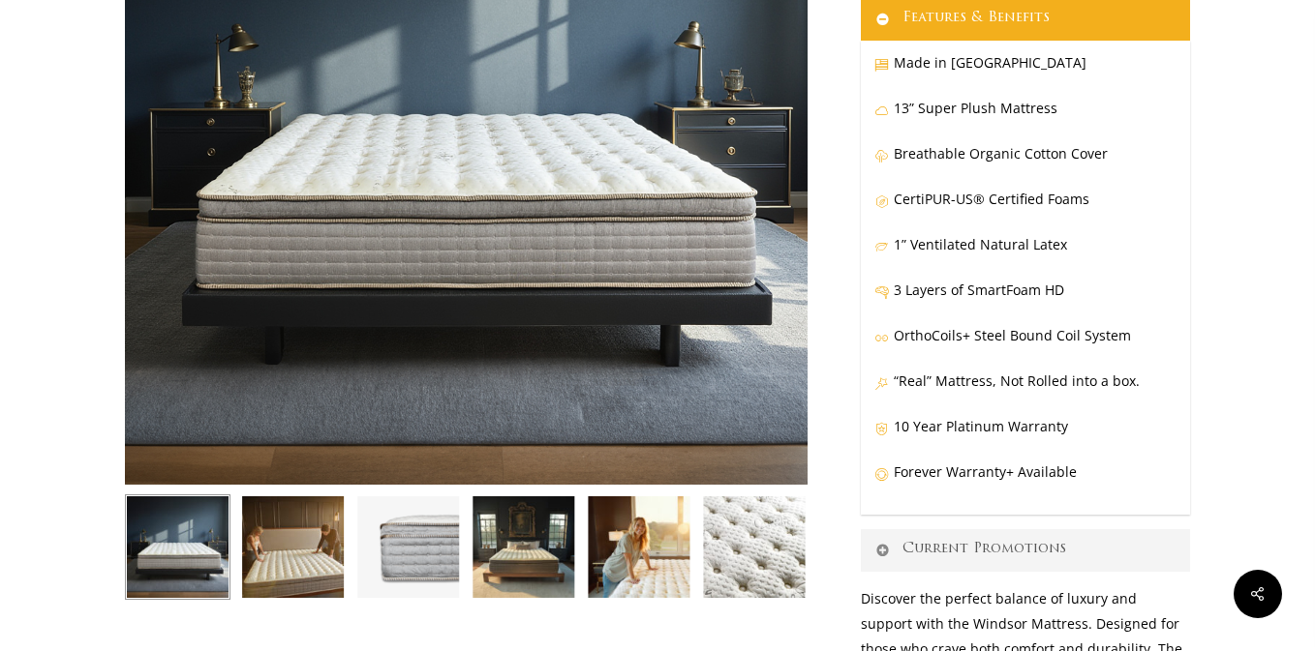
scroll to position [340, 0]
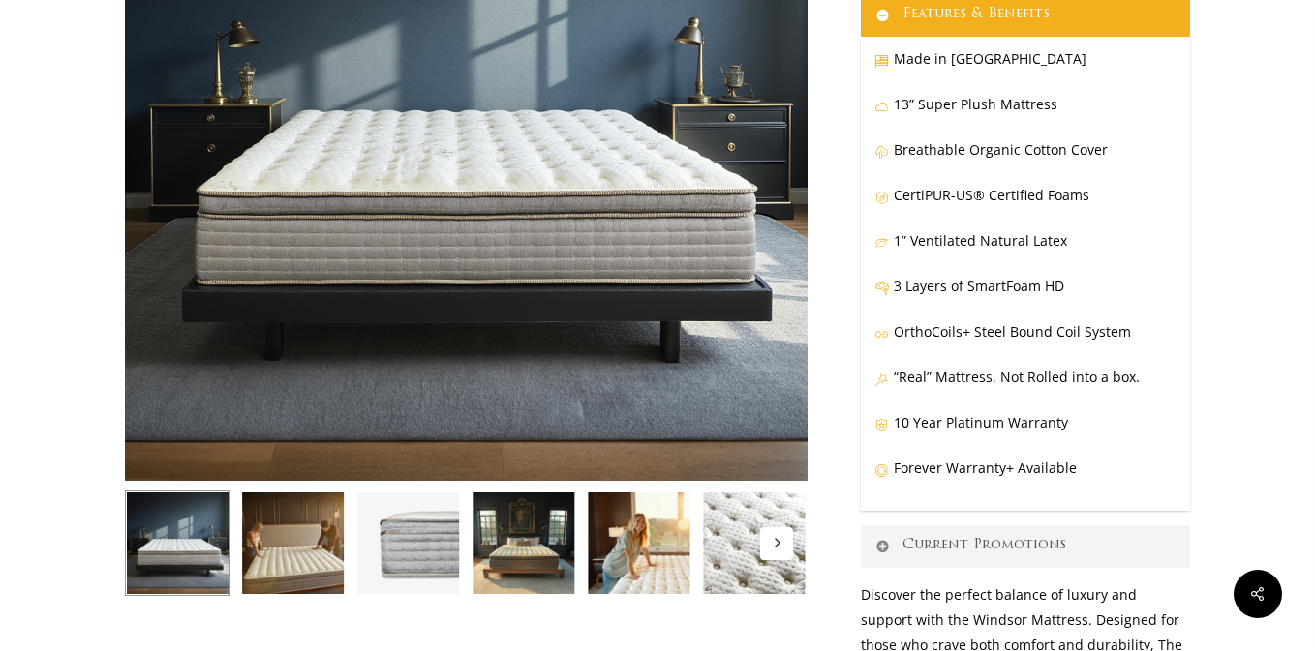
click at [778, 550] on button "Next" at bounding box center [776, 544] width 33 height 33
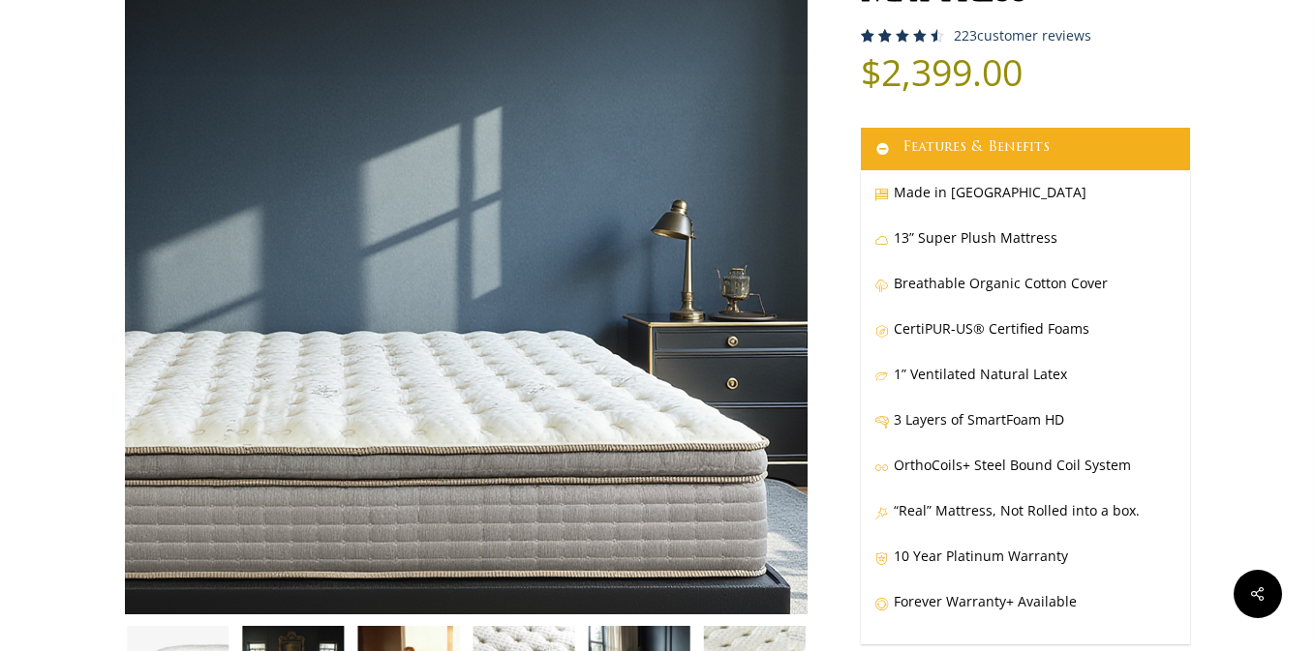
scroll to position [0, 0]
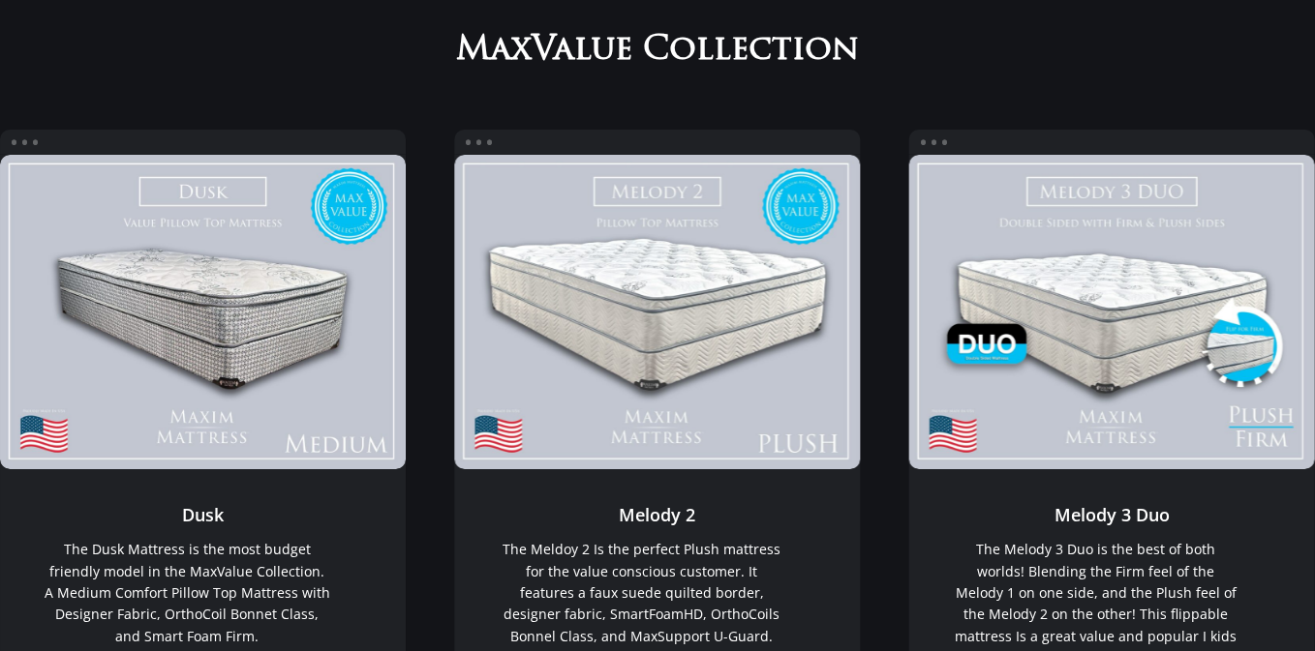
scroll to position [257, 0]
